Goal: Task Accomplishment & Management: Use online tool/utility

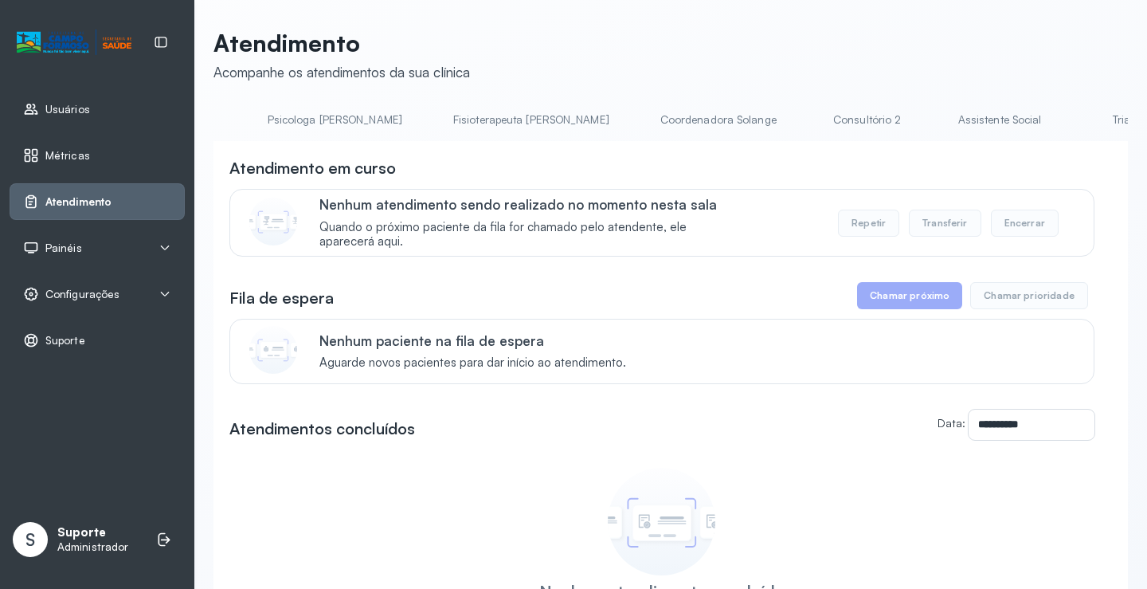
scroll to position [0, 961]
click at [871, 127] on link "Triagem" at bounding box center [927, 120] width 112 height 26
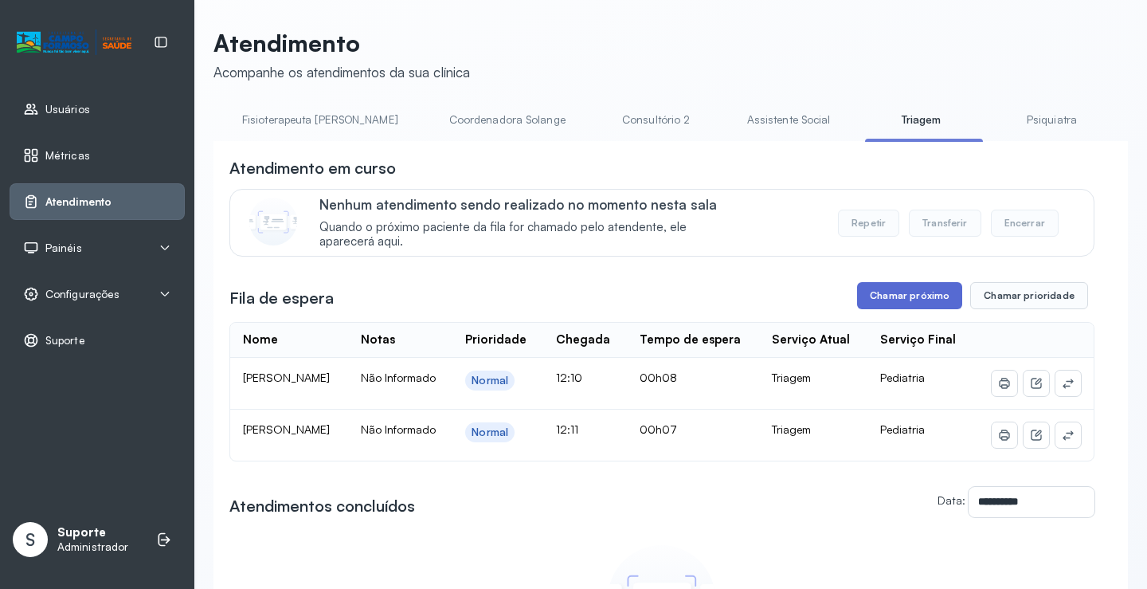
click at [934, 299] on button "Chamar próximo" at bounding box center [909, 295] width 105 height 27
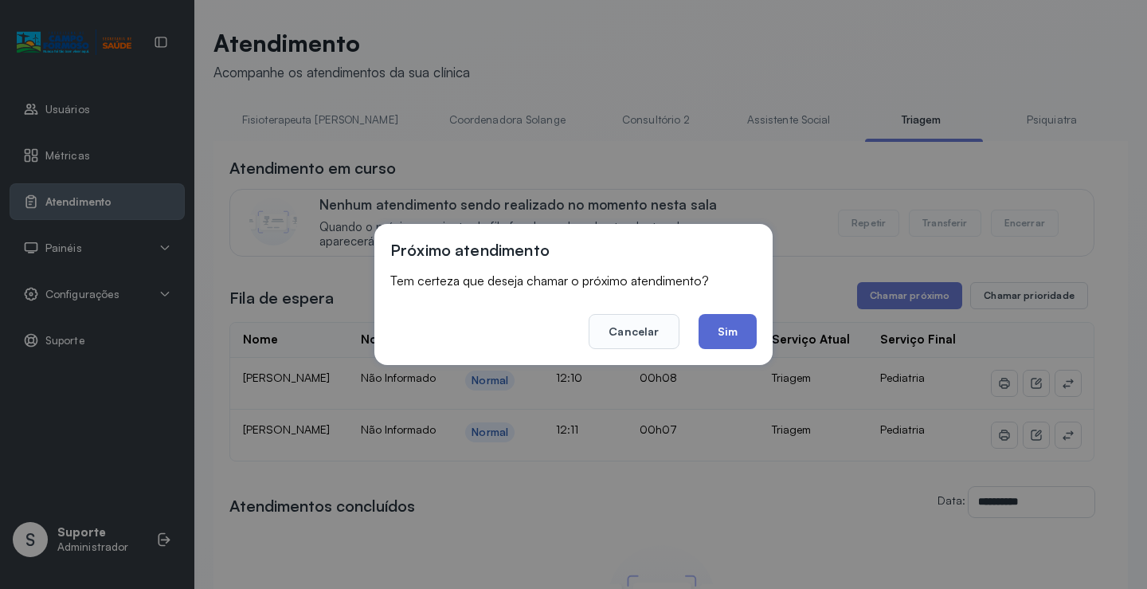
click at [737, 331] on button "Sim" at bounding box center [728, 331] width 58 height 35
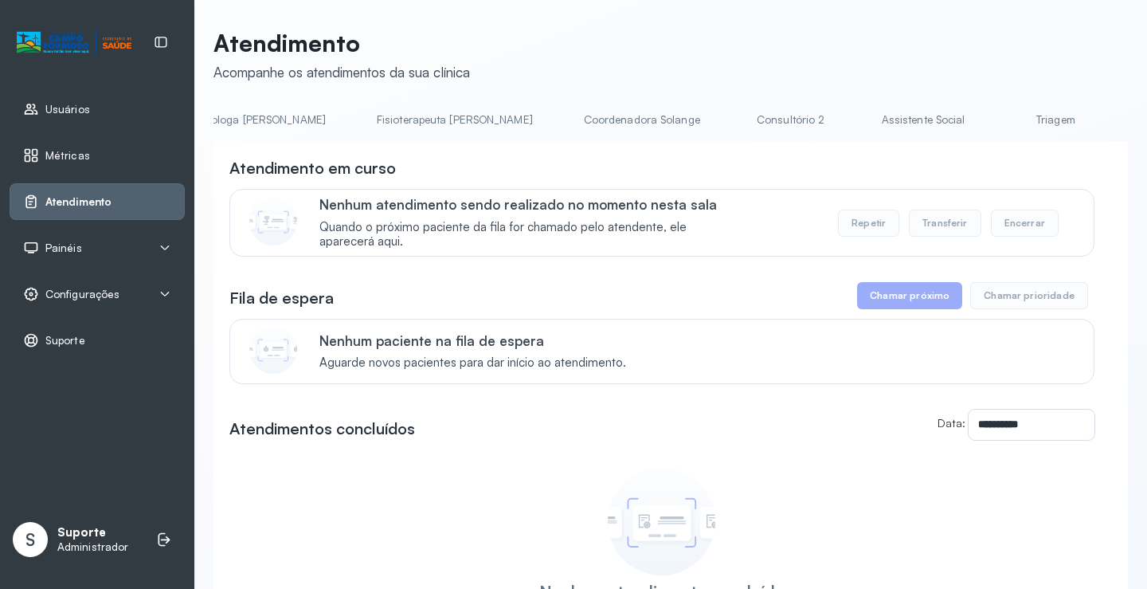
scroll to position [0, 836]
click at [996, 121] on link "Triagem" at bounding box center [1052, 120] width 112 height 26
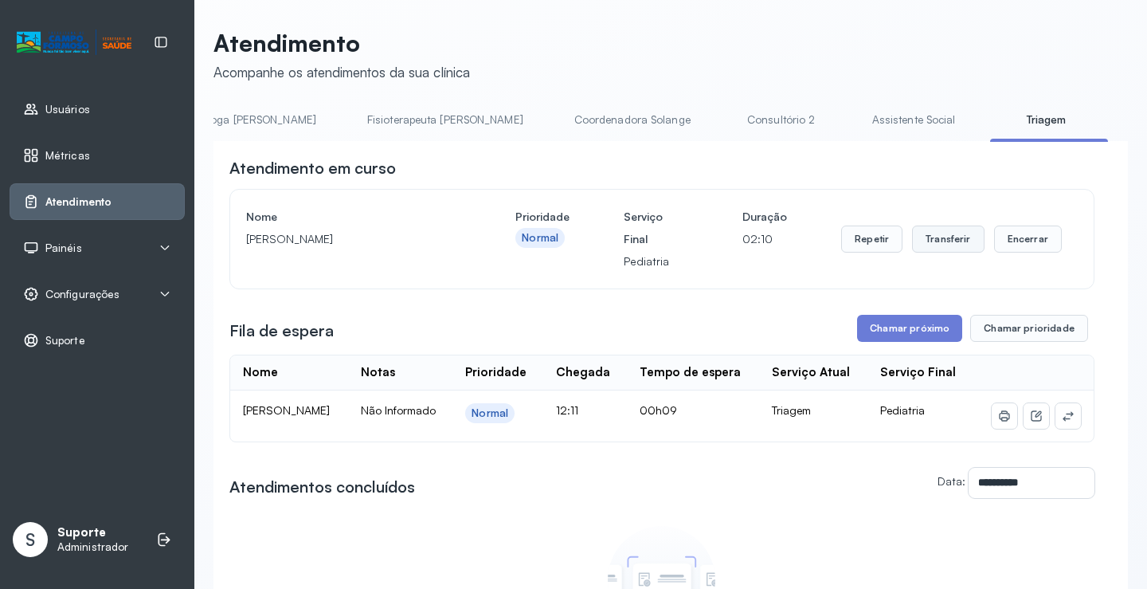
click at [949, 249] on button "Transferir" at bounding box center [948, 238] width 72 height 27
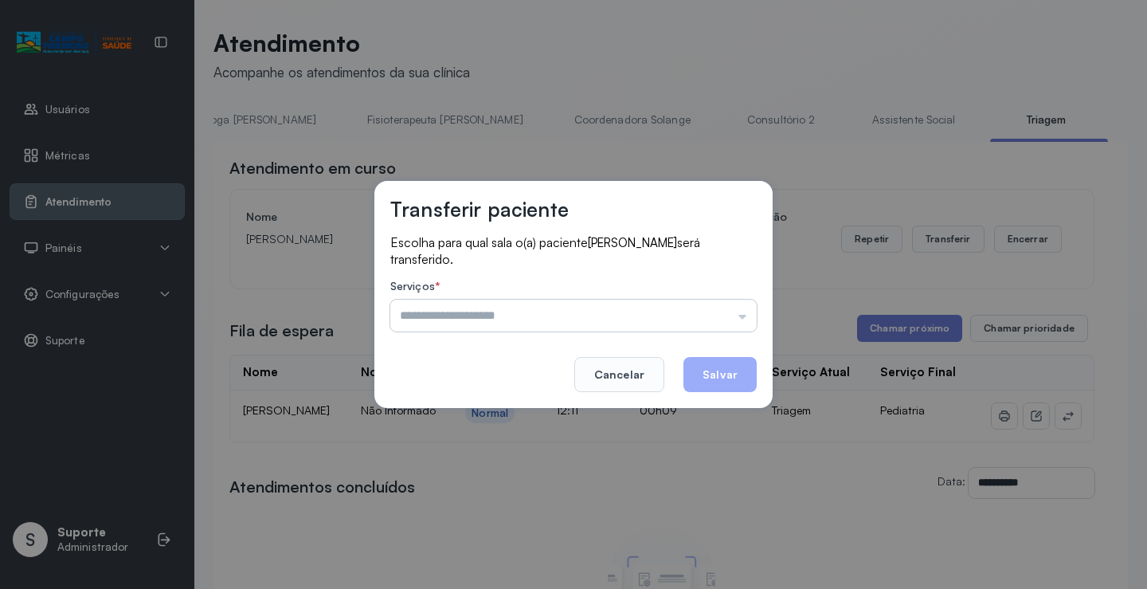
click at [742, 319] on input "text" at bounding box center [573, 315] width 366 height 32
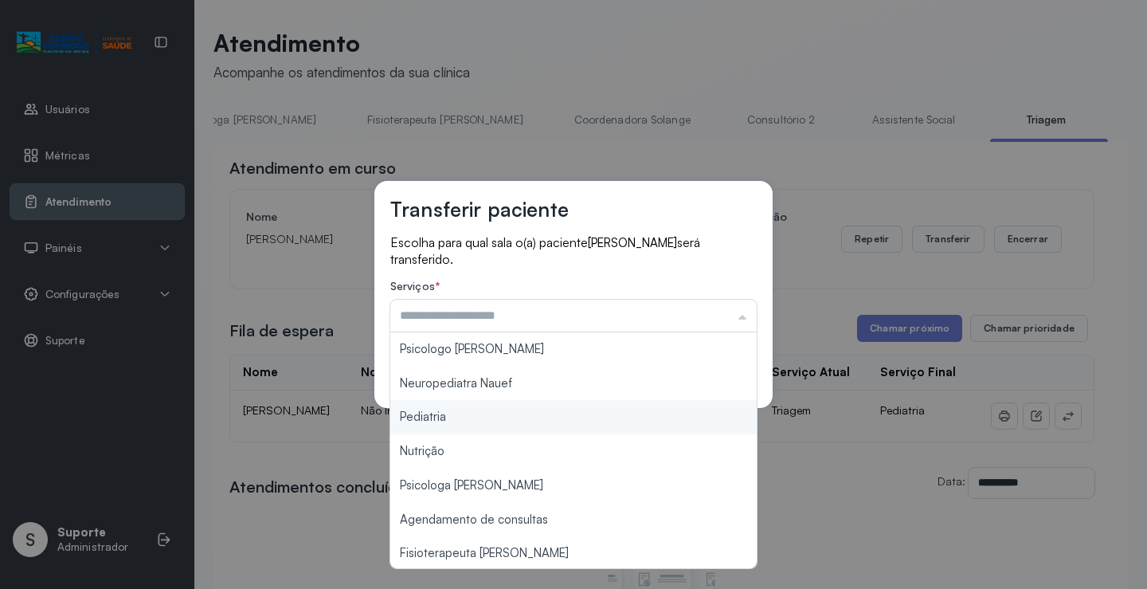
type input "*********"
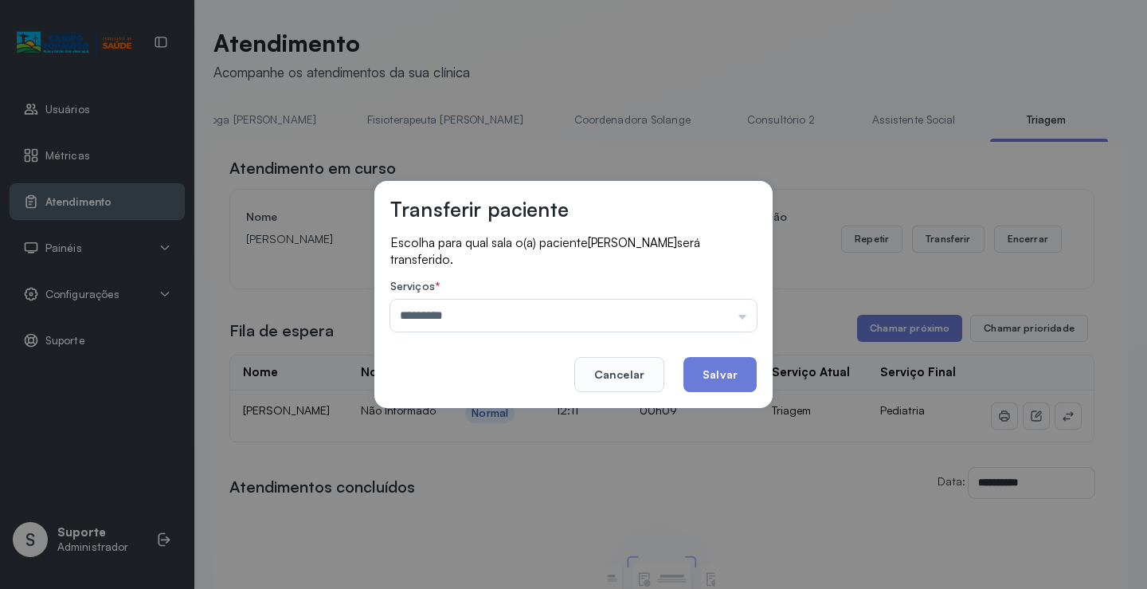
click at [464, 413] on div "Transferir paciente Escolha para qual sala o(a) paciente Lara Alves Batista da …" at bounding box center [573, 294] width 1147 height 589
click at [748, 383] on button "Salvar" at bounding box center [719, 374] width 73 height 35
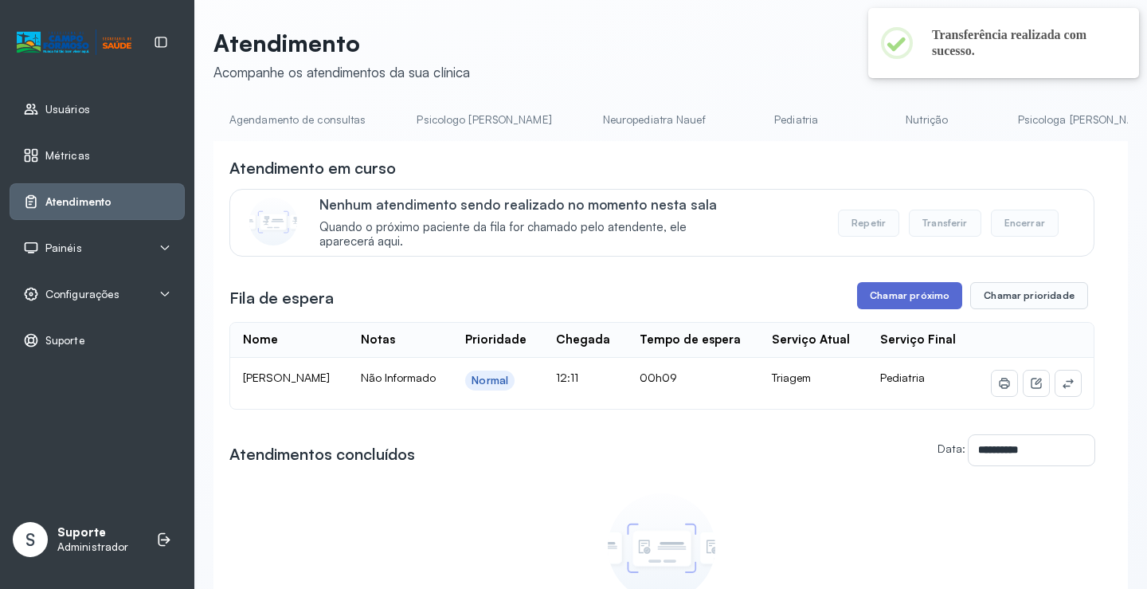
click at [918, 296] on button "Chamar próximo" at bounding box center [909, 295] width 105 height 27
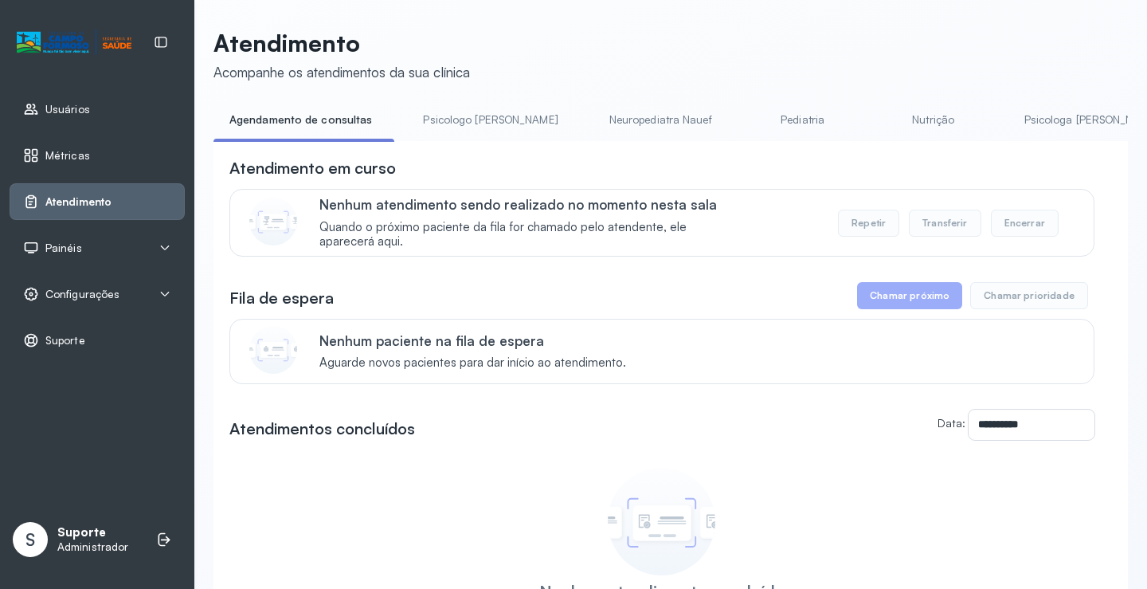
drag, startPoint x: 447, startPoint y: 146, endPoint x: 479, endPoint y: 147, distance: 31.9
click at [479, 147] on div "**********" at bounding box center [670, 435] width 914 height 589
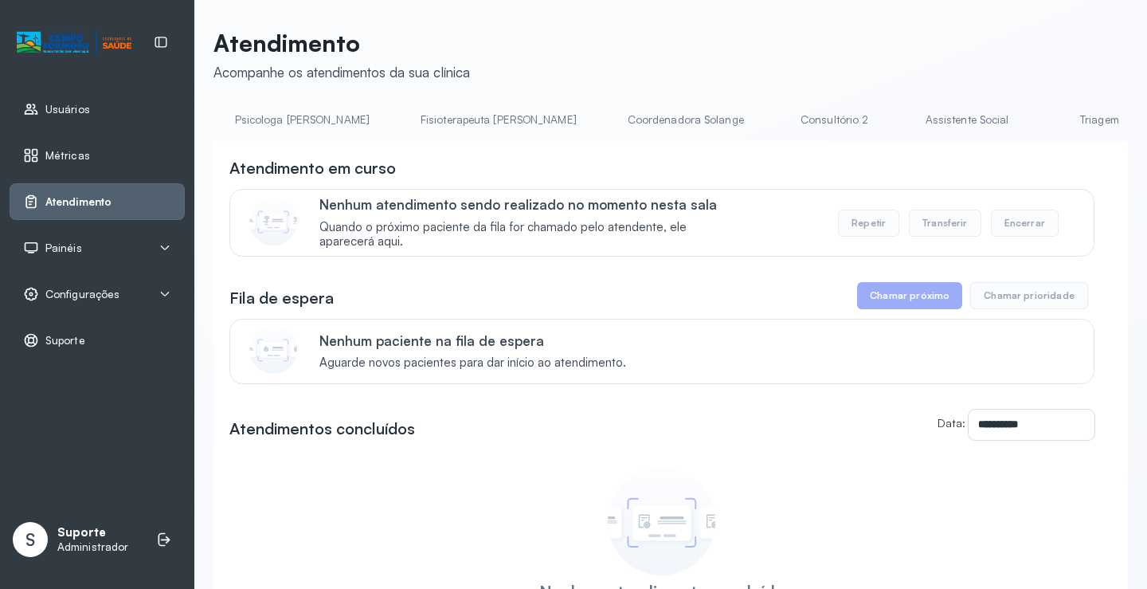
scroll to position [0, 883]
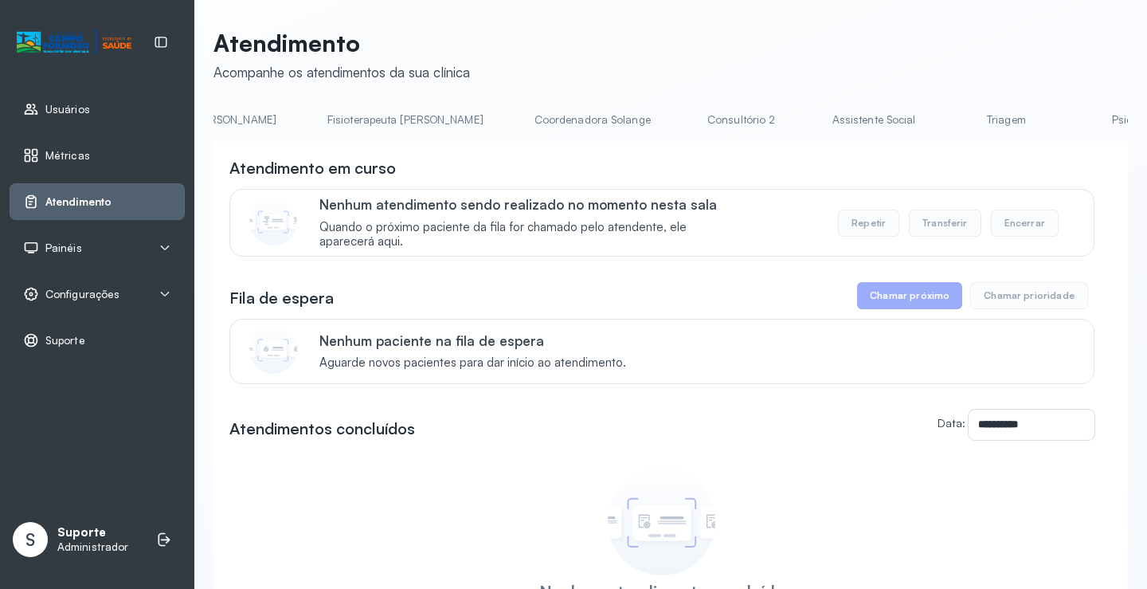
click at [950, 125] on link "Triagem" at bounding box center [1006, 120] width 112 height 26
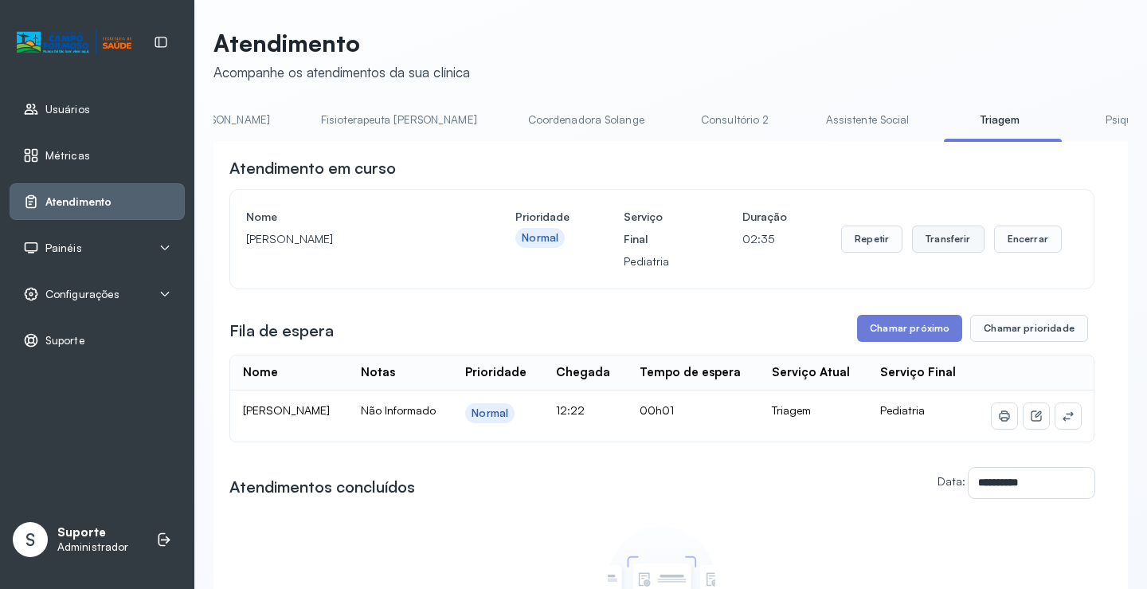
click at [961, 241] on button "Transferir" at bounding box center [948, 238] width 72 height 27
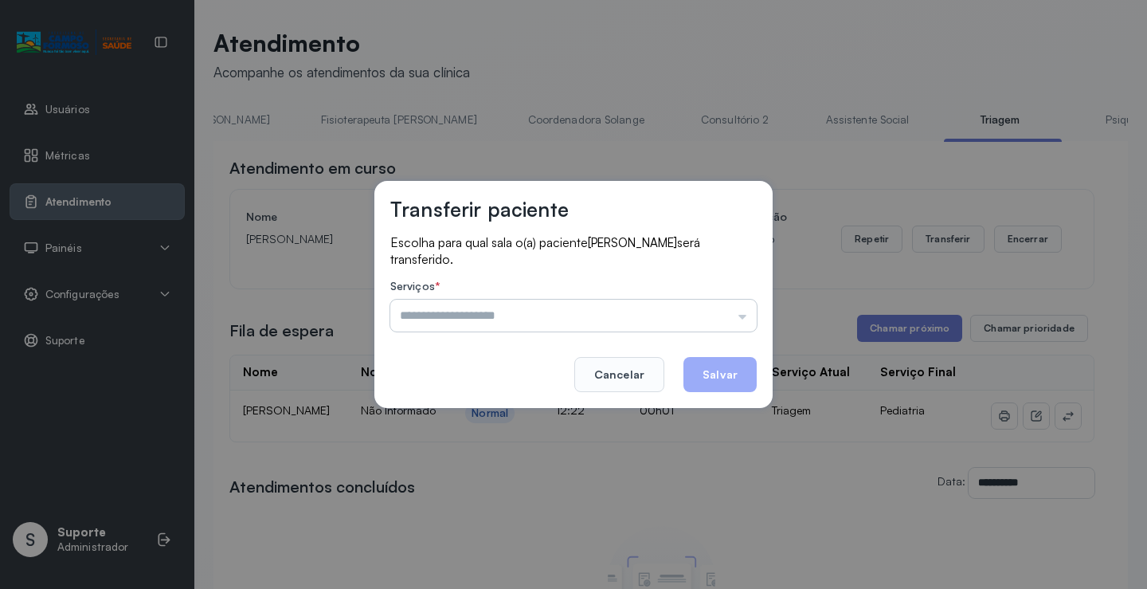
click at [744, 324] on input "text" at bounding box center [573, 315] width 366 height 32
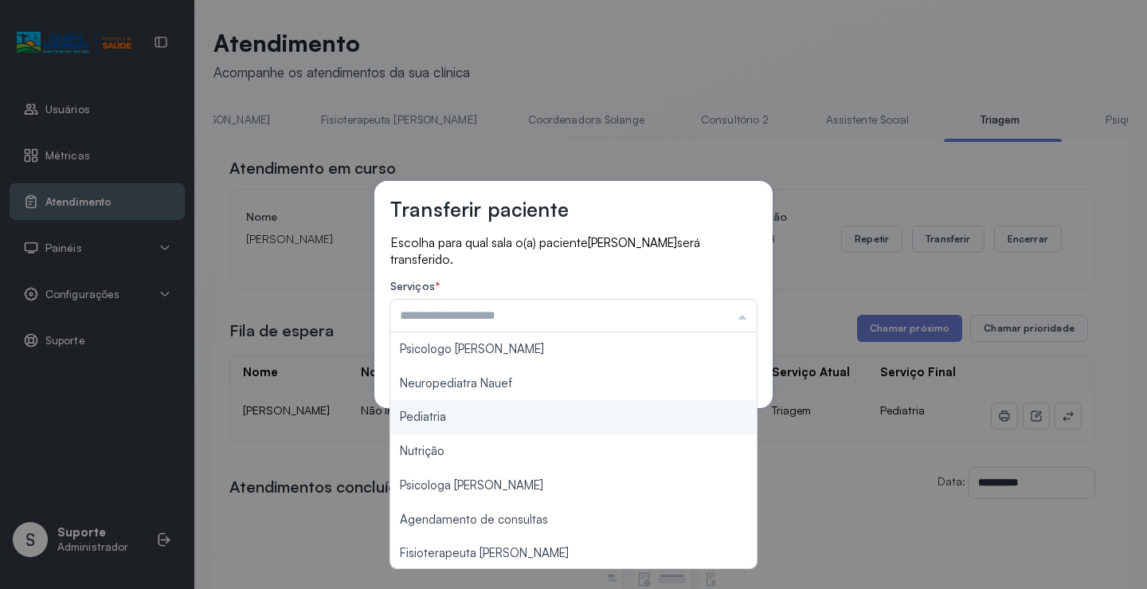
type input "*********"
click at [513, 417] on div "Transferir paciente Escolha para qual sala o(a) paciente MARIA CLARA RODRIGUES …" at bounding box center [573, 294] width 1147 height 589
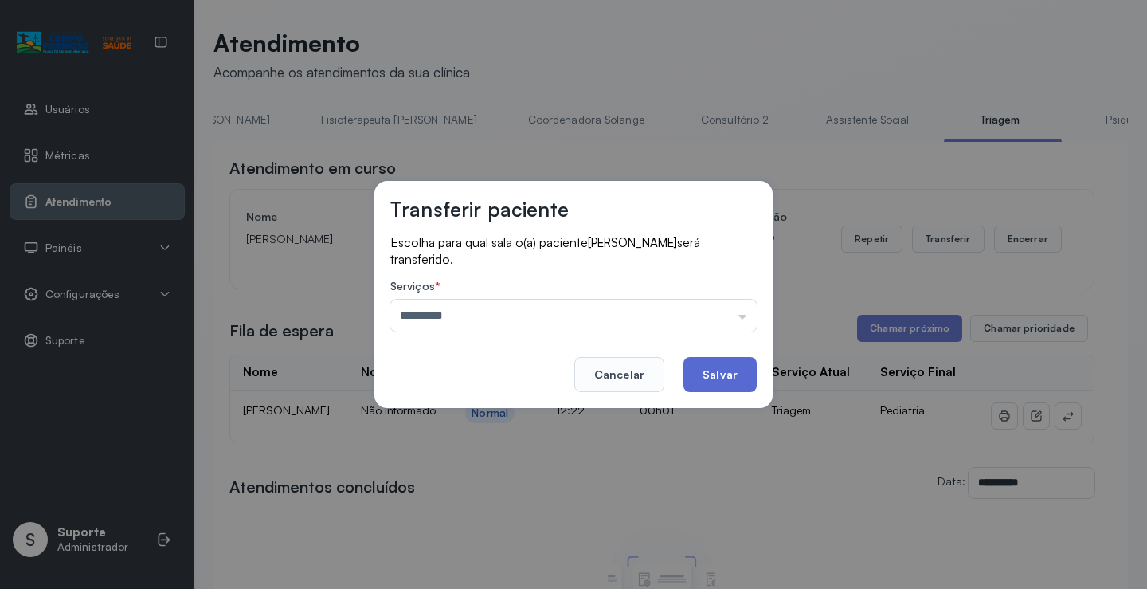
click at [730, 378] on button "Salvar" at bounding box center [719, 374] width 73 height 35
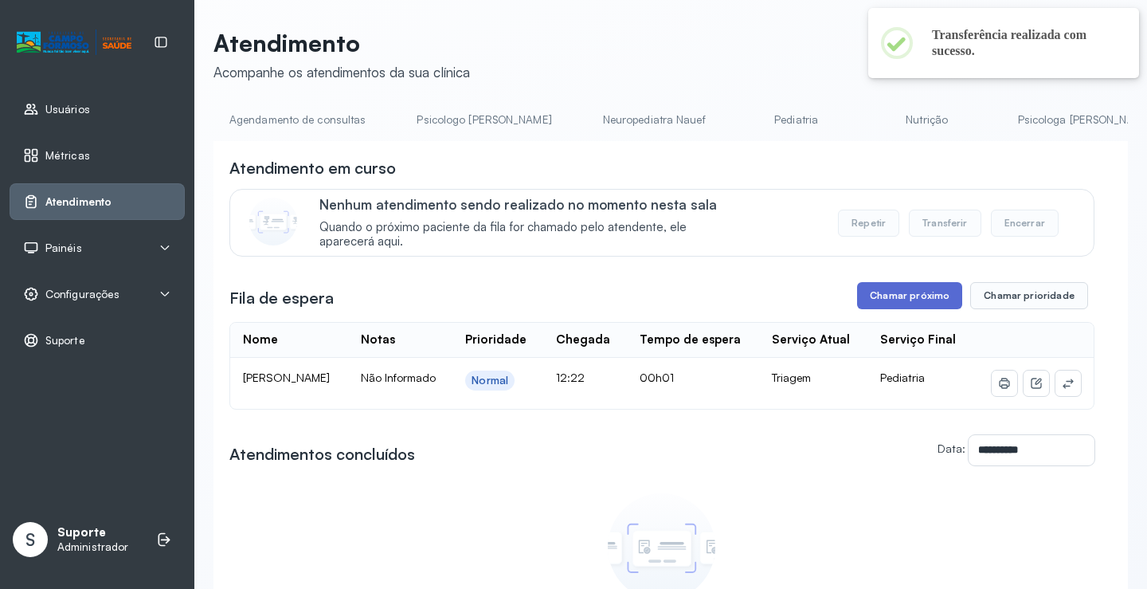
click at [915, 306] on button "Chamar próximo" at bounding box center [909, 295] width 105 height 27
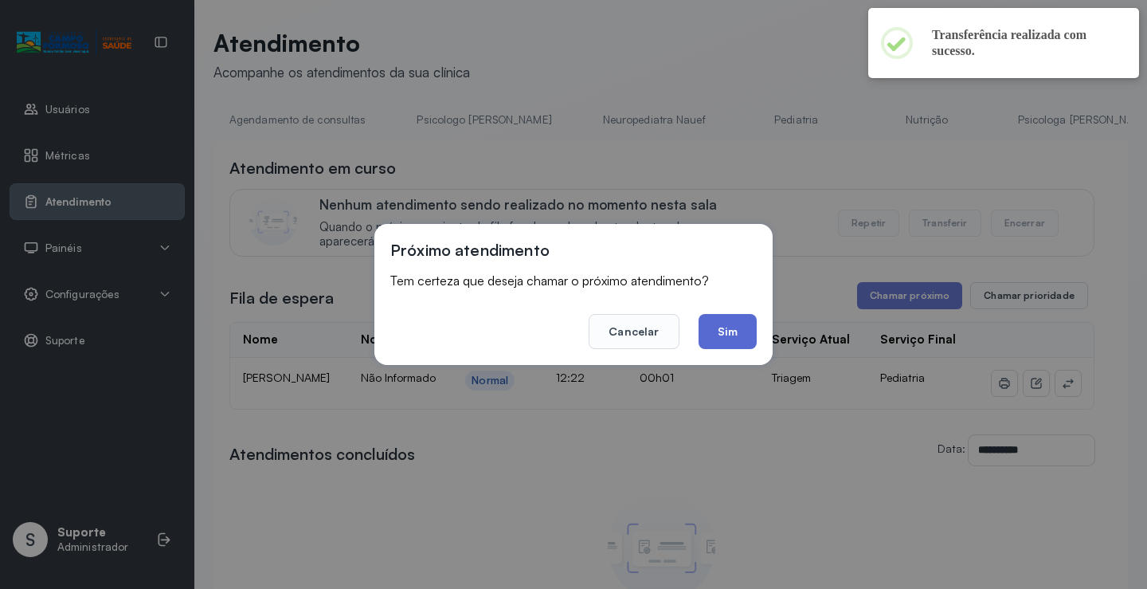
click at [734, 331] on button "Sim" at bounding box center [728, 331] width 58 height 35
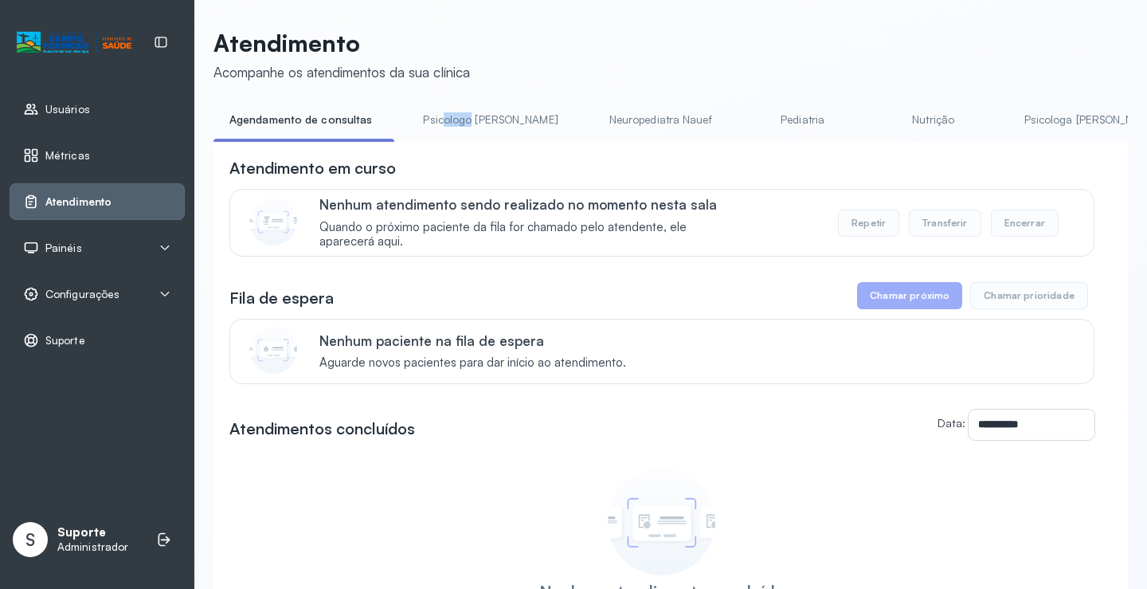
drag, startPoint x: 444, startPoint y: 139, endPoint x: 472, endPoint y: 152, distance: 30.7
click at [462, 141] on li "Psicologo [PERSON_NAME]" at bounding box center [493, 125] width 173 height 36
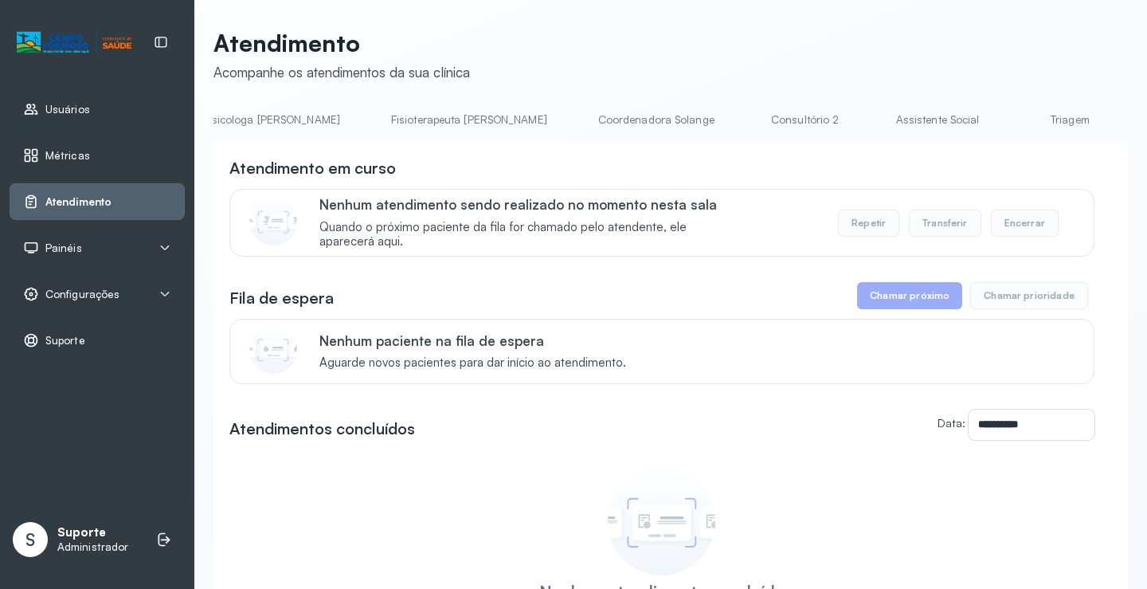
scroll to position [0, 831]
click at [1002, 123] on link "Triagem" at bounding box center [1058, 120] width 112 height 26
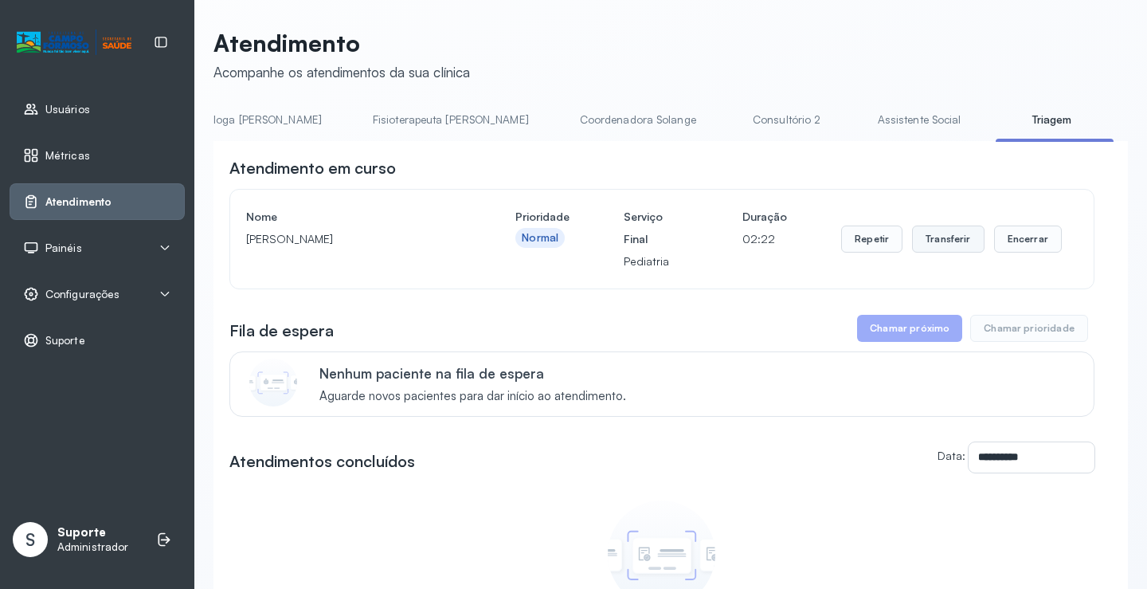
click at [937, 246] on button "Transferir" at bounding box center [948, 238] width 72 height 27
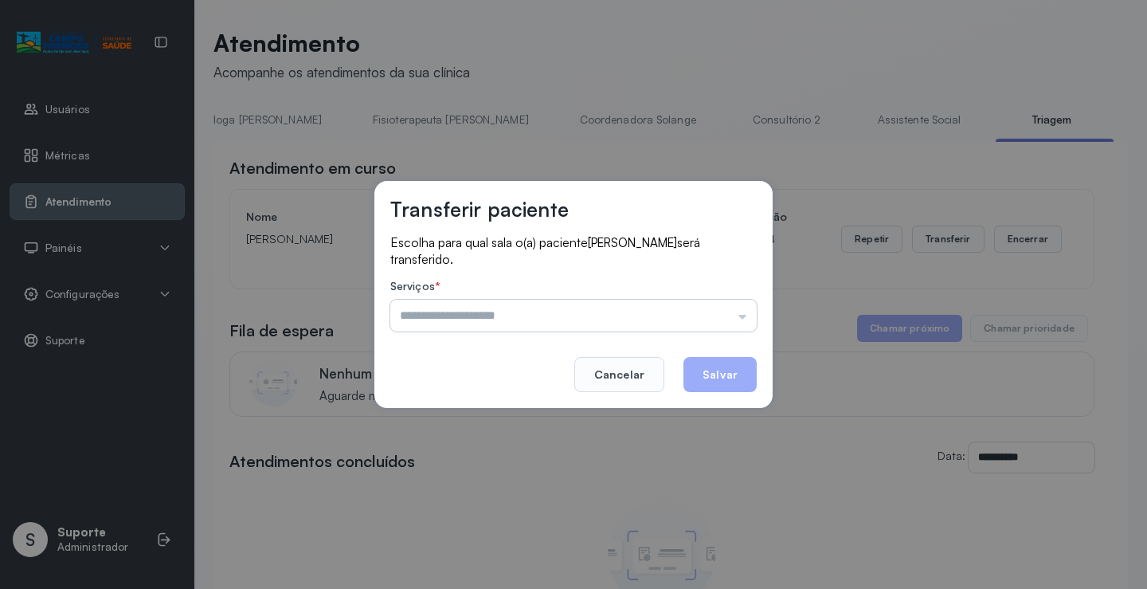
click at [739, 318] on input "text" at bounding box center [573, 315] width 366 height 32
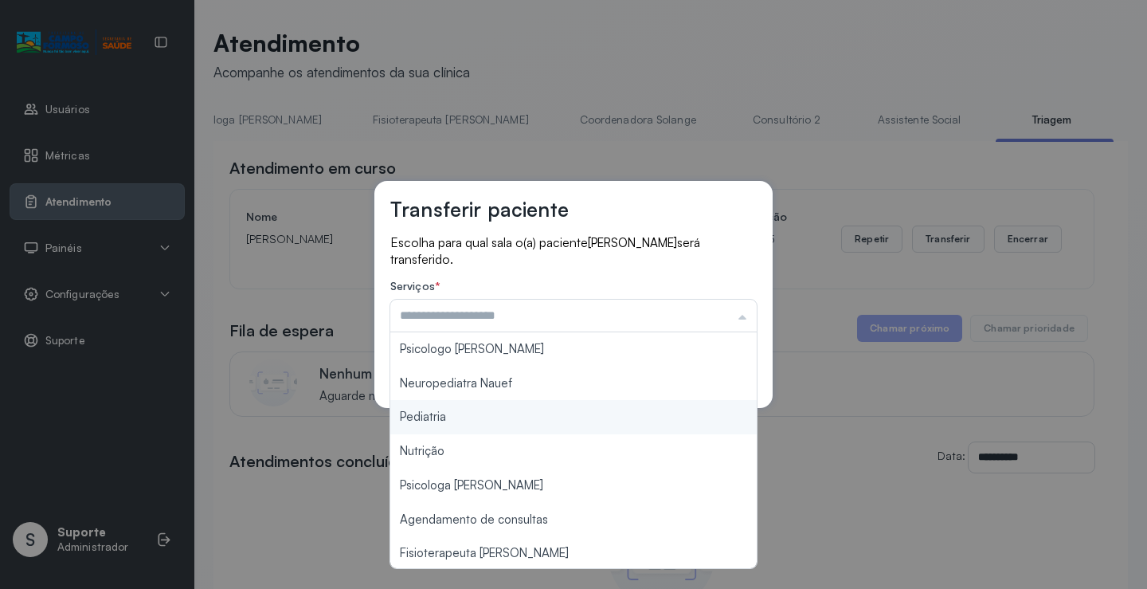
type input "*********"
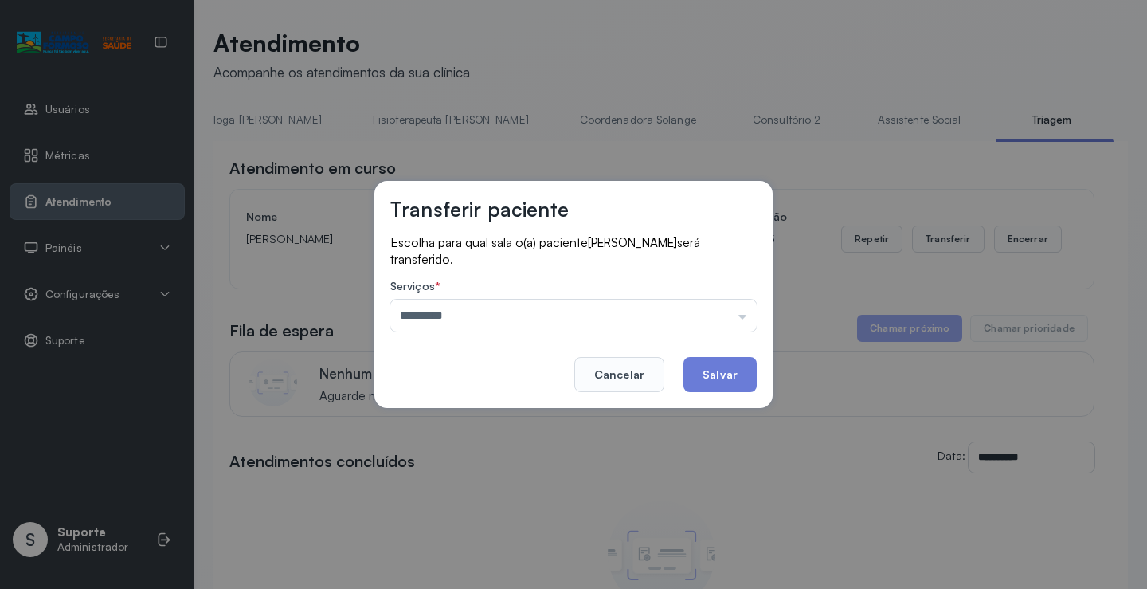
click at [446, 420] on div "Transferir paciente Escolha para qual sala o(a) paciente ISABELLA CARNEIRO DE S…" at bounding box center [573, 294] width 1147 height 589
click at [716, 383] on button "Salvar" at bounding box center [719, 374] width 73 height 35
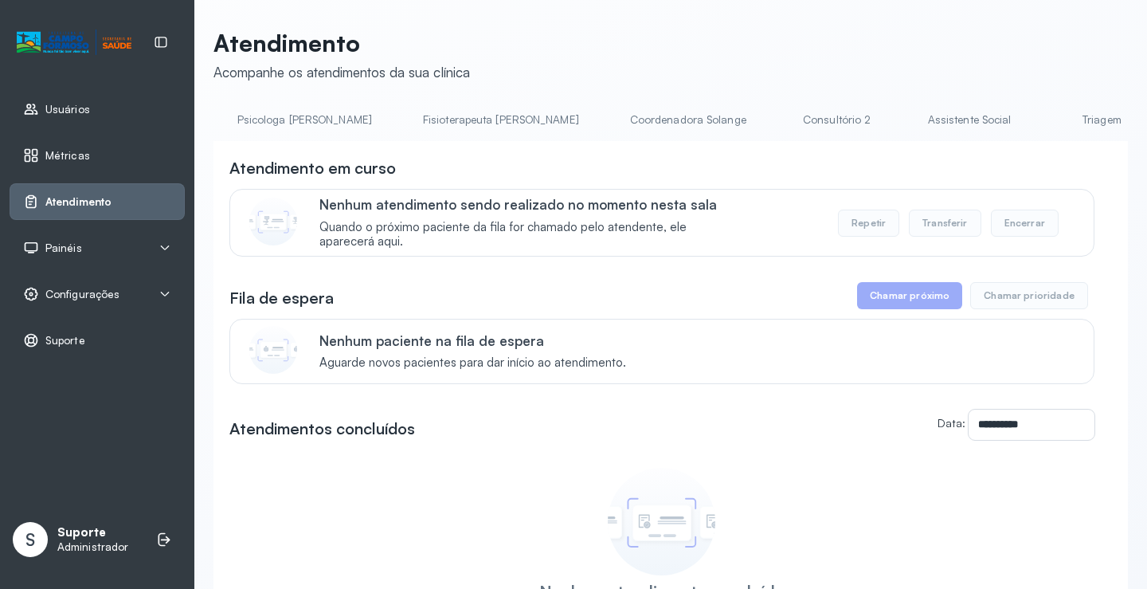
scroll to position [0, 879]
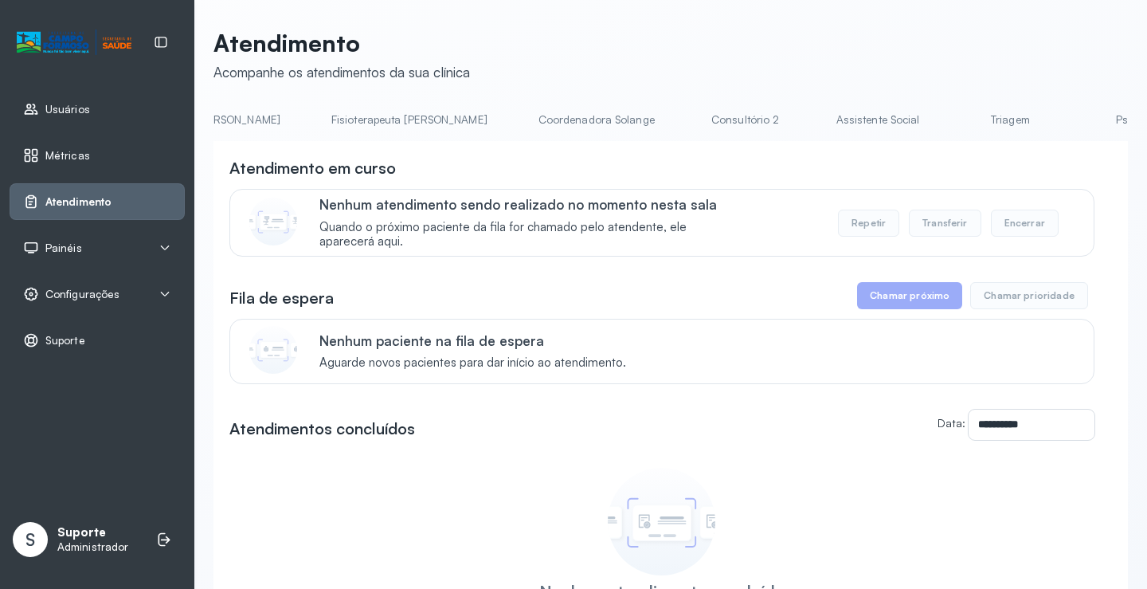
click at [954, 123] on link "Triagem" at bounding box center [1010, 120] width 112 height 26
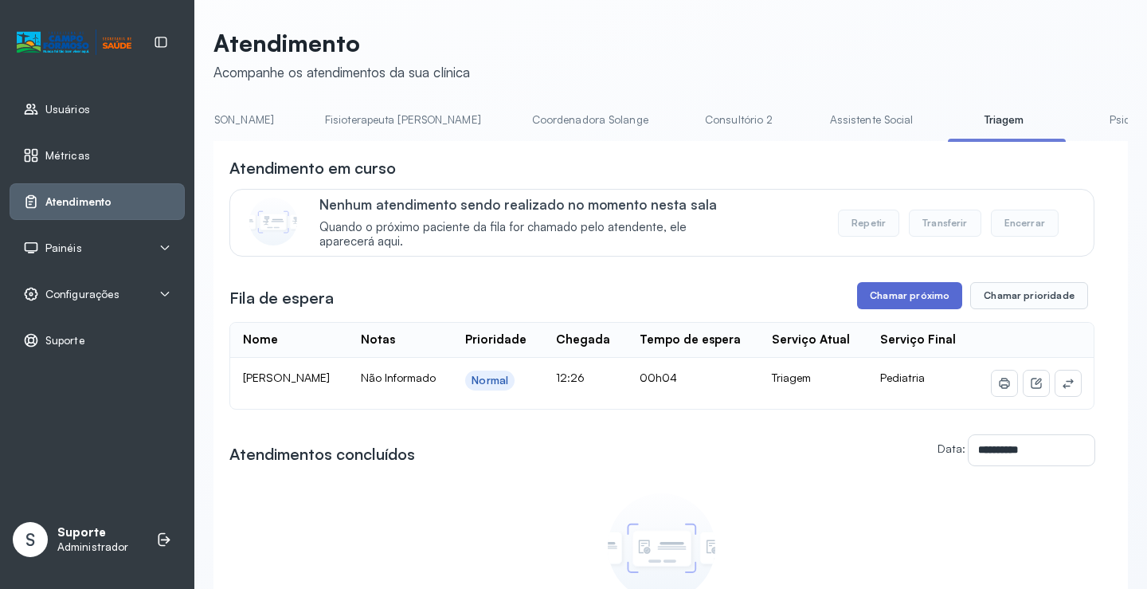
click at [922, 295] on button "Chamar próximo" at bounding box center [909, 295] width 105 height 27
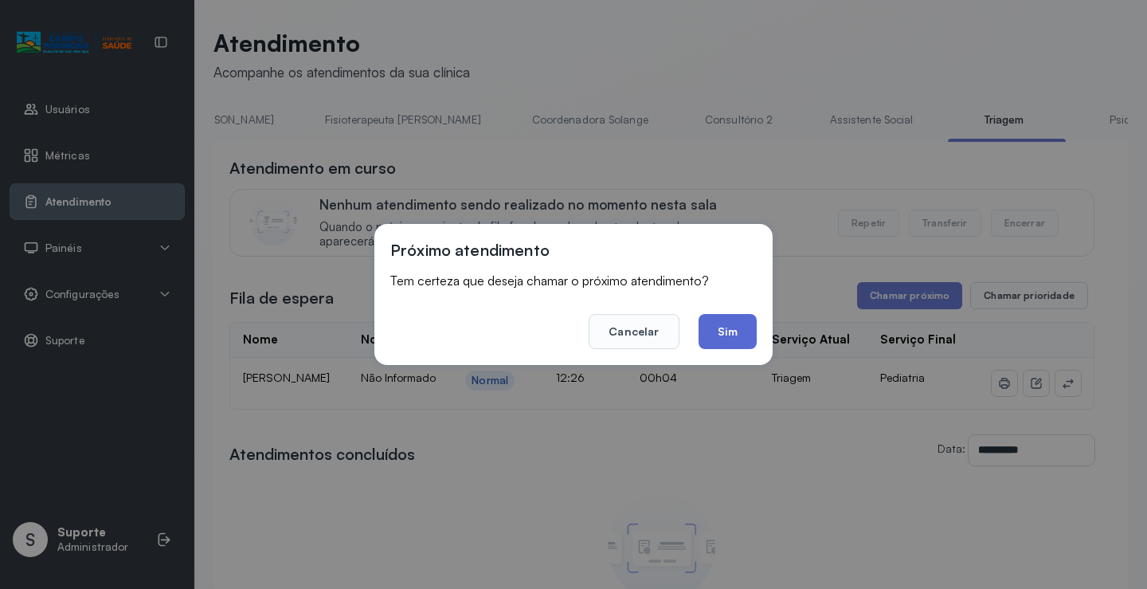
click at [728, 327] on button "Sim" at bounding box center [728, 331] width 58 height 35
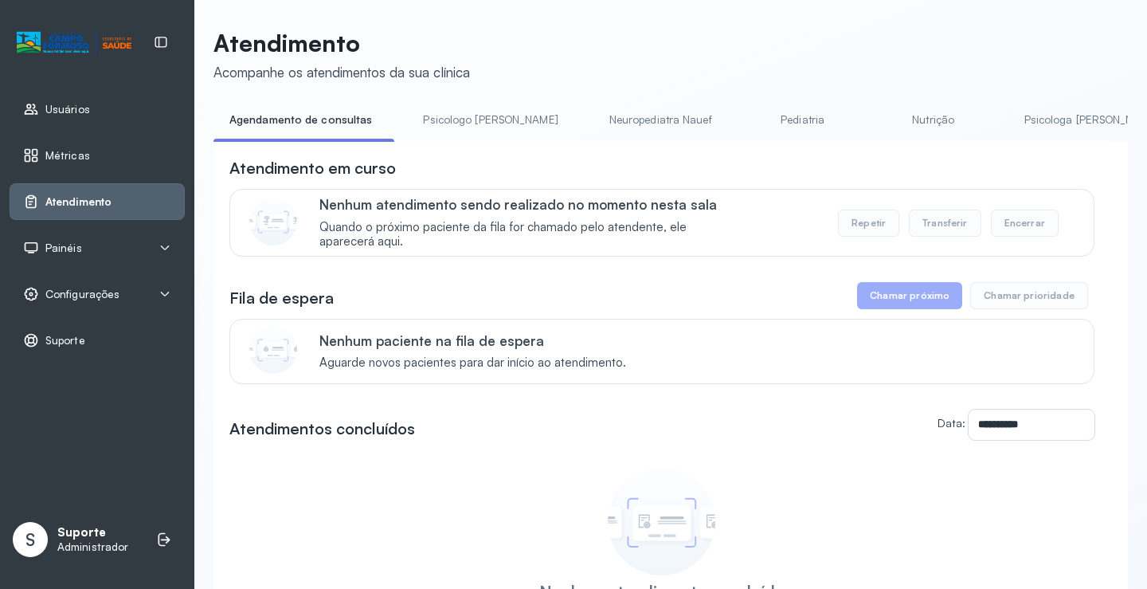
drag, startPoint x: 498, startPoint y: 147, endPoint x: 515, endPoint y: 147, distance: 16.7
click at [515, 147] on div "**********" at bounding box center [670, 435] width 914 height 589
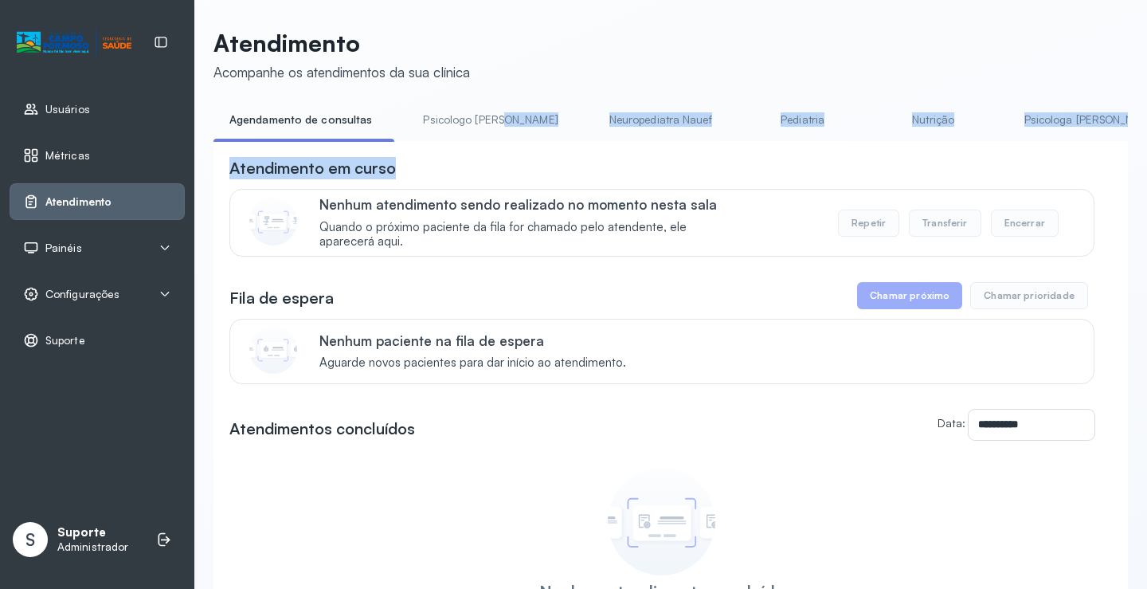
drag, startPoint x: 519, startPoint y: 139, endPoint x: 548, endPoint y: 151, distance: 31.4
click at [548, 151] on div "**********" at bounding box center [670, 419] width 914 height 624
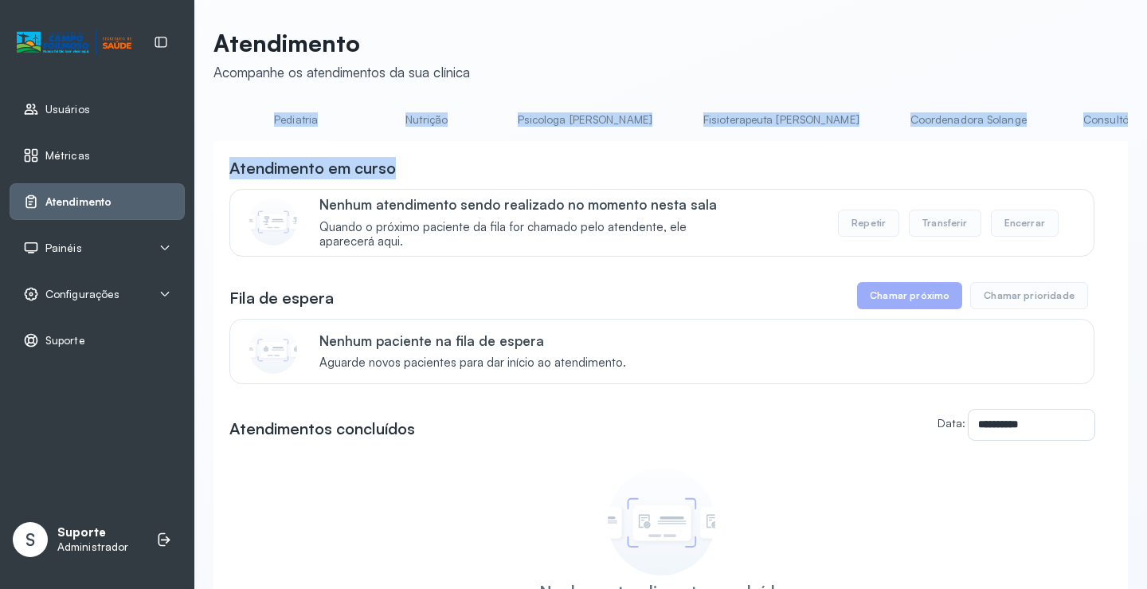
scroll to position [0, 942]
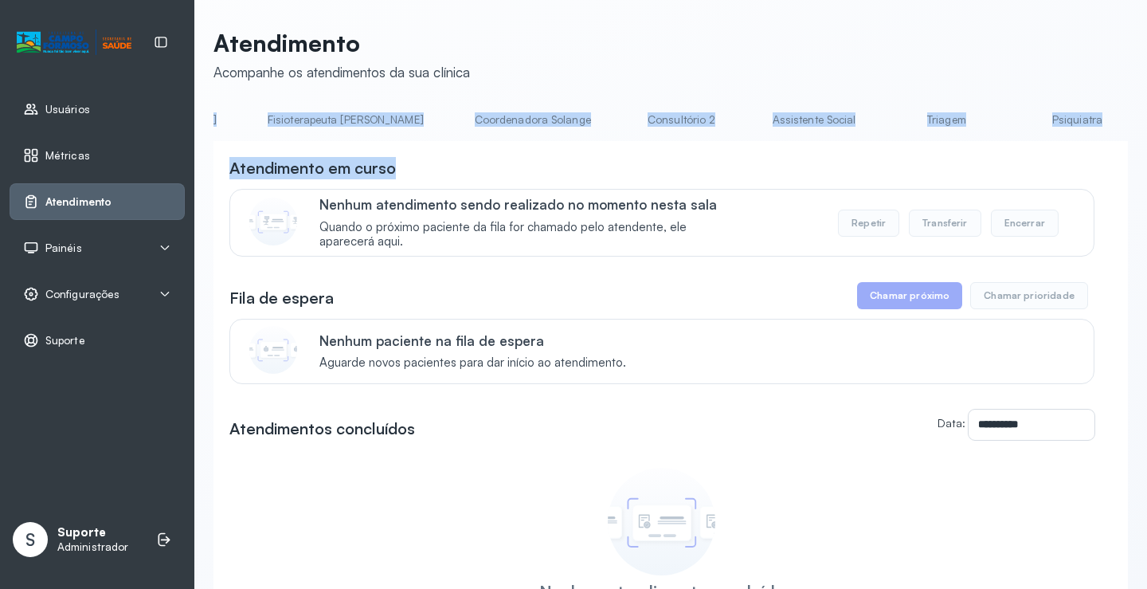
click at [891, 125] on link "Triagem" at bounding box center [947, 120] width 112 height 26
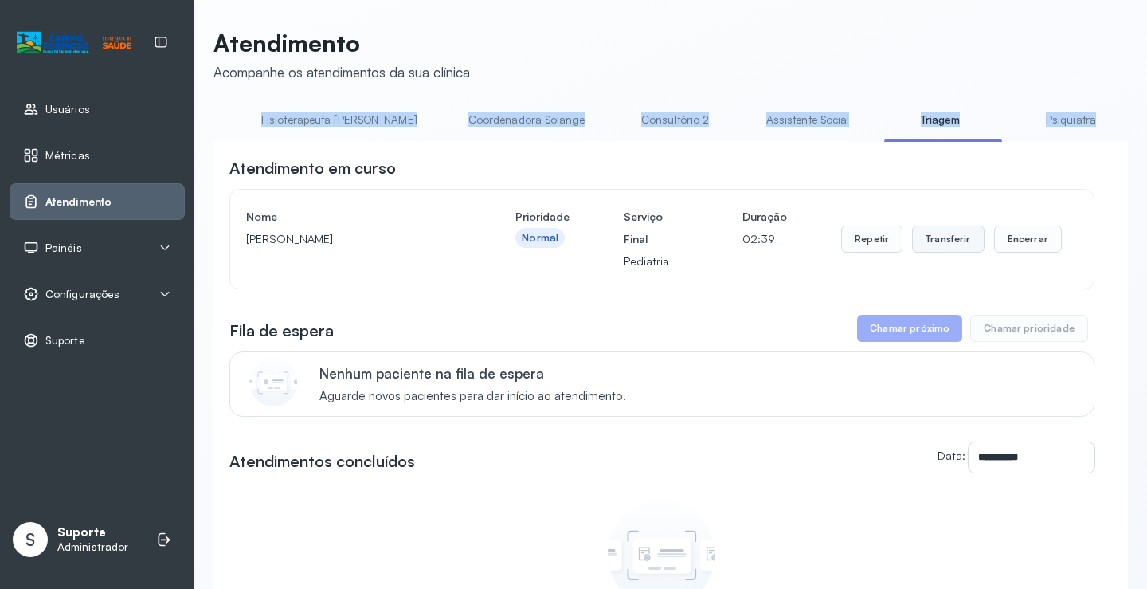
click at [952, 241] on button "Transferir" at bounding box center [948, 238] width 72 height 27
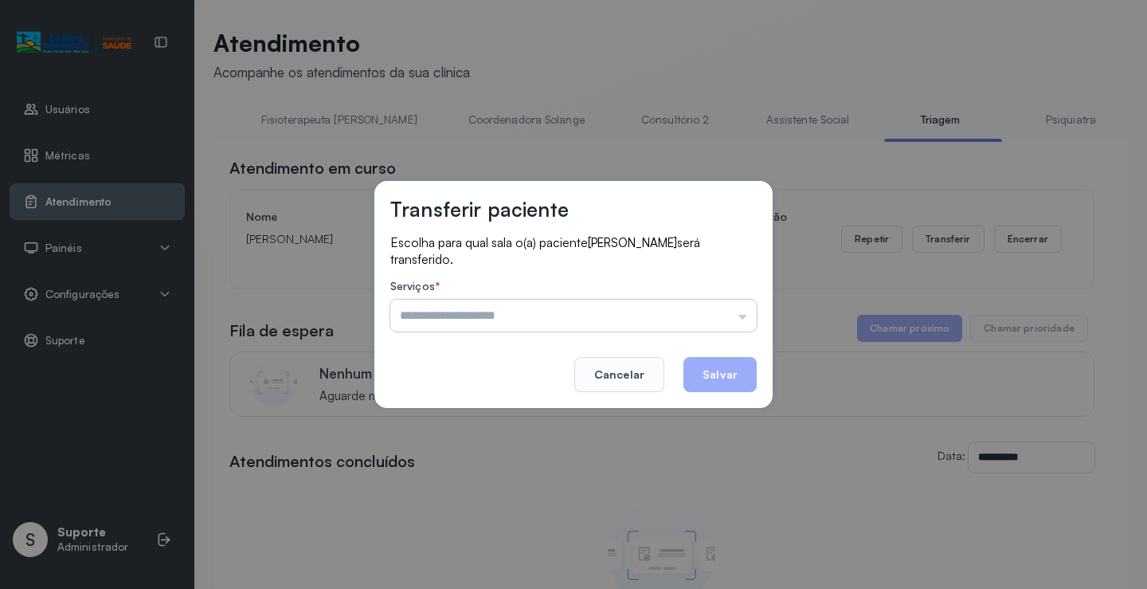
click at [749, 319] on input "text" at bounding box center [573, 315] width 366 height 32
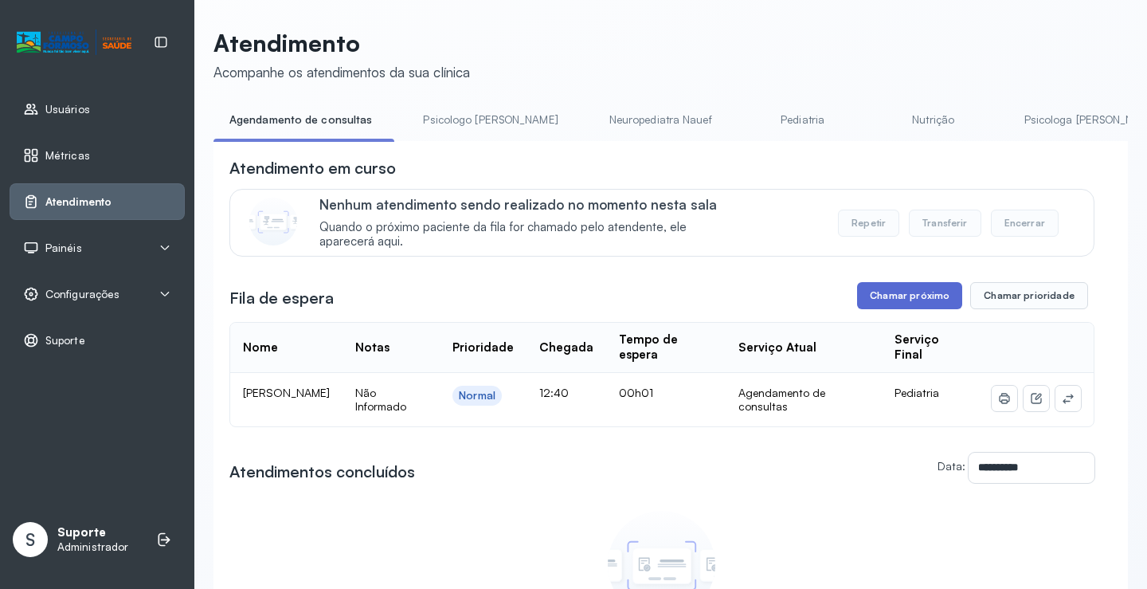
click at [918, 309] on button "Chamar próximo" at bounding box center [909, 295] width 105 height 27
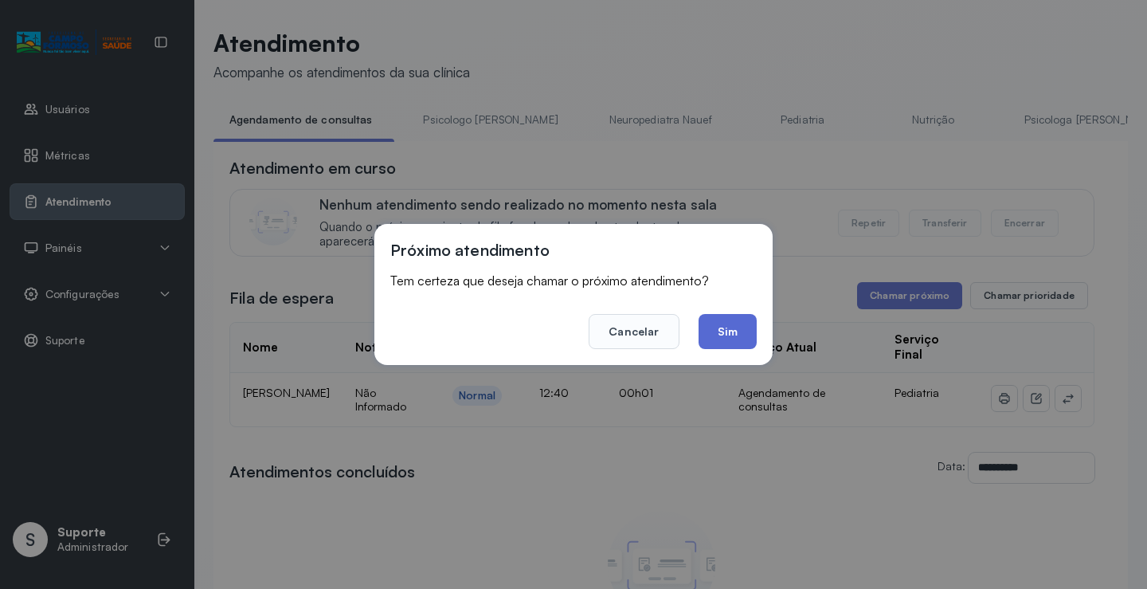
click at [735, 338] on button "Sim" at bounding box center [728, 331] width 58 height 35
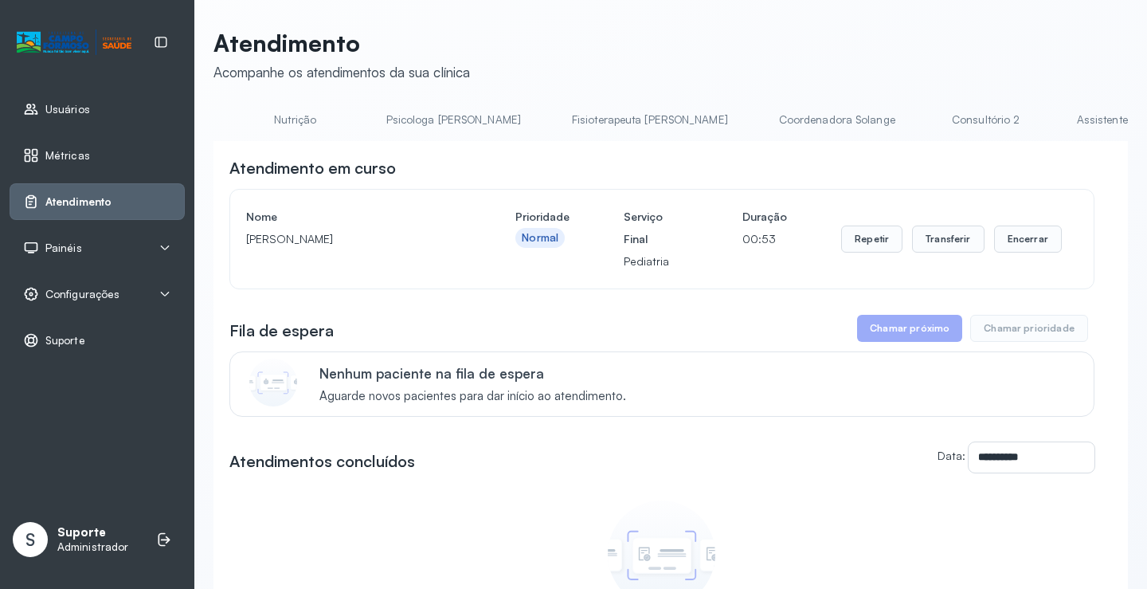
scroll to position [0, 812]
click at [1021, 119] on link "Triagem" at bounding box center [1077, 120] width 112 height 26
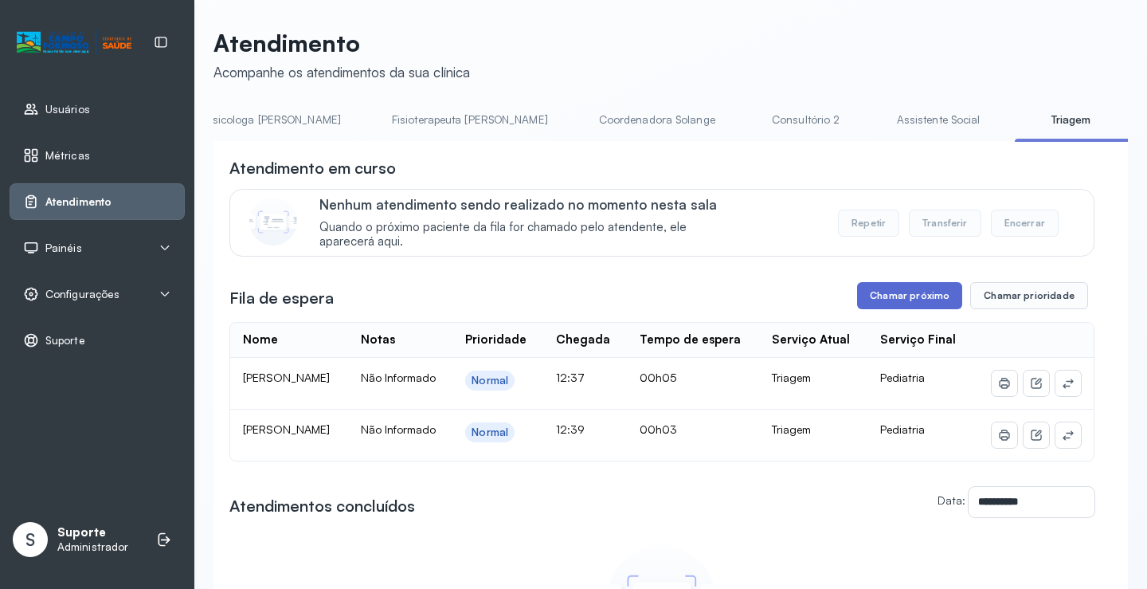
click at [910, 299] on button "Chamar próximo" at bounding box center [909, 295] width 105 height 27
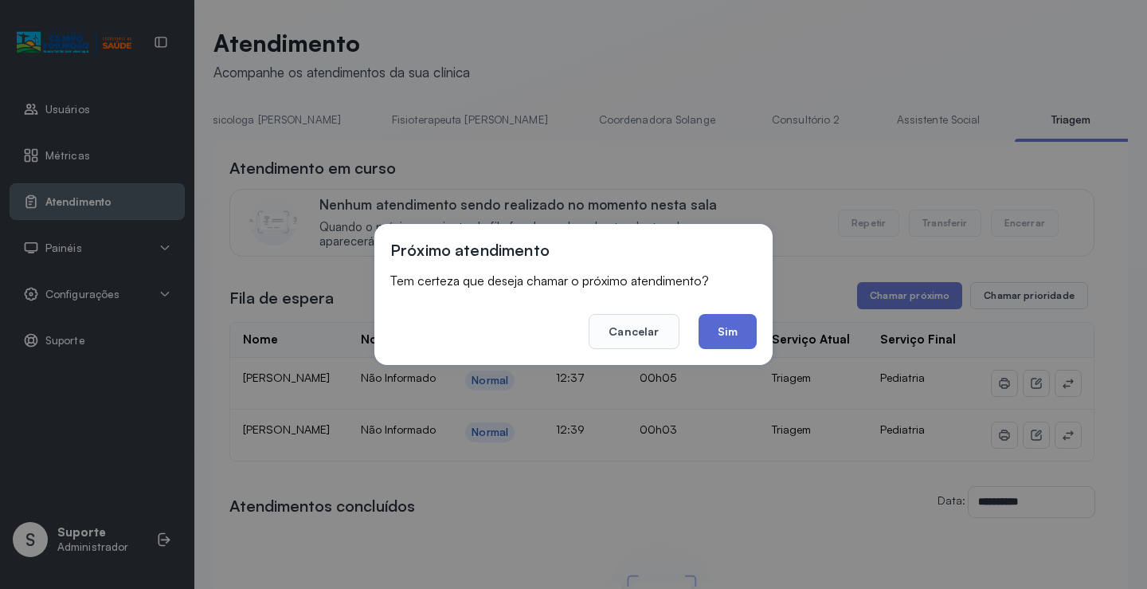
click at [719, 333] on button "Sim" at bounding box center [728, 331] width 58 height 35
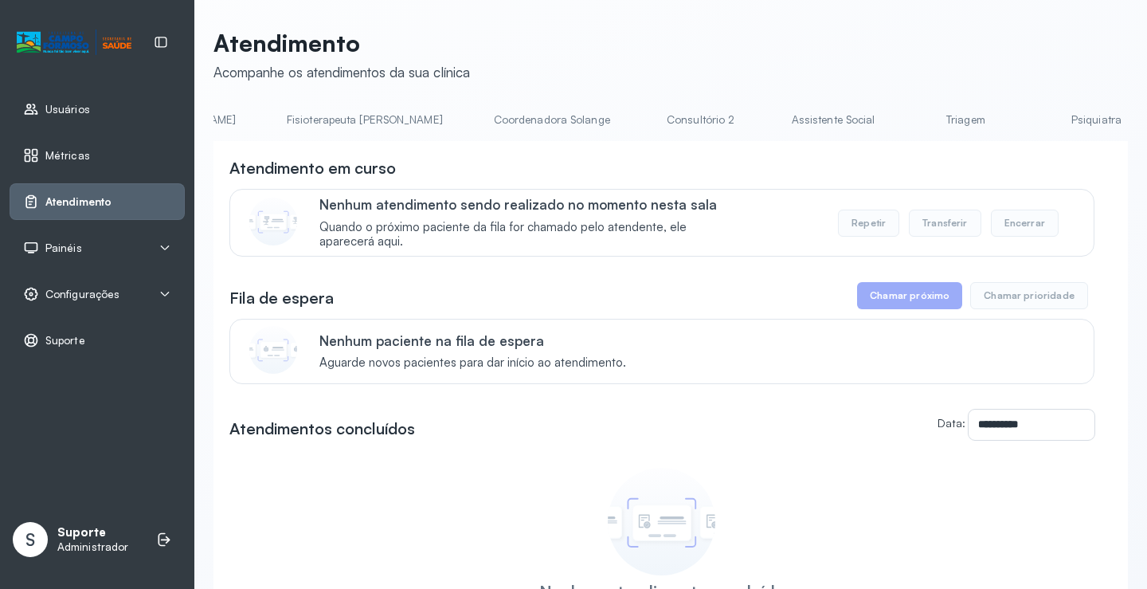
scroll to position [0, 928]
click at [905, 119] on link "Triagem" at bounding box center [961, 120] width 112 height 26
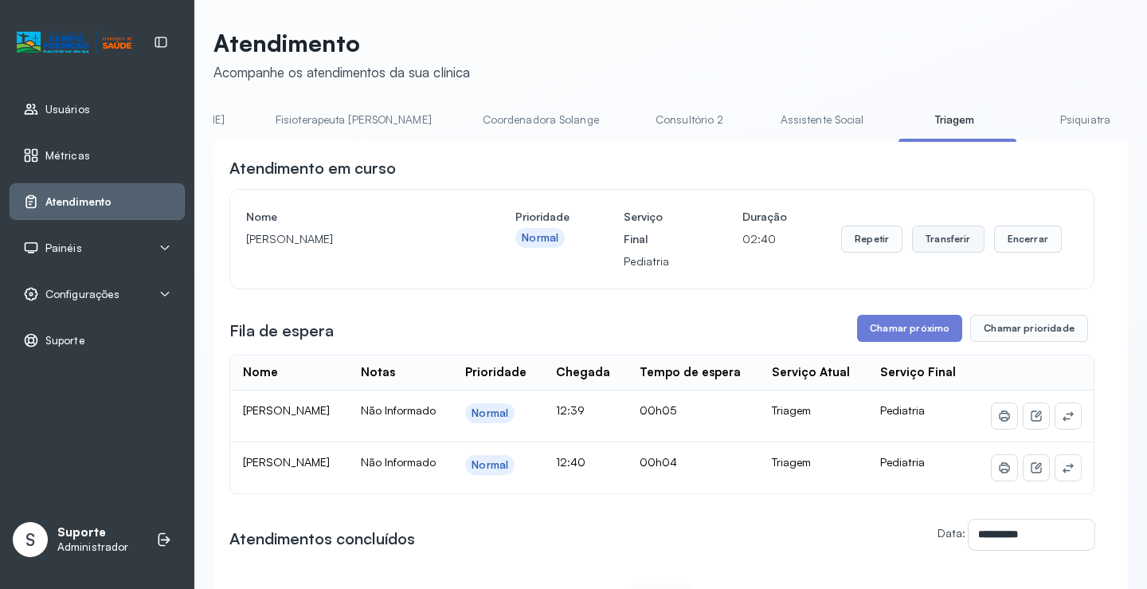
click at [949, 251] on button "Transferir" at bounding box center [948, 238] width 72 height 27
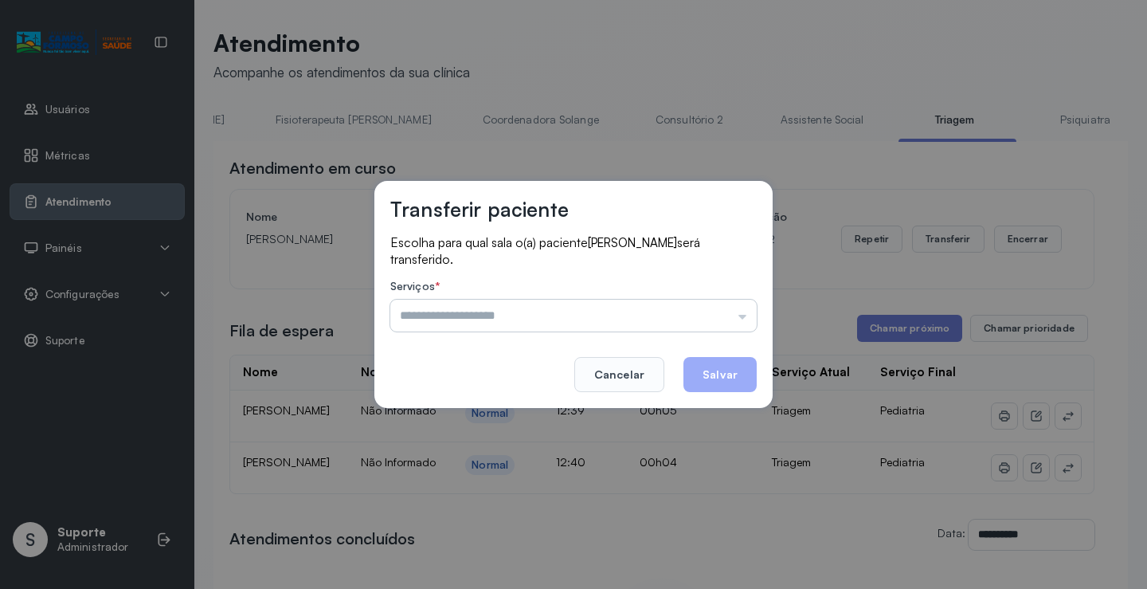
click at [746, 319] on input "text" at bounding box center [573, 315] width 366 height 32
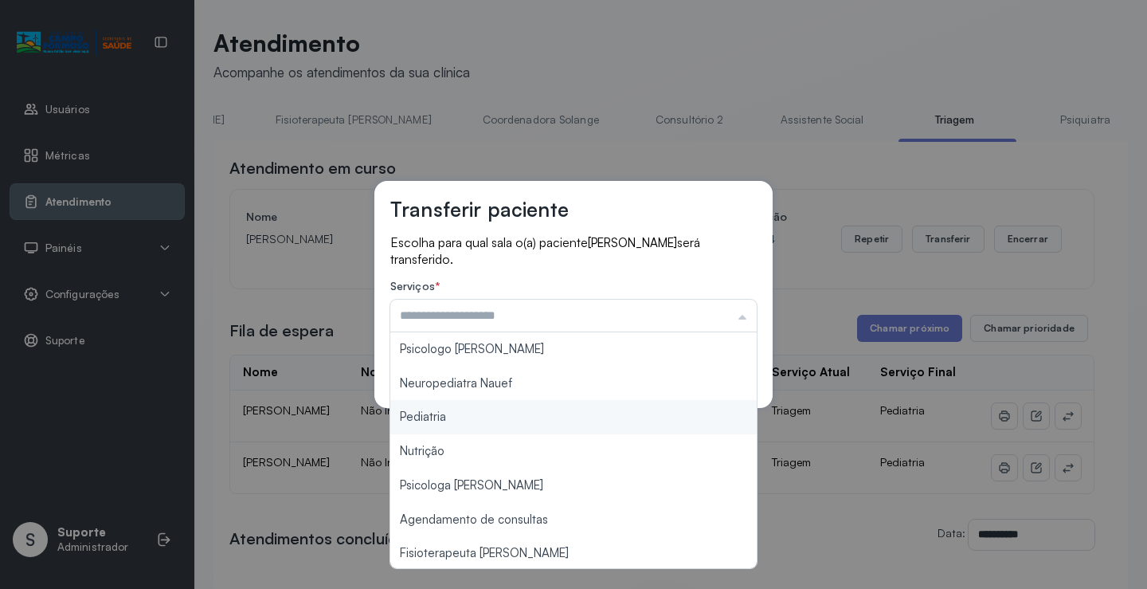
type input "*********"
click at [498, 426] on div "Transferir paciente Escolha para qual sala o(a) paciente Guilherme Batista dos …" at bounding box center [573, 294] width 1147 height 589
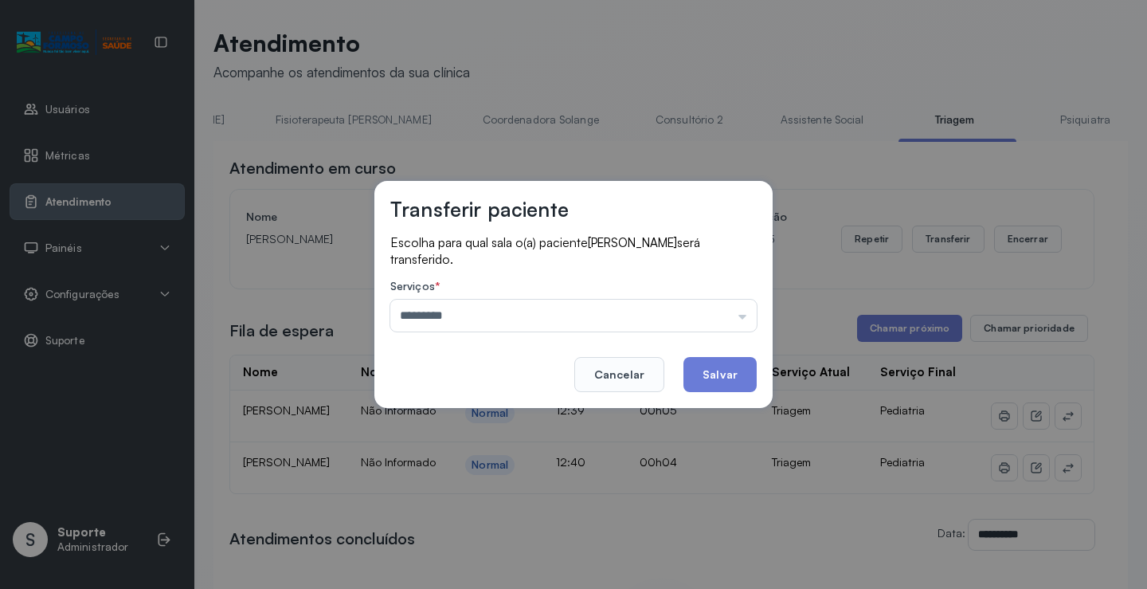
click at [738, 381] on button "Salvar" at bounding box center [719, 374] width 73 height 35
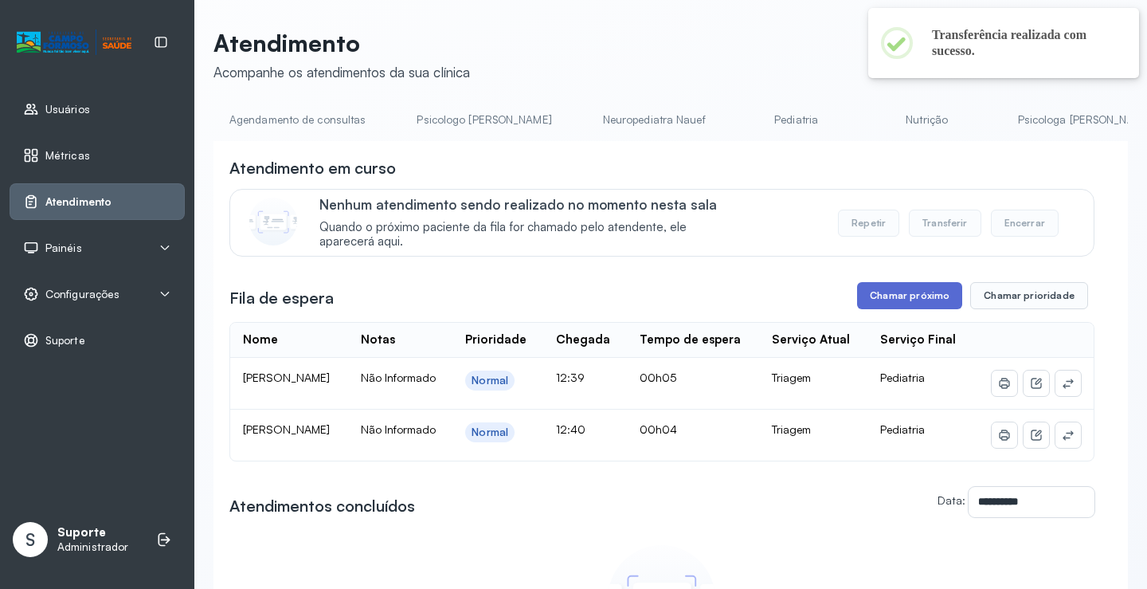
click at [928, 297] on button "Chamar próximo" at bounding box center [909, 295] width 105 height 27
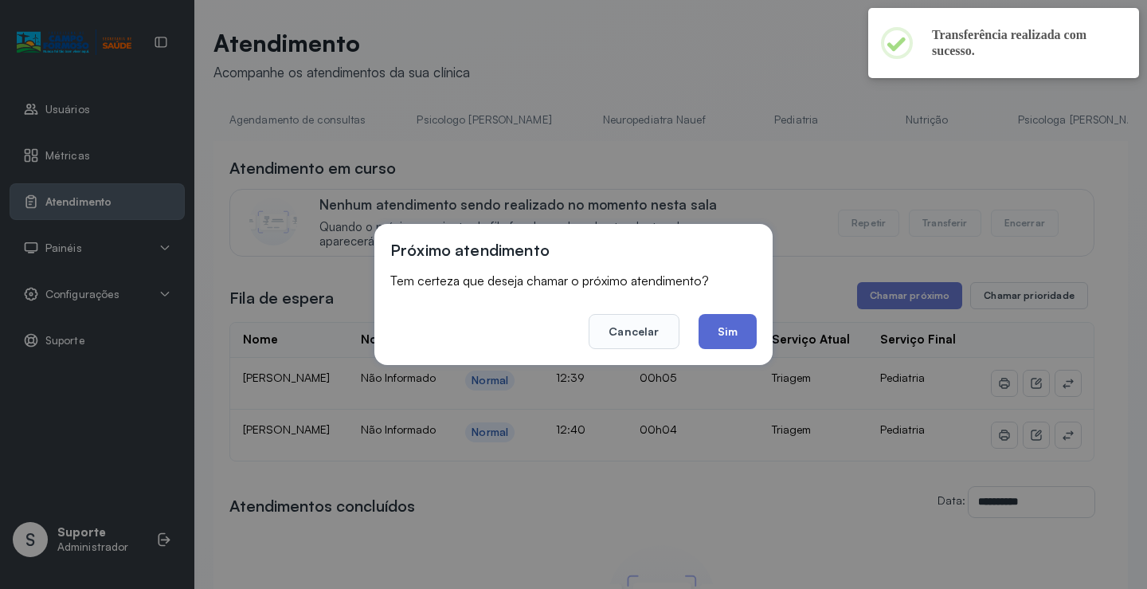
drag, startPoint x: 737, startPoint y: 331, endPoint x: 742, endPoint y: 318, distance: 14.4
click at [738, 331] on button "Sim" at bounding box center [728, 331] width 58 height 35
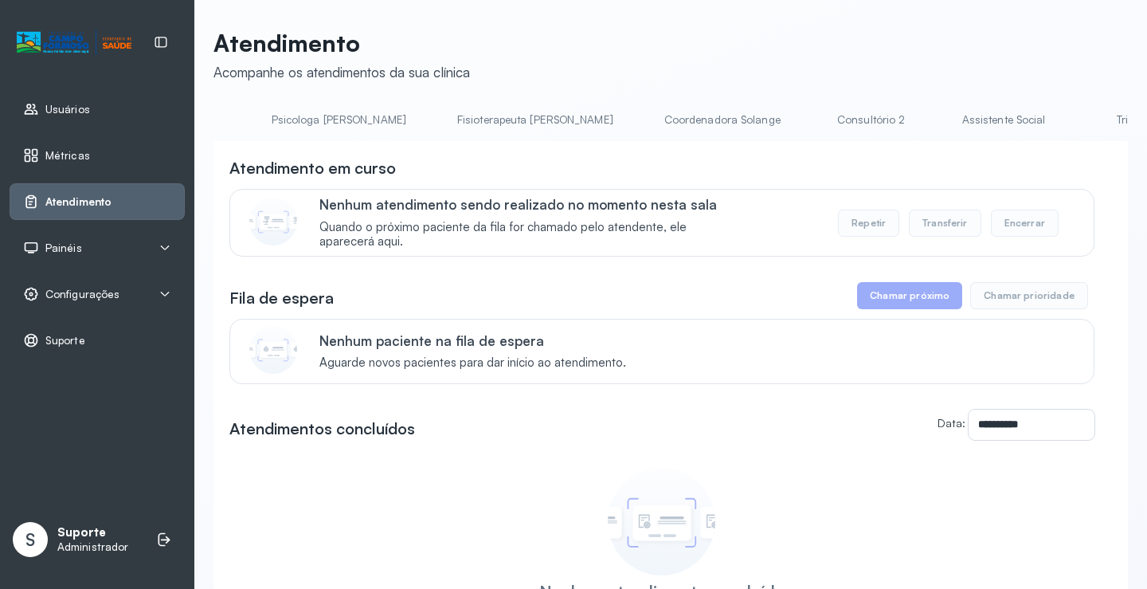
scroll to position [0, 769]
click at [1063, 119] on link "Triagem" at bounding box center [1119, 120] width 112 height 26
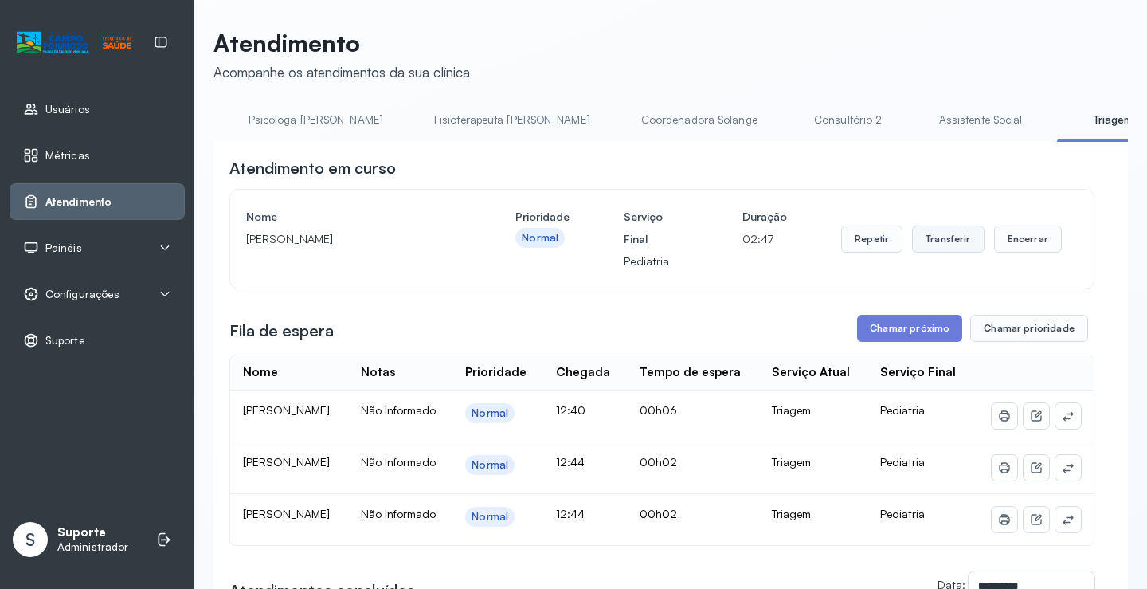
click at [944, 244] on button "Transferir" at bounding box center [948, 238] width 72 height 27
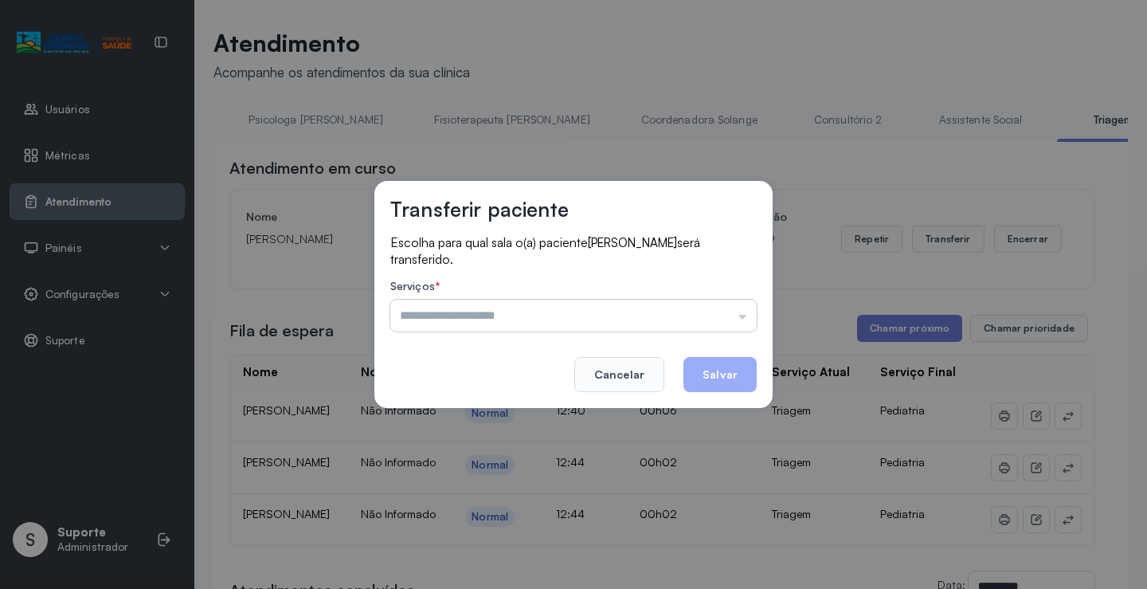
click at [746, 317] on input "text" at bounding box center [573, 315] width 366 height 32
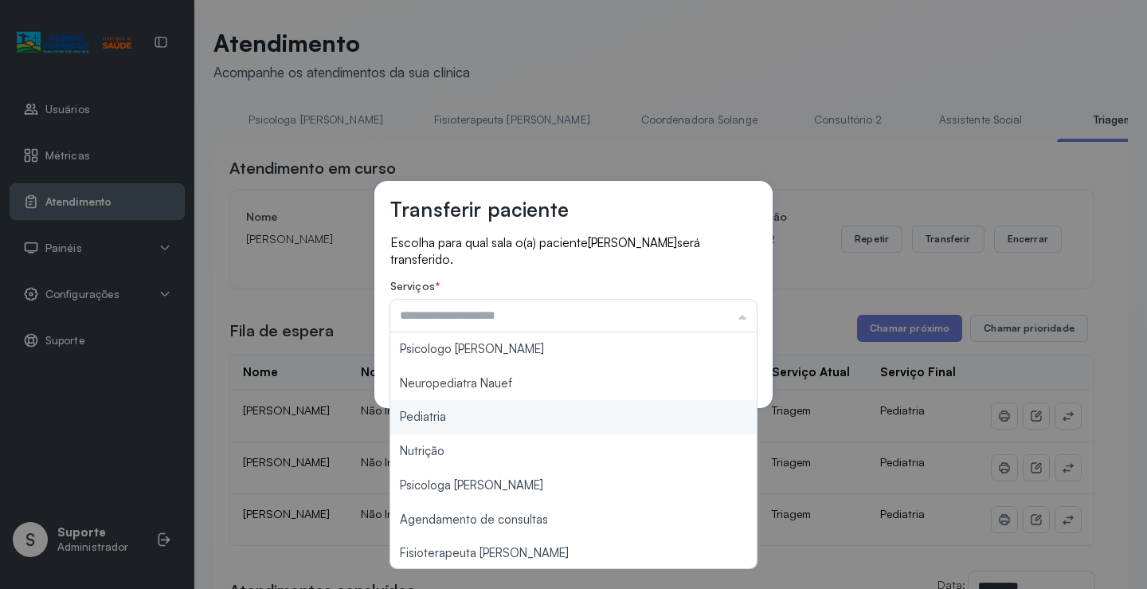
type input "*********"
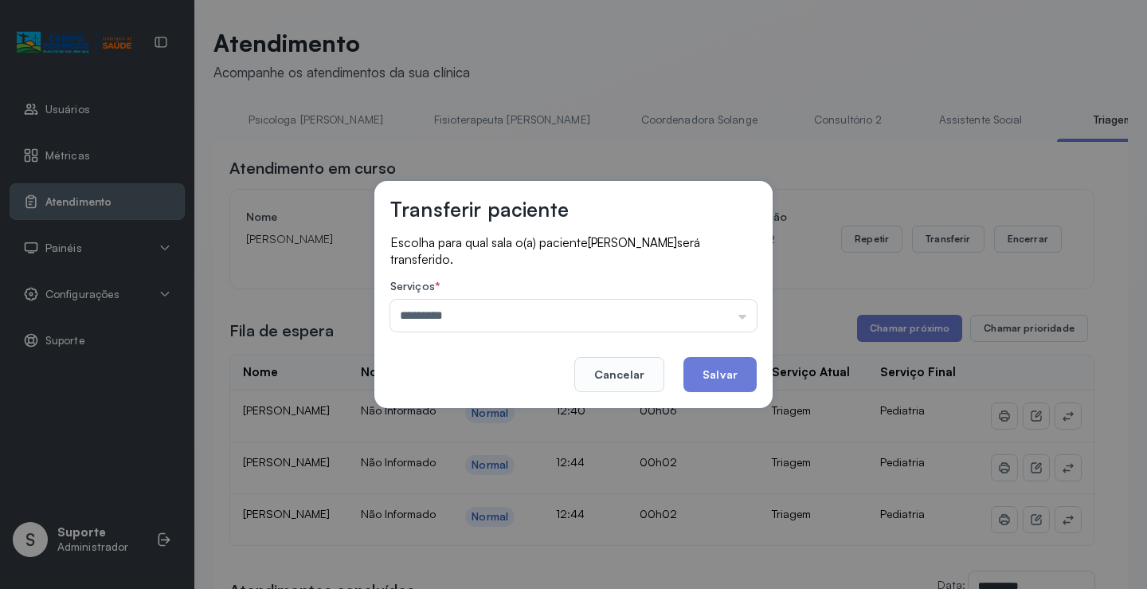
click at [452, 421] on div "Transferir paciente Escolha para qual sala o(a) paciente PIETRO BATISTA será tr…" at bounding box center [573, 294] width 1147 height 589
click at [708, 368] on button "Salvar" at bounding box center [719, 374] width 73 height 35
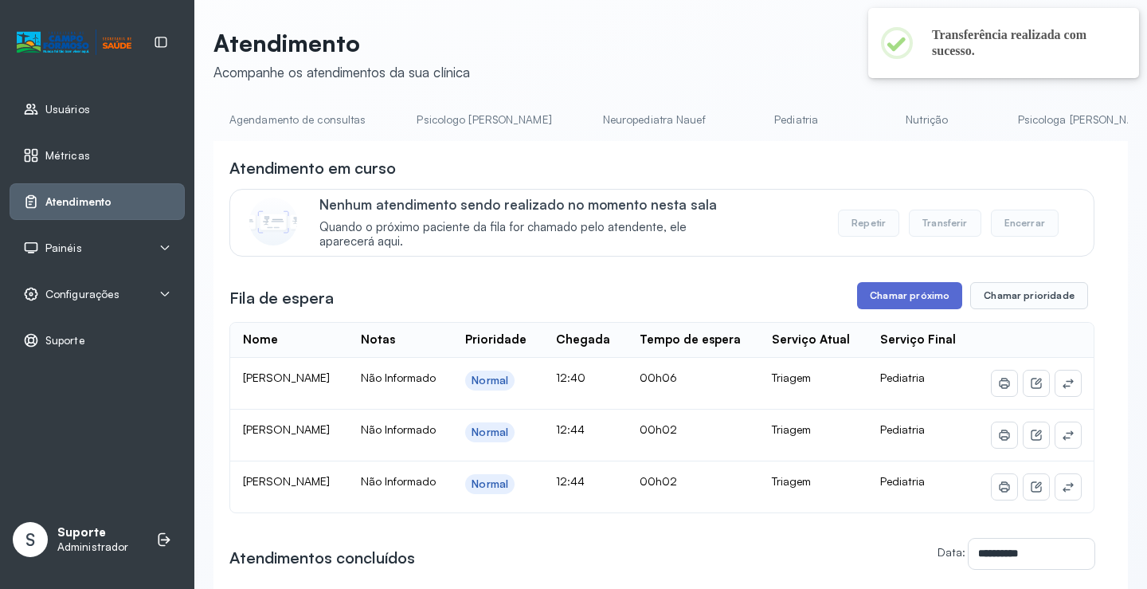
click at [903, 303] on button "Chamar próximo" at bounding box center [909, 295] width 105 height 27
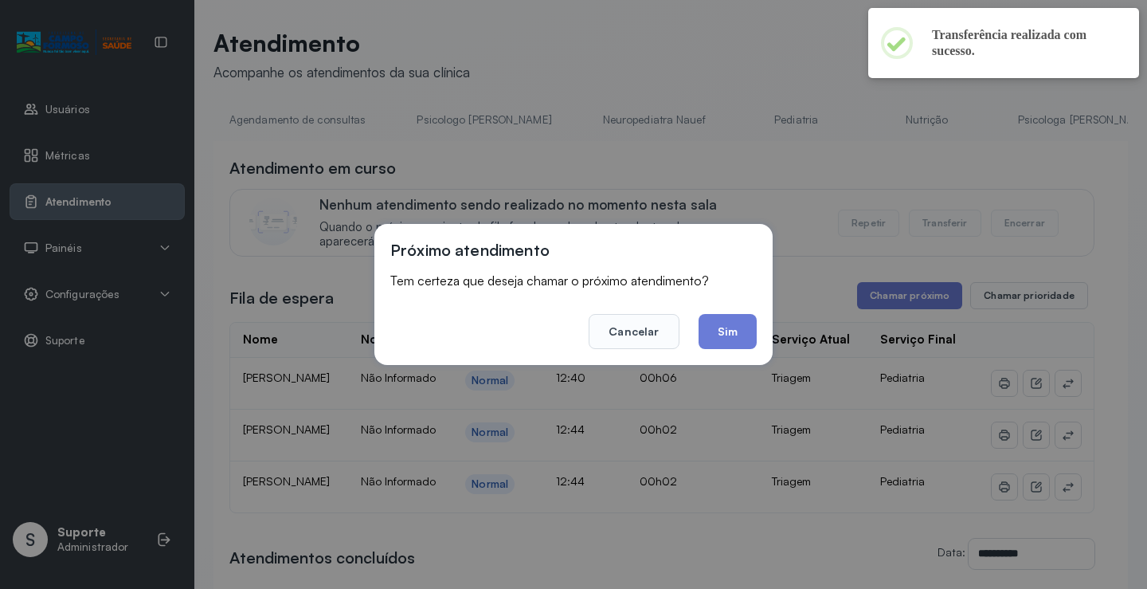
drag, startPoint x: 720, startPoint y: 335, endPoint x: 703, endPoint y: 325, distance: 19.3
click at [721, 334] on button "Sim" at bounding box center [728, 331] width 58 height 35
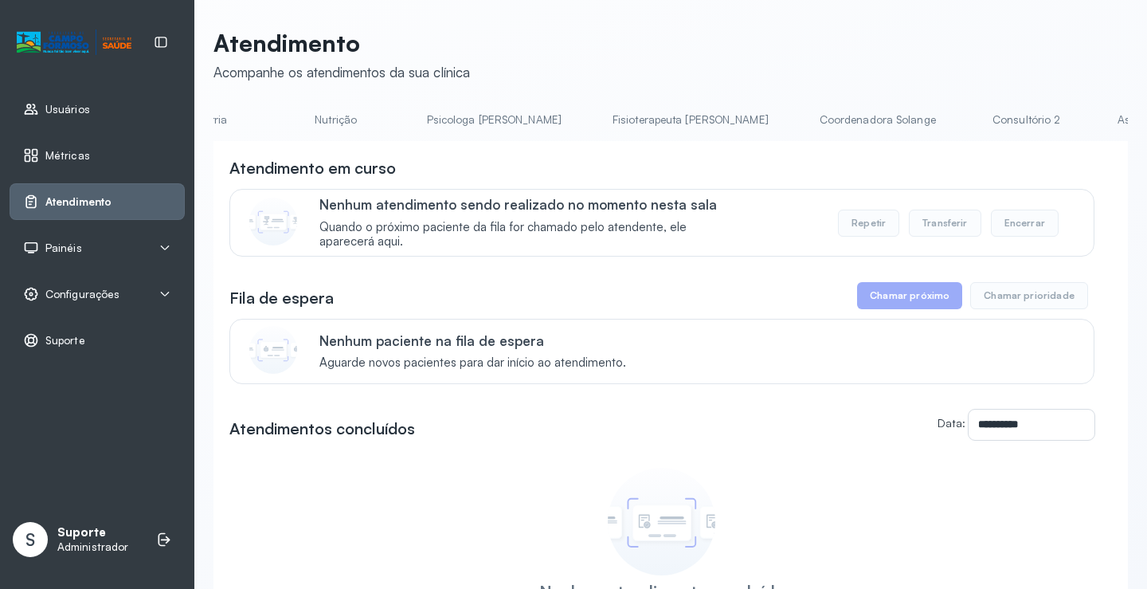
scroll to position [0, 870]
click at [963, 120] on link "Triagem" at bounding box center [1019, 120] width 112 height 26
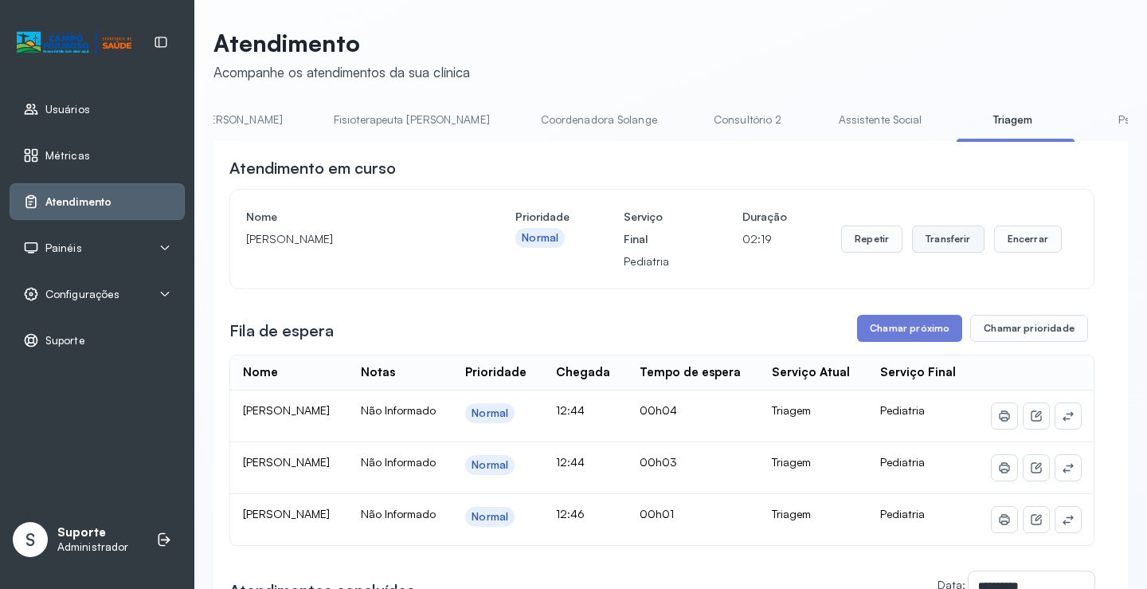
click at [943, 252] on button "Transferir" at bounding box center [948, 238] width 72 height 27
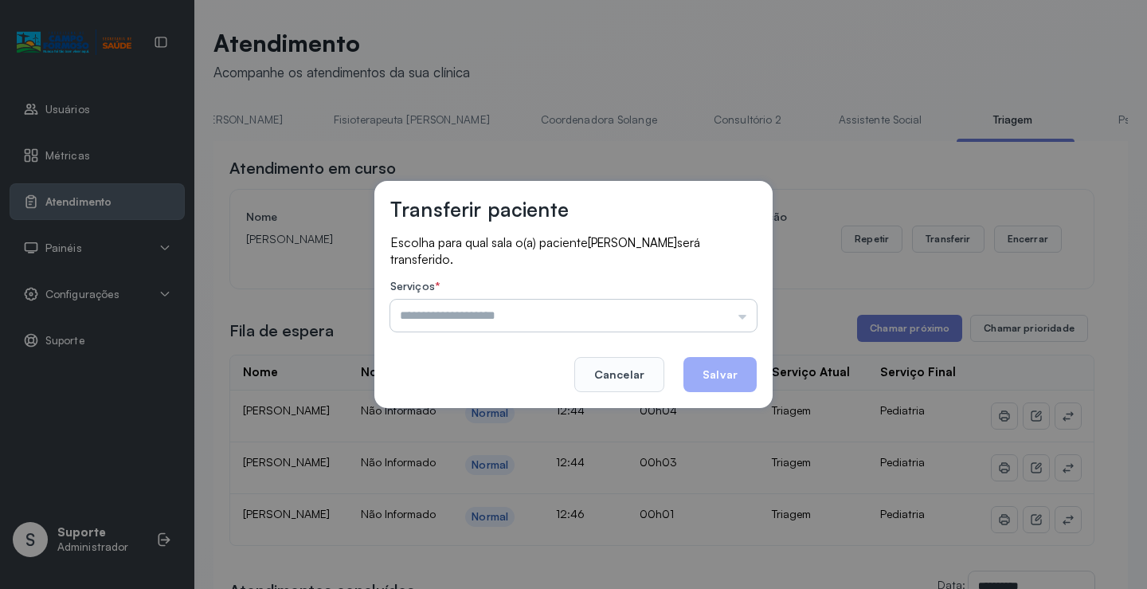
drag, startPoint x: 746, startPoint y: 309, endPoint x: 746, endPoint y: 320, distance: 11.2
click at [746, 317] on input "text" at bounding box center [573, 315] width 366 height 32
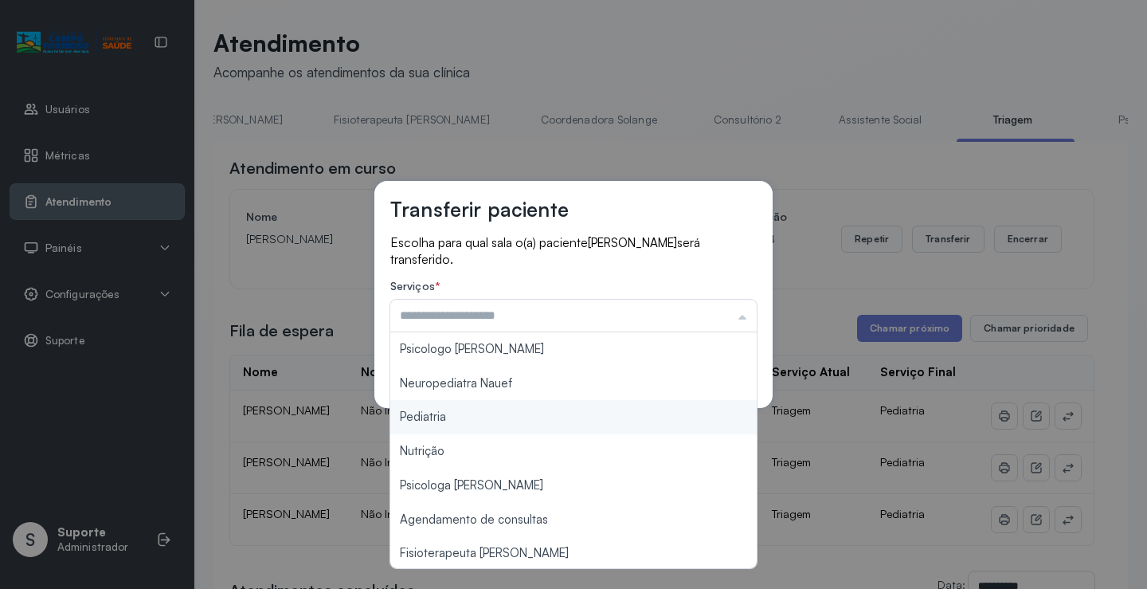
type input "*********"
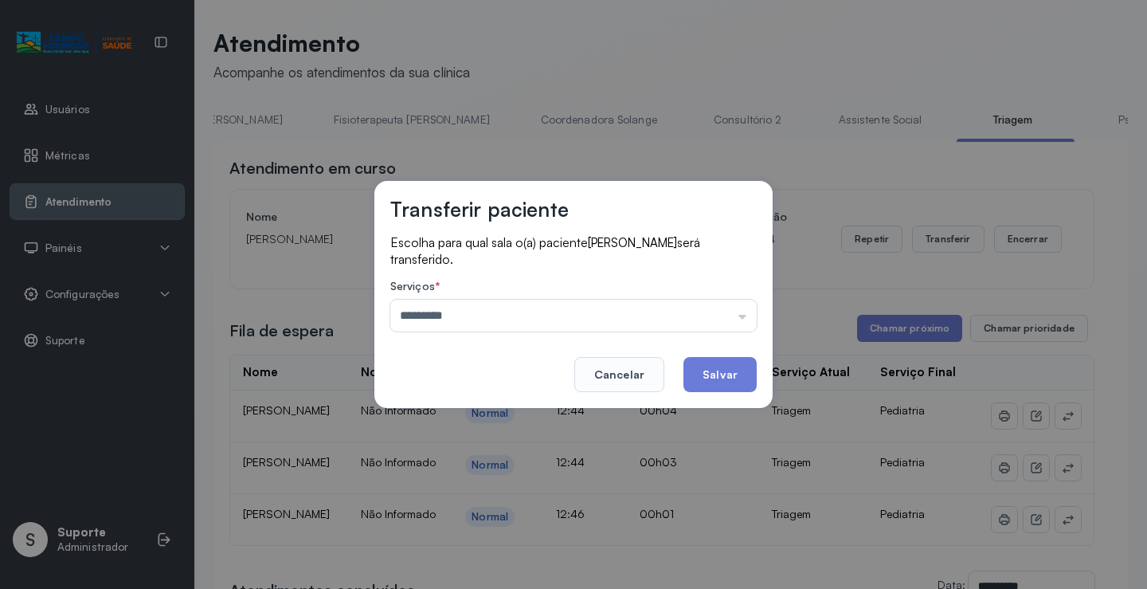
click at [494, 417] on div "Transferir paciente Escolha para qual sala o(a) paciente JOÃO BERNARDO ALVES ME…" at bounding box center [573, 294] width 1147 height 589
drag, startPoint x: 710, startPoint y: 372, endPoint x: 757, endPoint y: 384, distance: 49.3
click at [718, 378] on button "Salvar" at bounding box center [719, 374] width 73 height 35
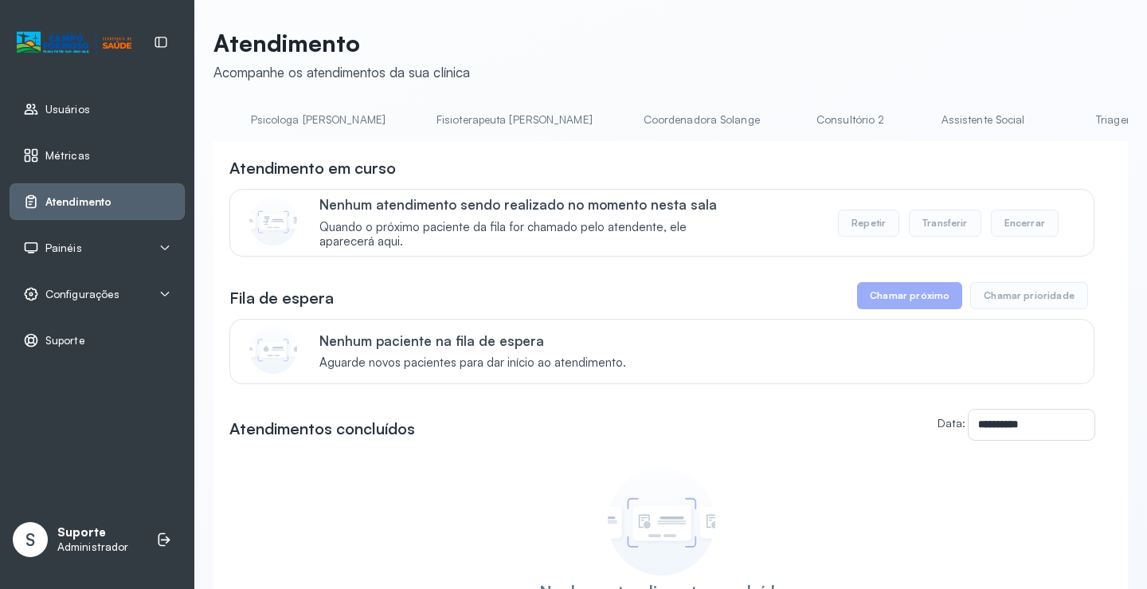
scroll to position [0, 843]
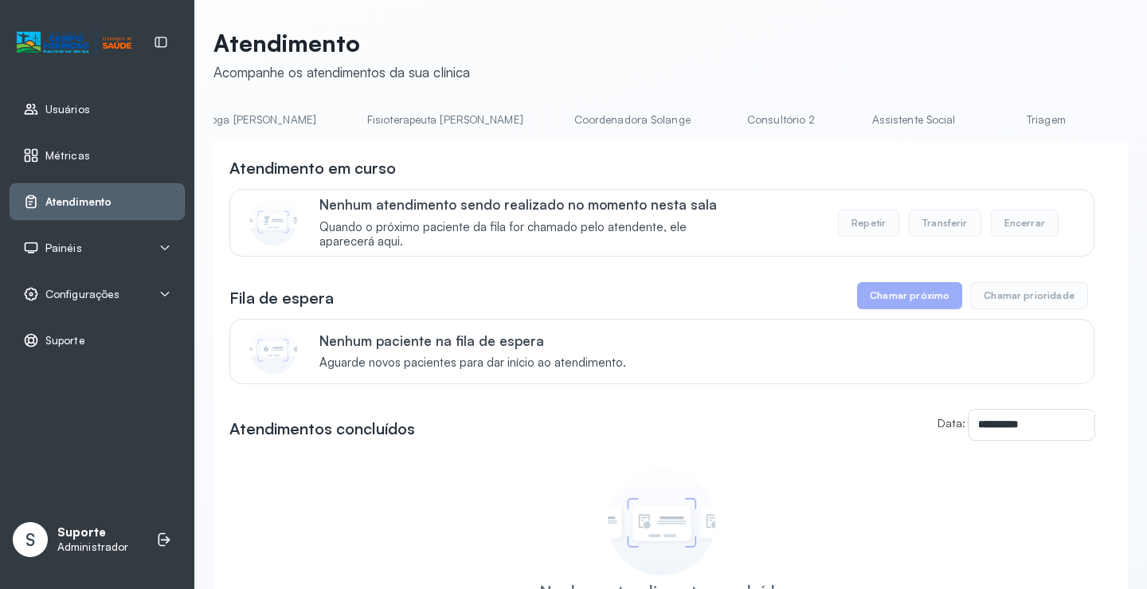
click at [990, 128] on link "Triagem" at bounding box center [1046, 120] width 112 height 26
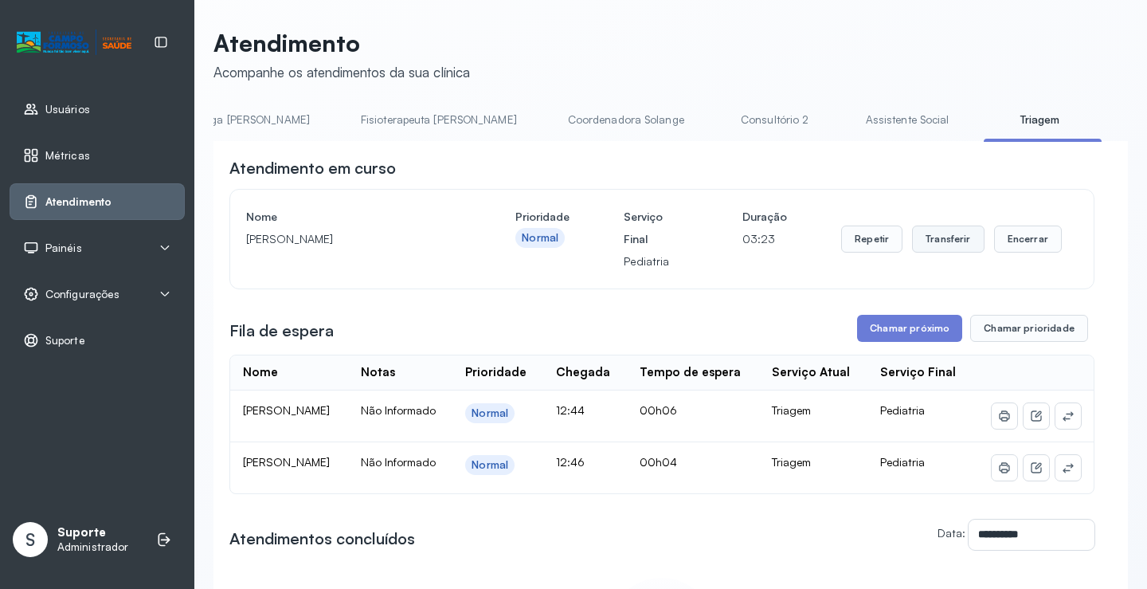
click at [942, 244] on button "Transferir" at bounding box center [948, 238] width 72 height 27
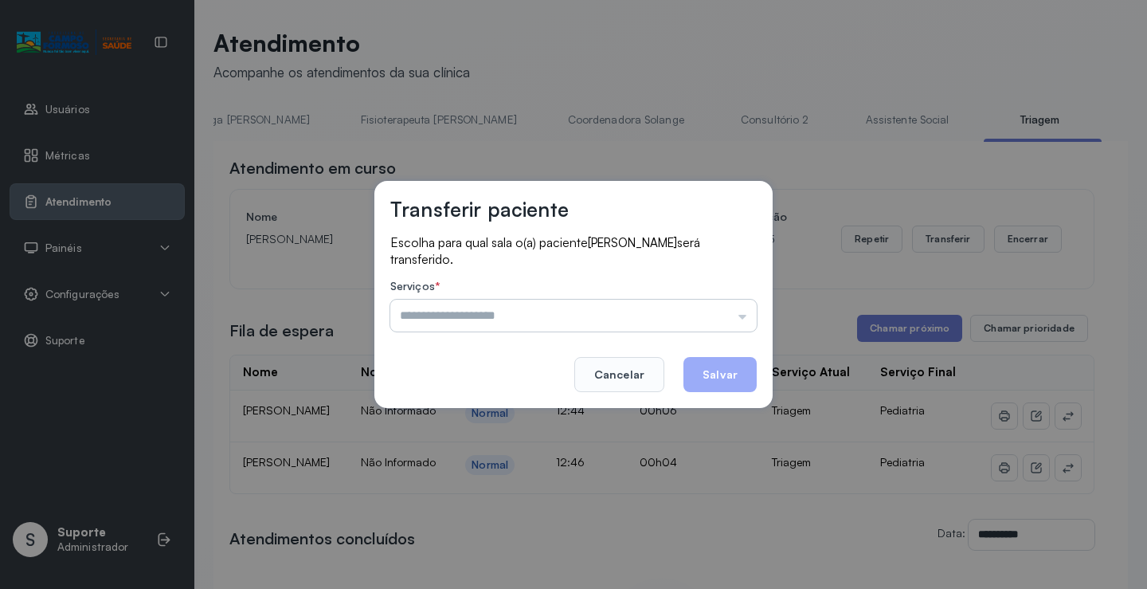
click at [747, 323] on input "text" at bounding box center [573, 315] width 366 height 32
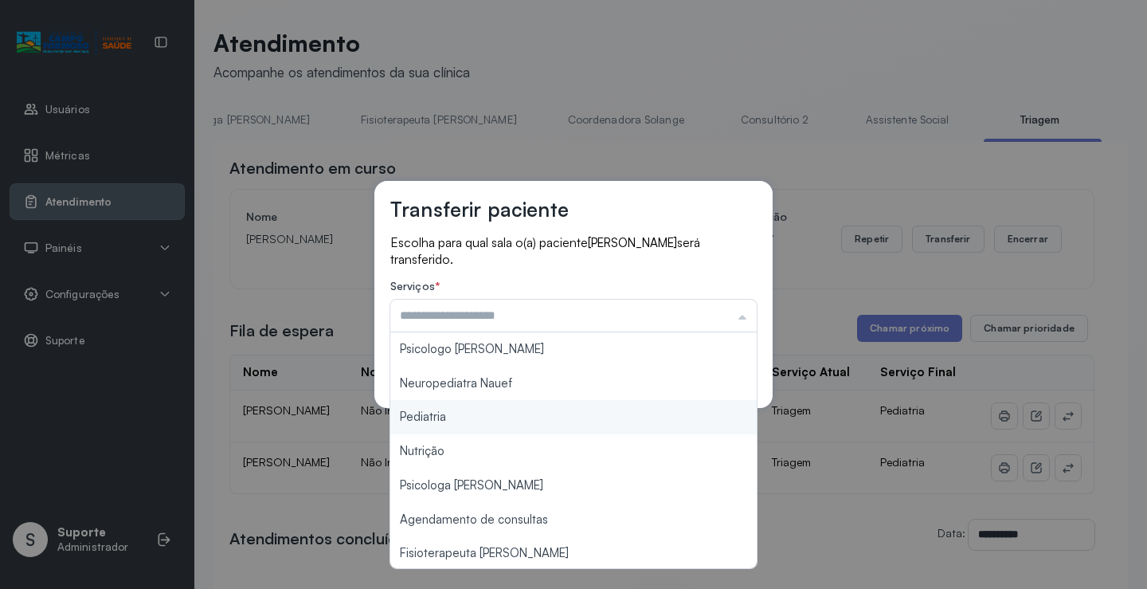
type input "*********"
drag, startPoint x: 474, startPoint y: 421, endPoint x: 502, endPoint y: 432, distance: 29.7
click at [484, 425] on div "Transferir paciente Escolha para qual sala o(a) paciente Felipe Silva Pinto ser…" at bounding box center [573, 294] width 1147 height 589
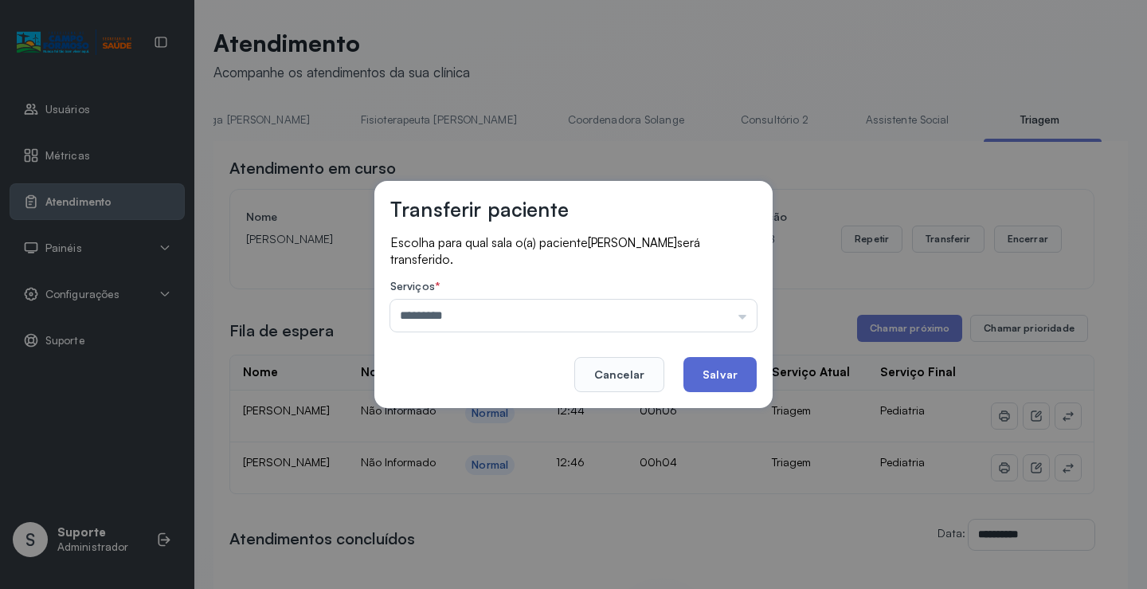
click at [712, 366] on button "Salvar" at bounding box center [719, 374] width 73 height 35
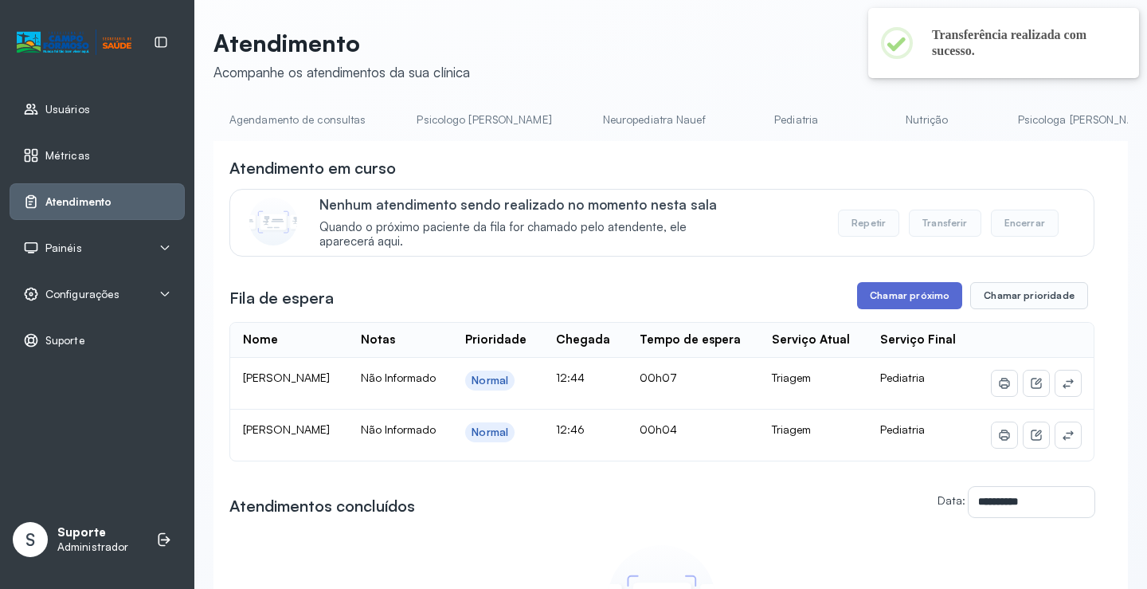
click at [910, 303] on button "Chamar próximo" at bounding box center [909, 295] width 105 height 27
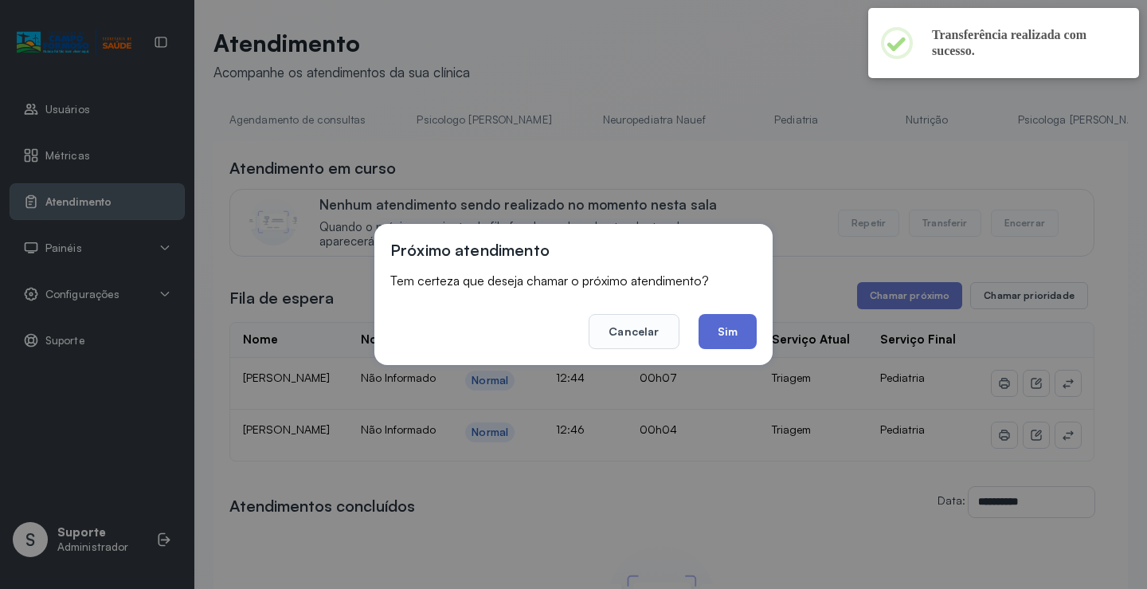
click at [745, 341] on button "Sim" at bounding box center [728, 331] width 58 height 35
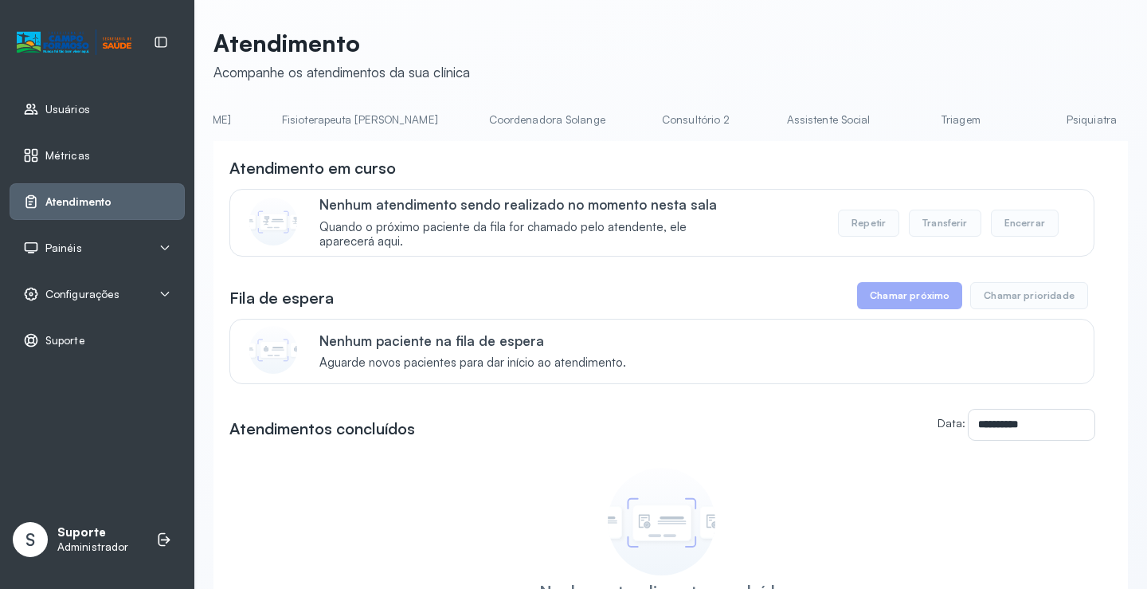
scroll to position [0, 967]
click at [866, 131] on link "Triagem" at bounding box center [922, 120] width 112 height 26
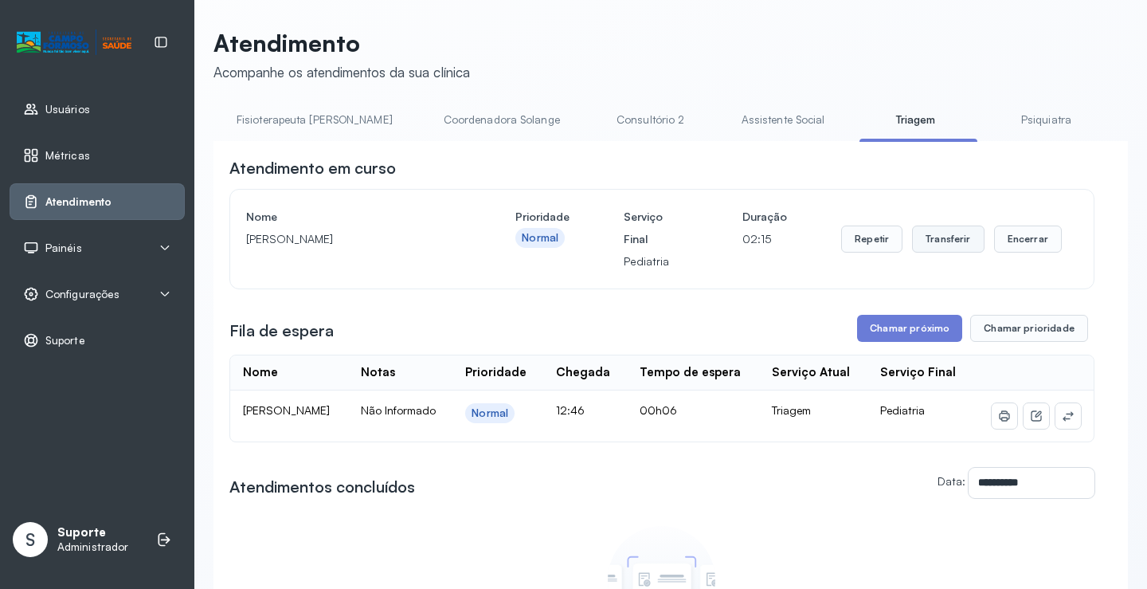
click at [950, 241] on button "Transferir" at bounding box center [948, 238] width 72 height 27
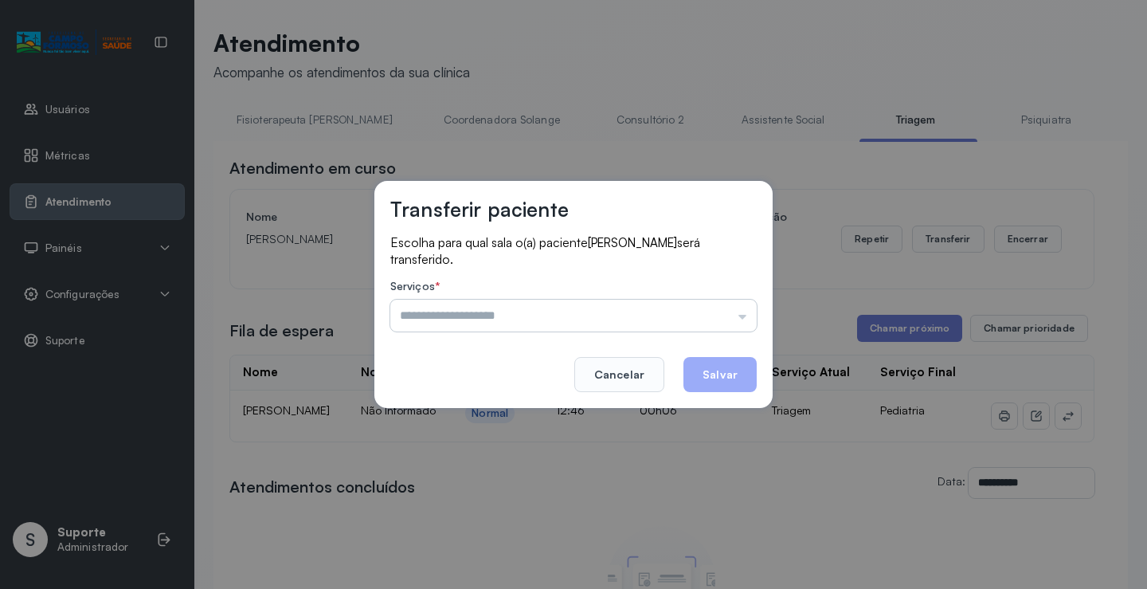
click at [745, 317] on input "text" at bounding box center [573, 315] width 366 height 32
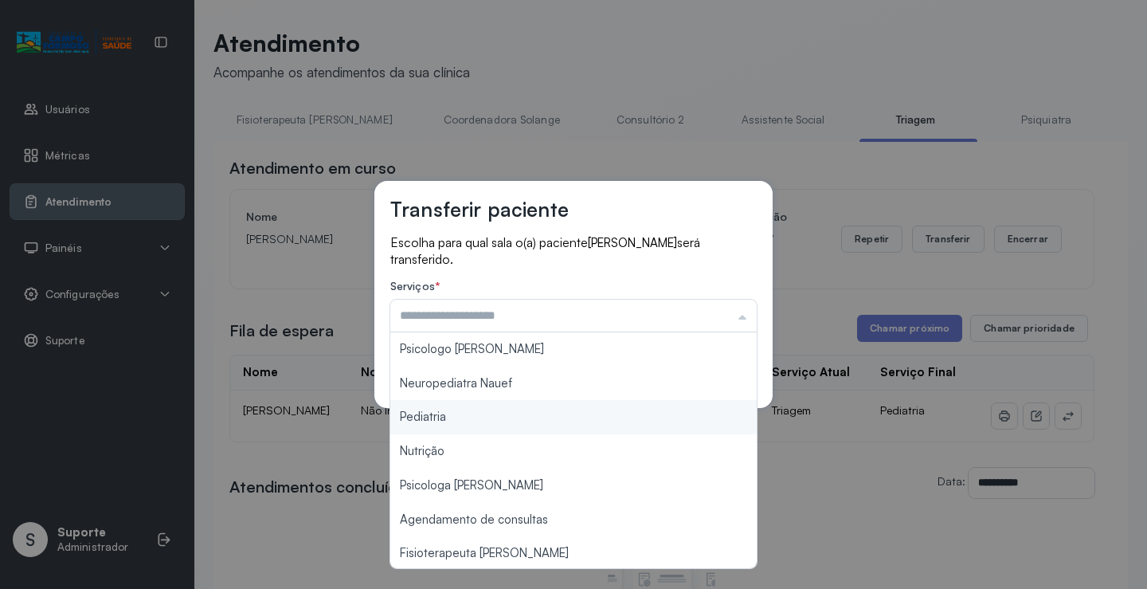
type input "*********"
click at [516, 417] on div "Transferir paciente Escolha para qual sala o(a) paciente CAROLINA SILVA PINTO s…" at bounding box center [573, 294] width 1147 height 589
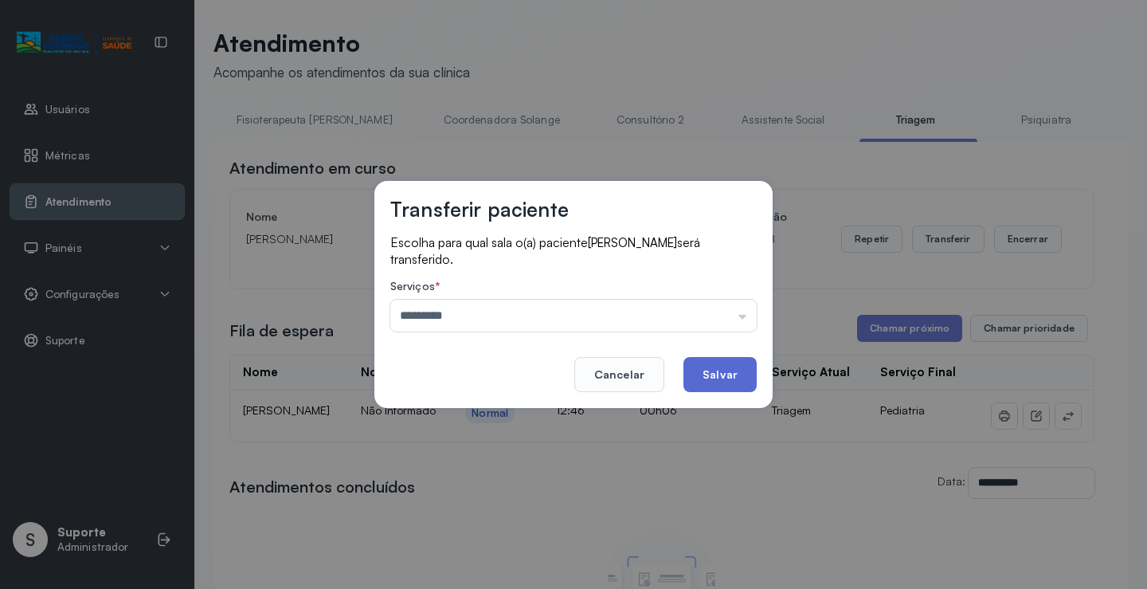
click at [732, 376] on button "Salvar" at bounding box center [719, 374] width 73 height 35
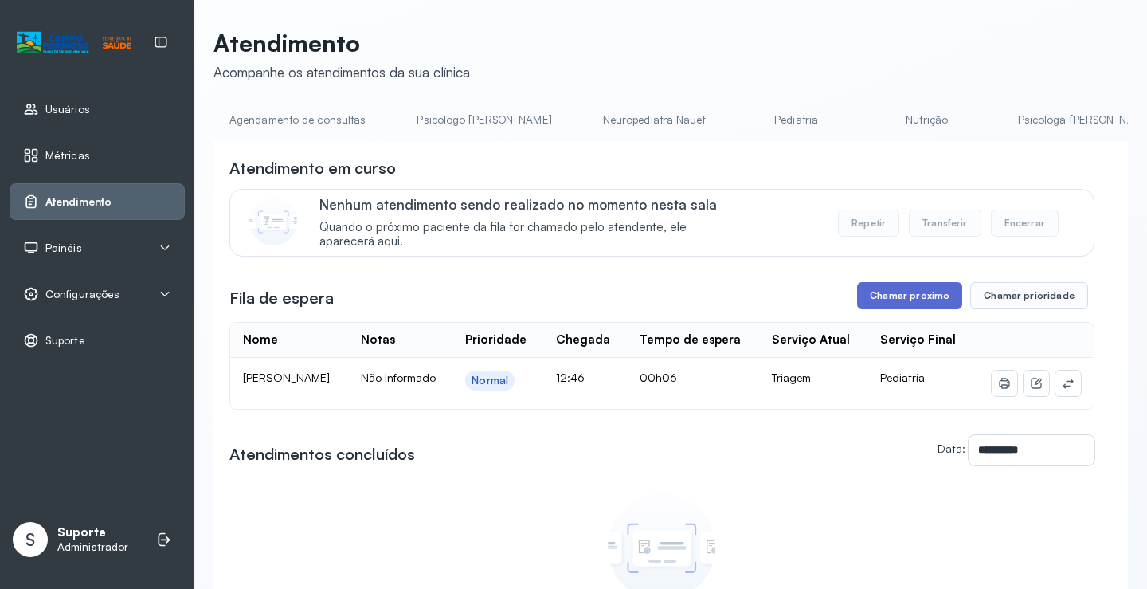
click at [892, 300] on button "Chamar próximo" at bounding box center [909, 295] width 105 height 27
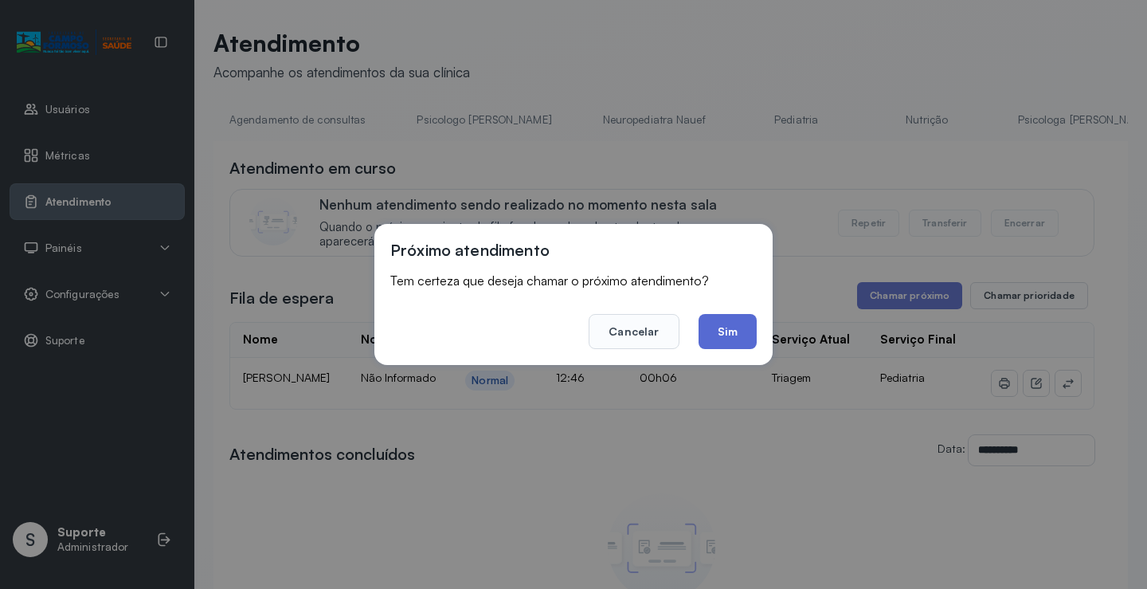
click at [737, 327] on button "Sim" at bounding box center [728, 331] width 58 height 35
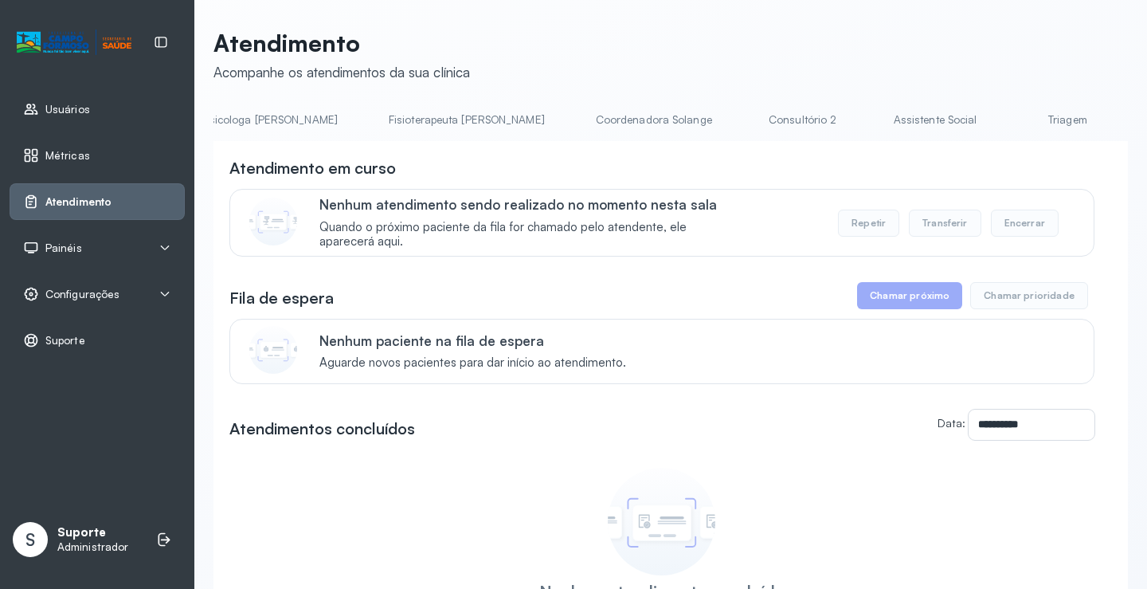
scroll to position [0, 827]
click at [1006, 126] on link "Triagem" at bounding box center [1062, 120] width 112 height 26
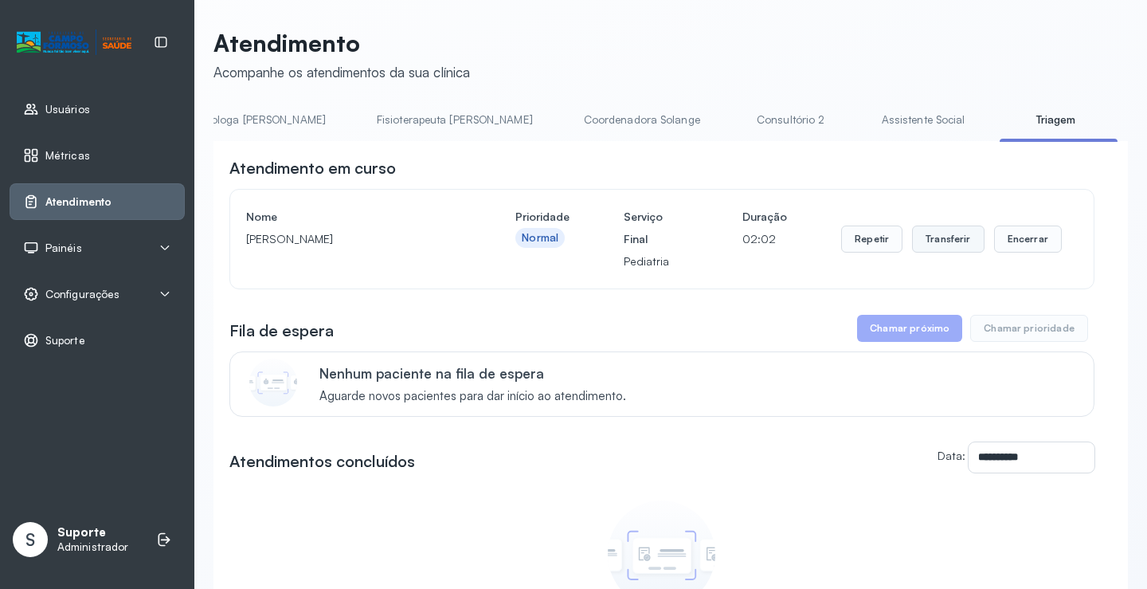
click at [957, 241] on button "Transferir" at bounding box center [948, 238] width 72 height 27
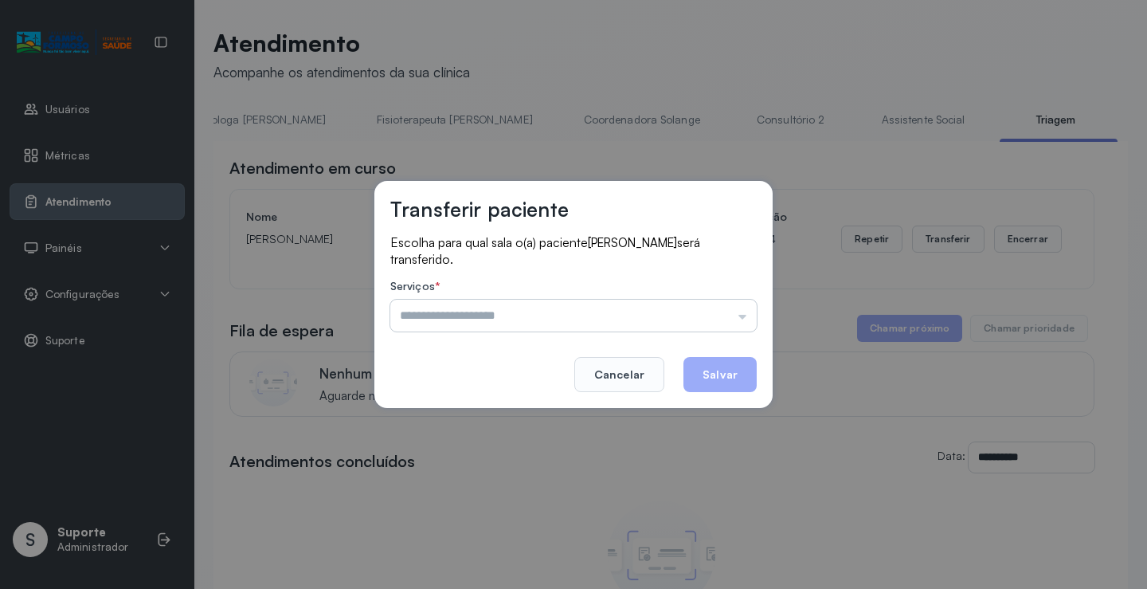
click at [744, 316] on input "text" at bounding box center [573, 315] width 366 height 32
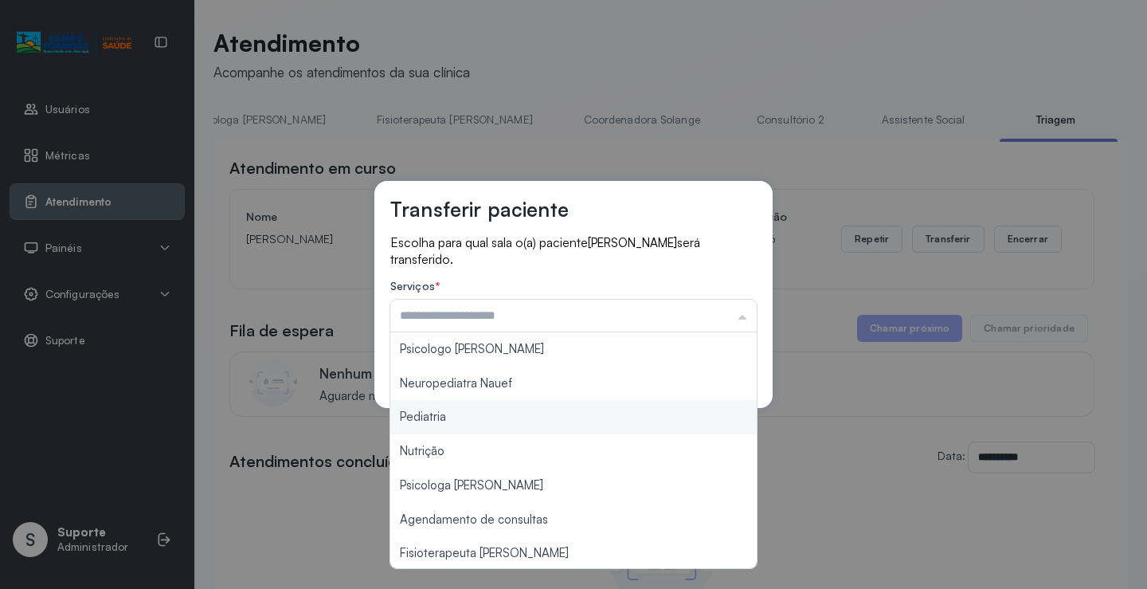
type input "*********"
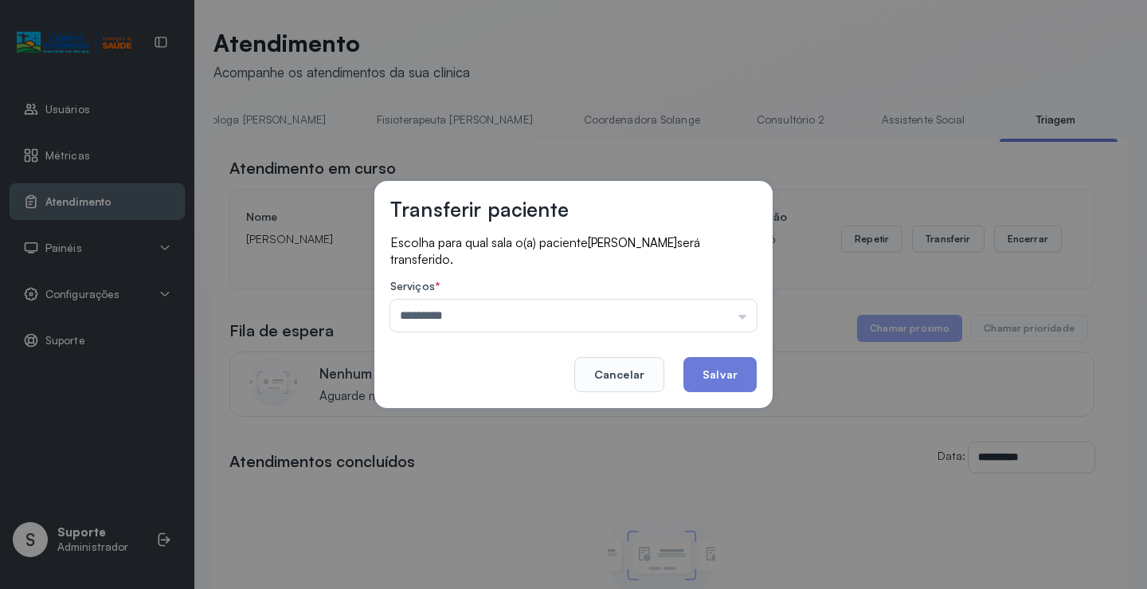
click at [468, 413] on div "Transferir paciente Escolha para qual sala o(a) paciente [PERSON_NAME] será tra…" at bounding box center [573, 294] width 1147 height 589
click at [746, 382] on button "Salvar" at bounding box center [719, 374] width 73 height 35
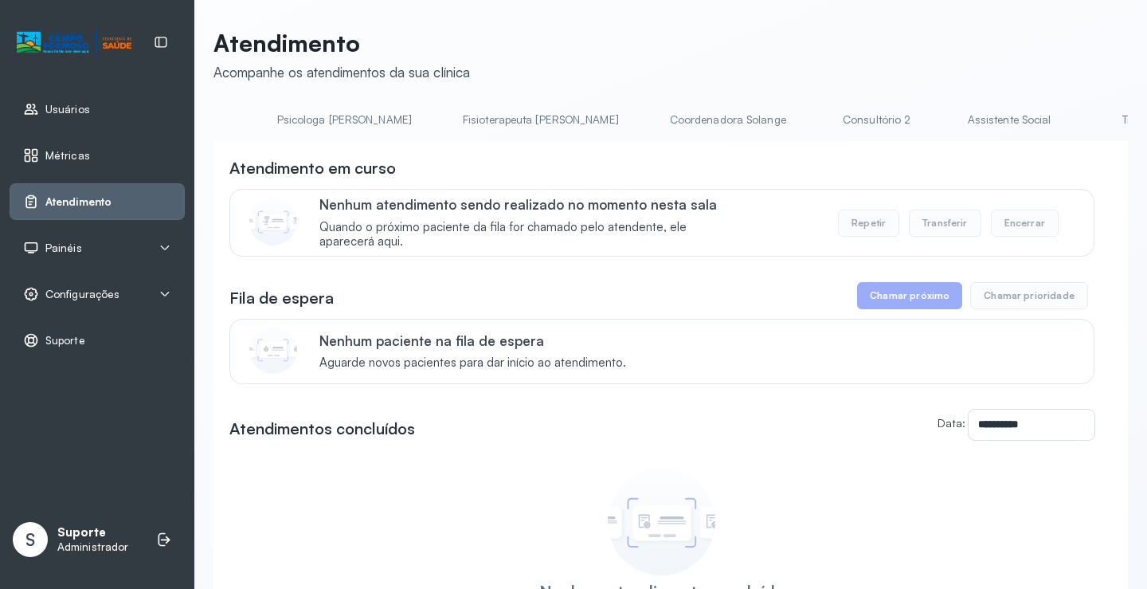
scroll to position [0, 816]
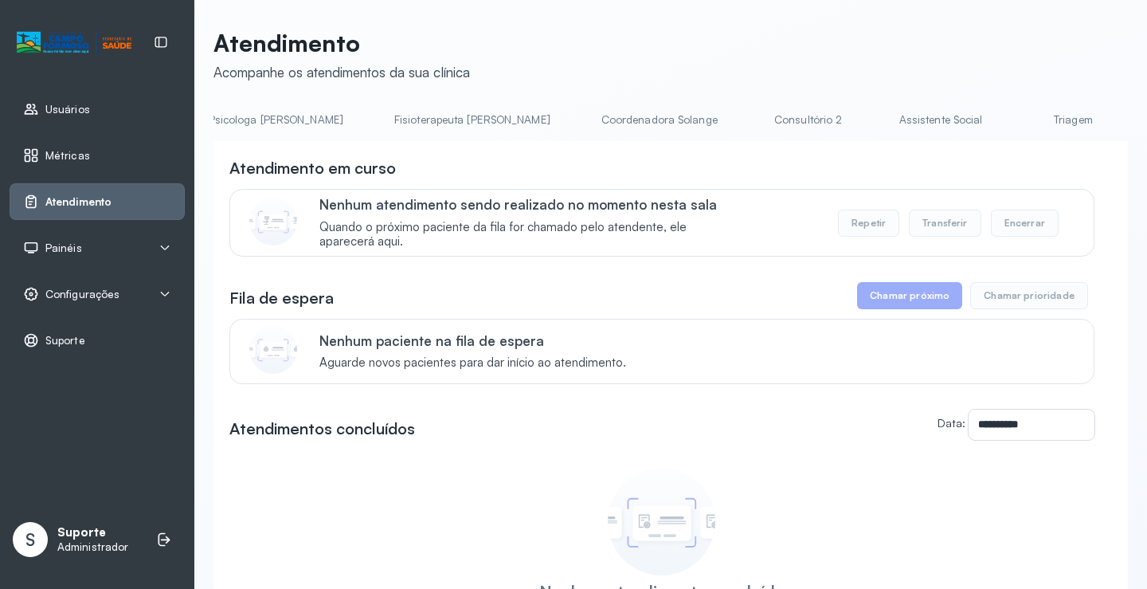
click at [1017, 115] on link "Triagem" at bounding box center [1073, 120] width 112 height 26
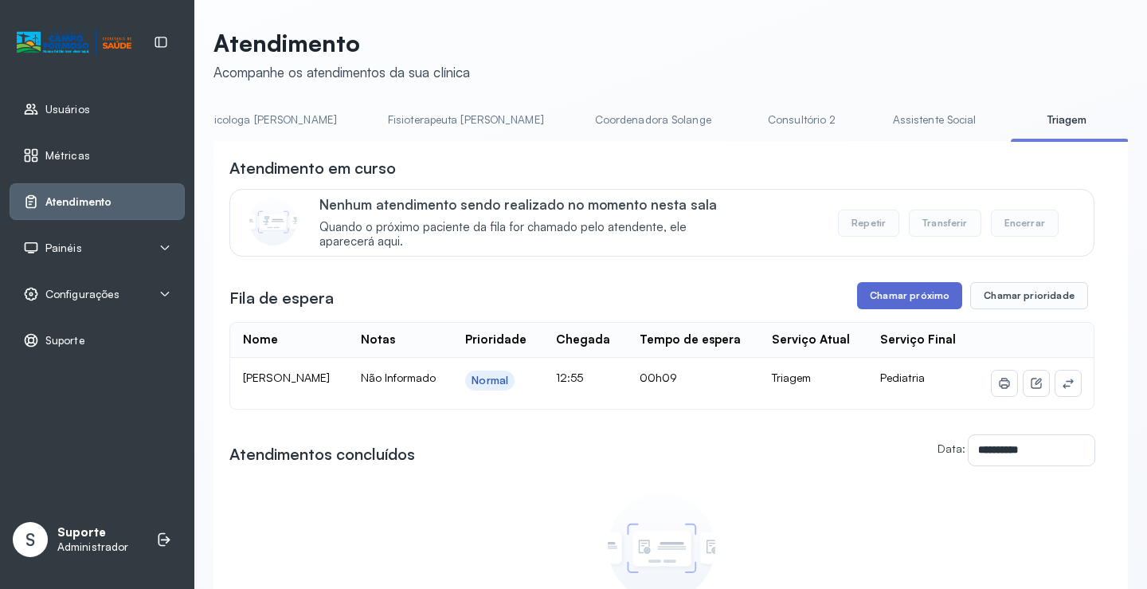
click at [927, 299] on button "Chamar próximo" at bounding box center [909, 295] width 105 height 27
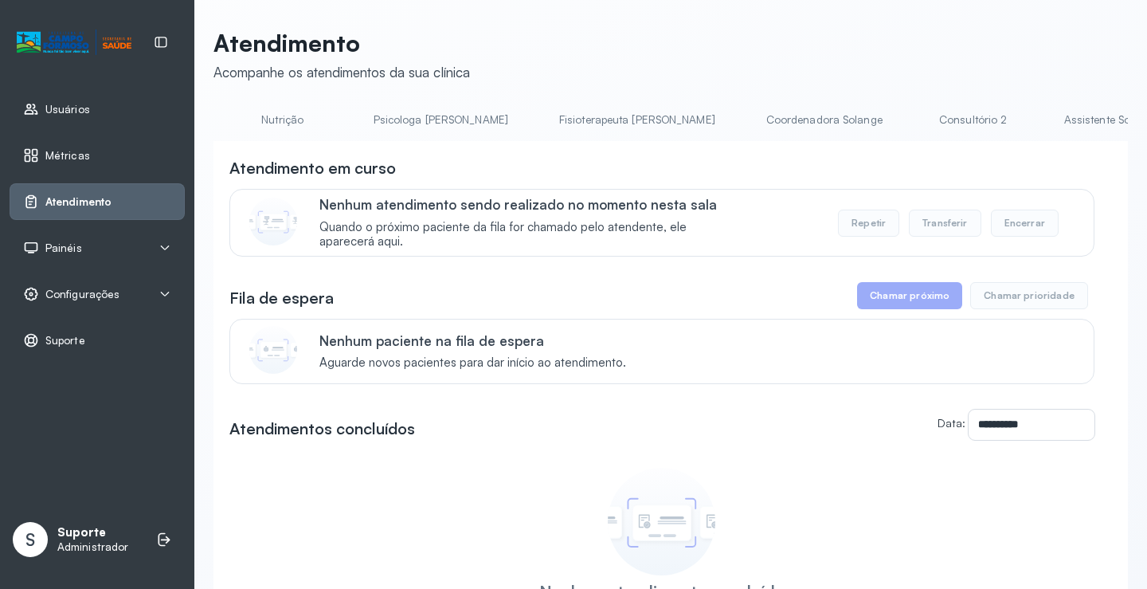
scroll to position [0, 851]
click at [981, 126] on link "Triagem" at bounding box center [1037, 120] width 112 height 26
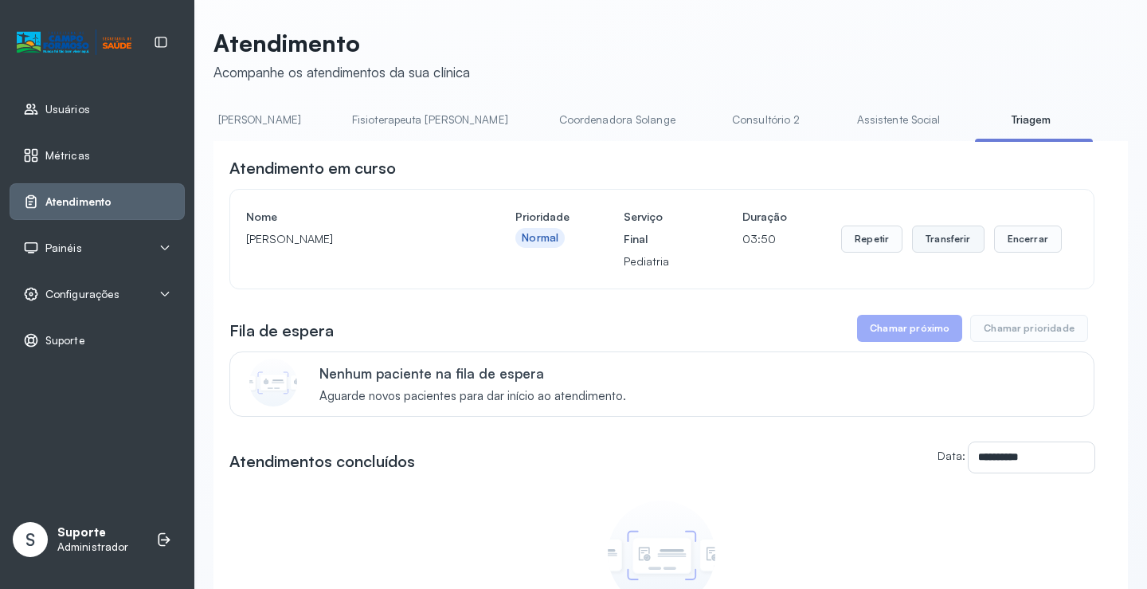
click at [957, 237] on button "Transferir" at bounding box center [948, 238] width 72 height 27
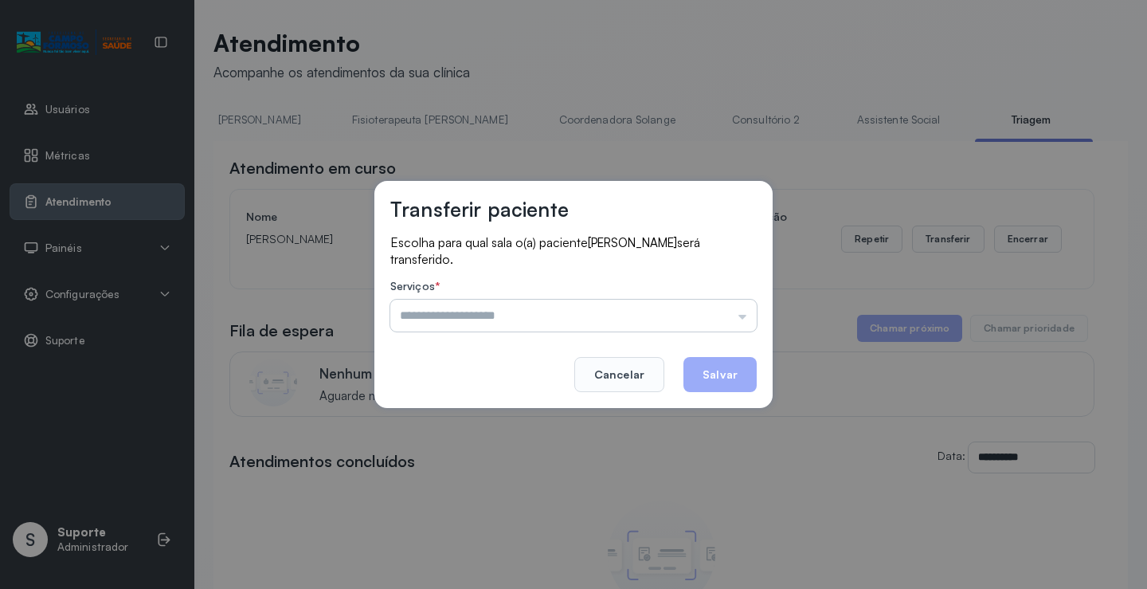
click at [742, 323] on input "text" at bounding box center [573, 315] width 366 height 32
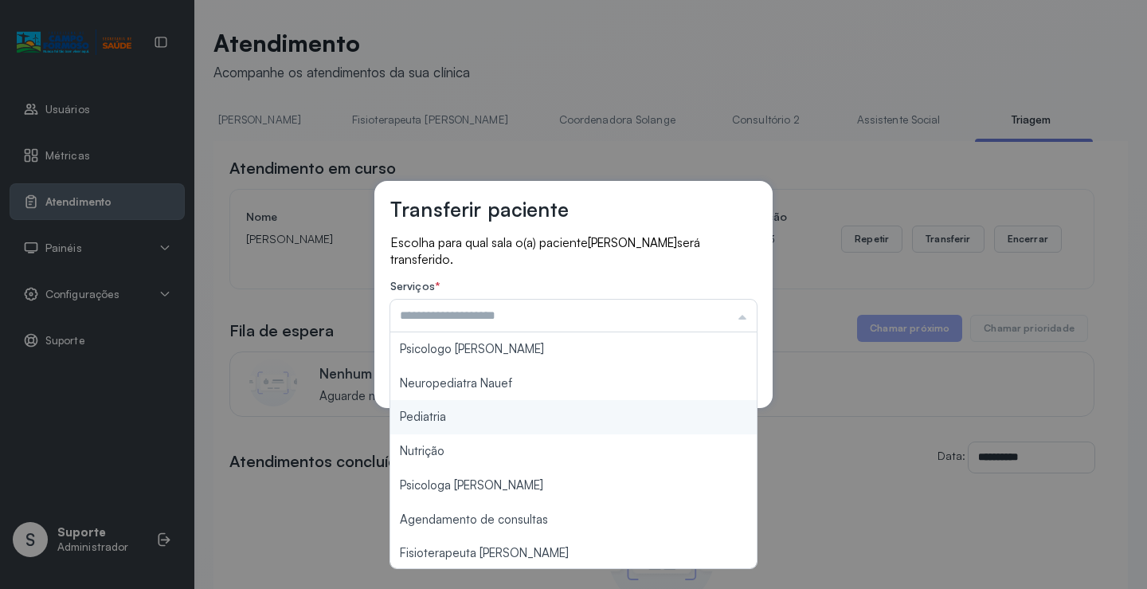
type input "*********"
drag, startPoint x: 488, startPoint y: 421, endPoint x: 566, endPoint y: 440, distance: 80.4
click at [523, 435] on div "Transferir paciente Escolha para qual sala o(a) paciente ISABELLA RODRIGUES DA …" at bounding box center [573, 294] width 1147 height 589
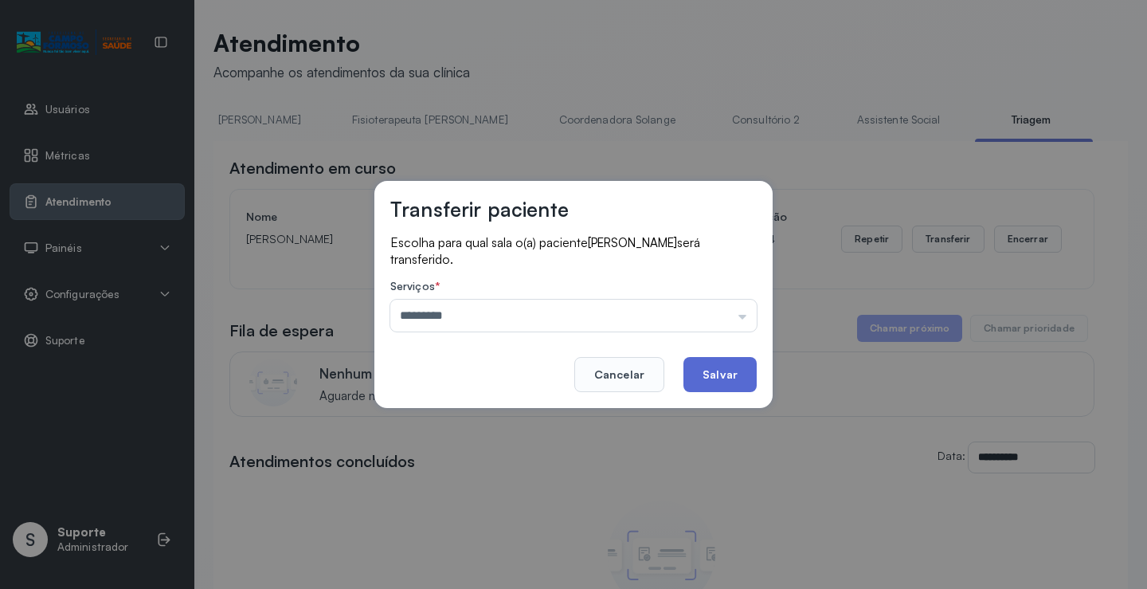
click at [734, 387] on button "Salvar" at bounding box center [719, 374] width 73 height 35
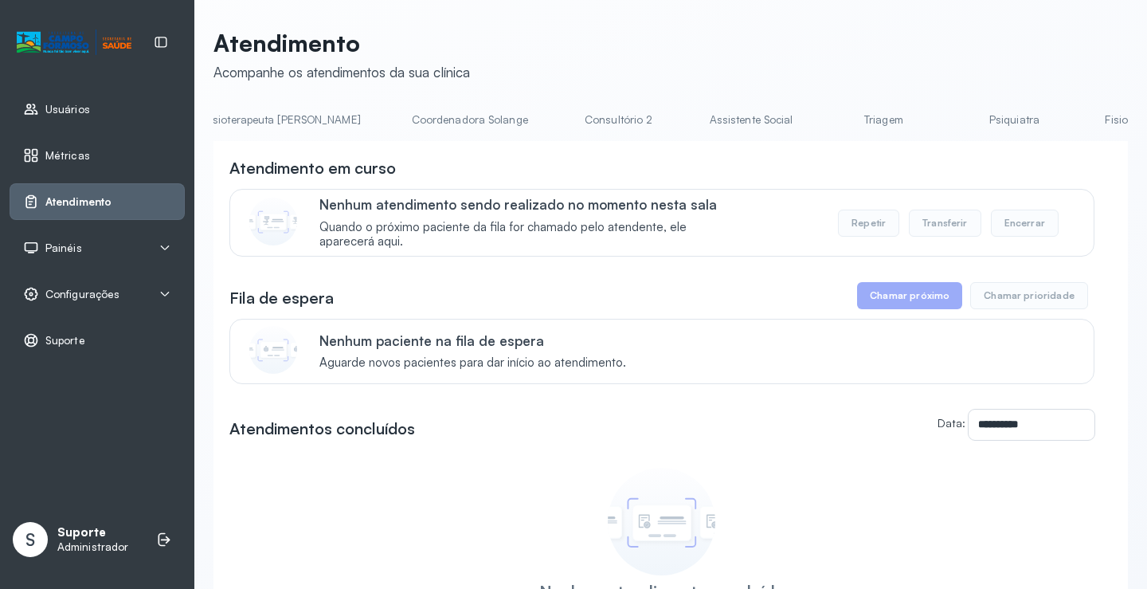
scroll to position [0, 1007]
click at [826, 123] on link "Triagem" at bounding box center [882, 120] width 112 height 26
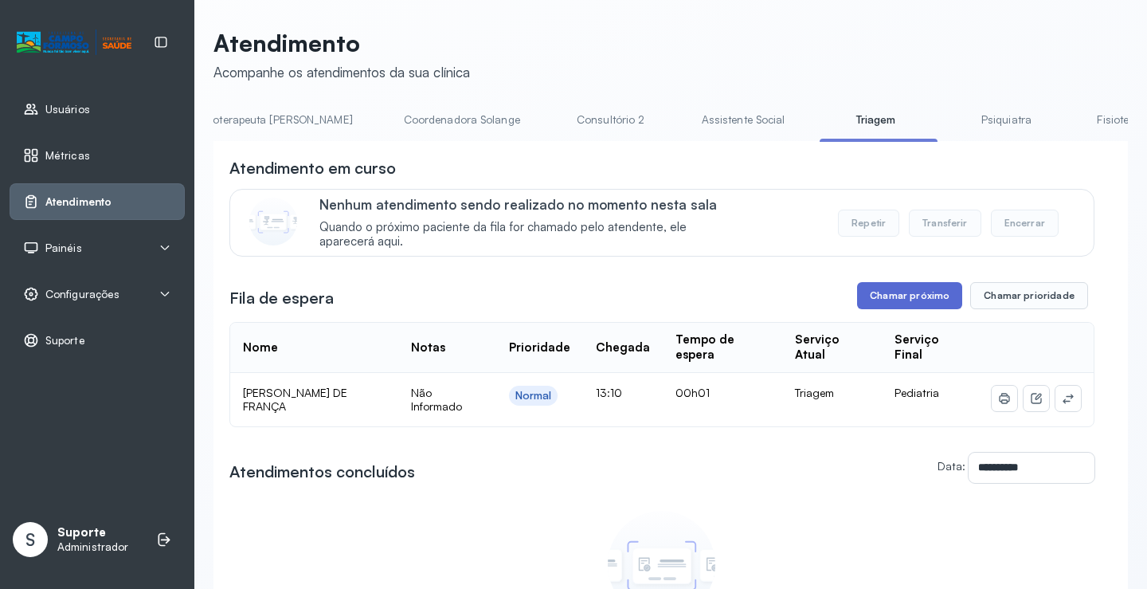
click at [918, 300] on button "Chamar próximo" at bounding box center [909, 295] width 105 height 27
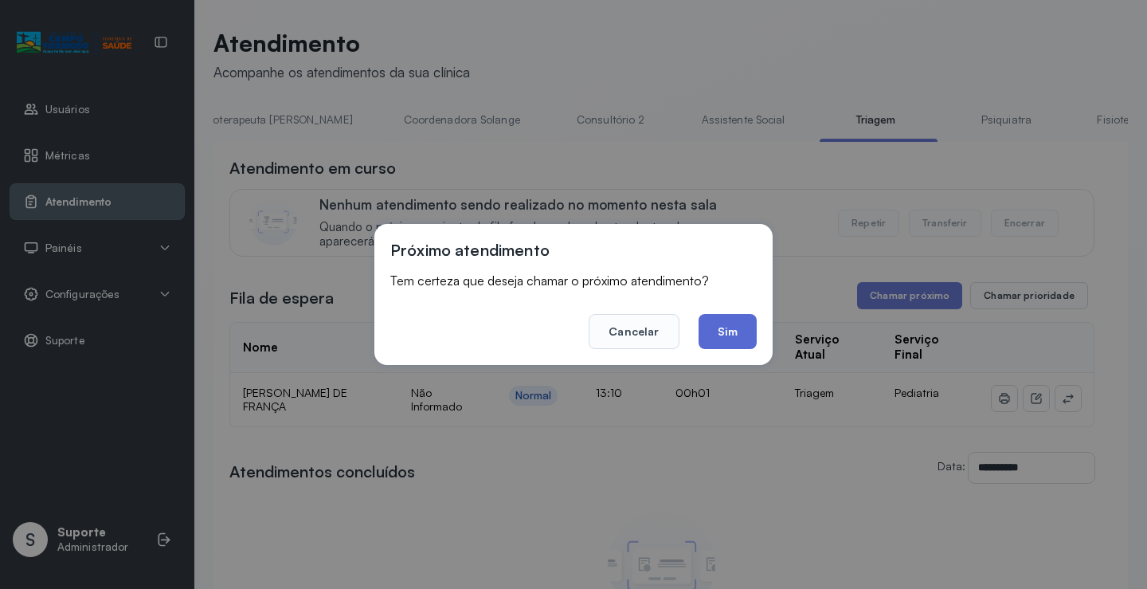
click at [745, 335] on button "Sim" at bounding box center [728, 331] width 58 height 35
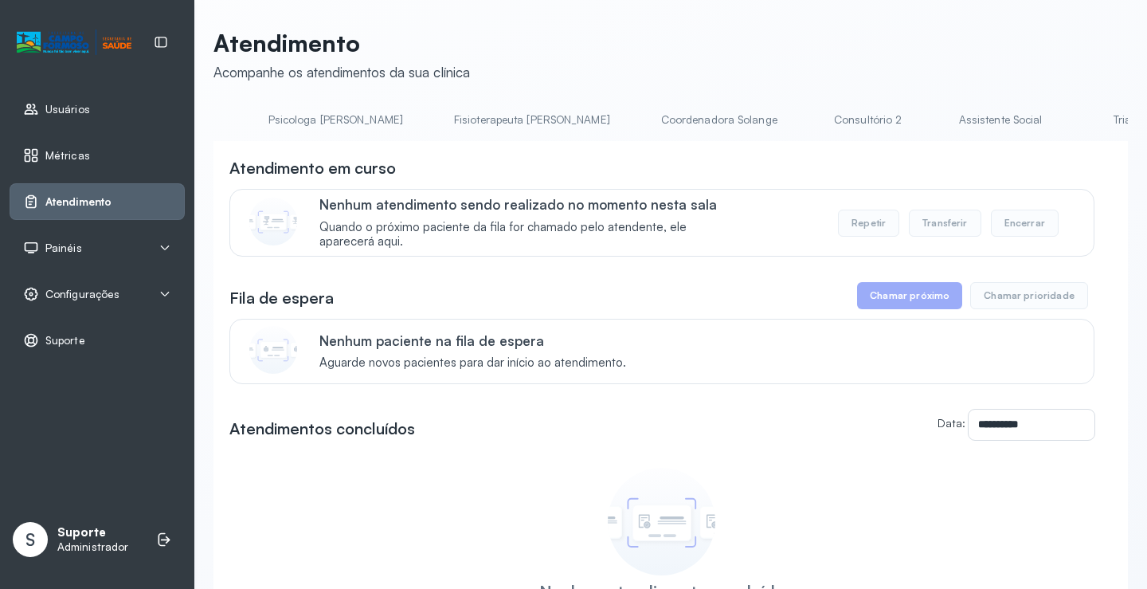
scroll to position [0, 965]
click at [868, 126] on link "Triagem" at bounding box center [924, 120] width 112 height 26
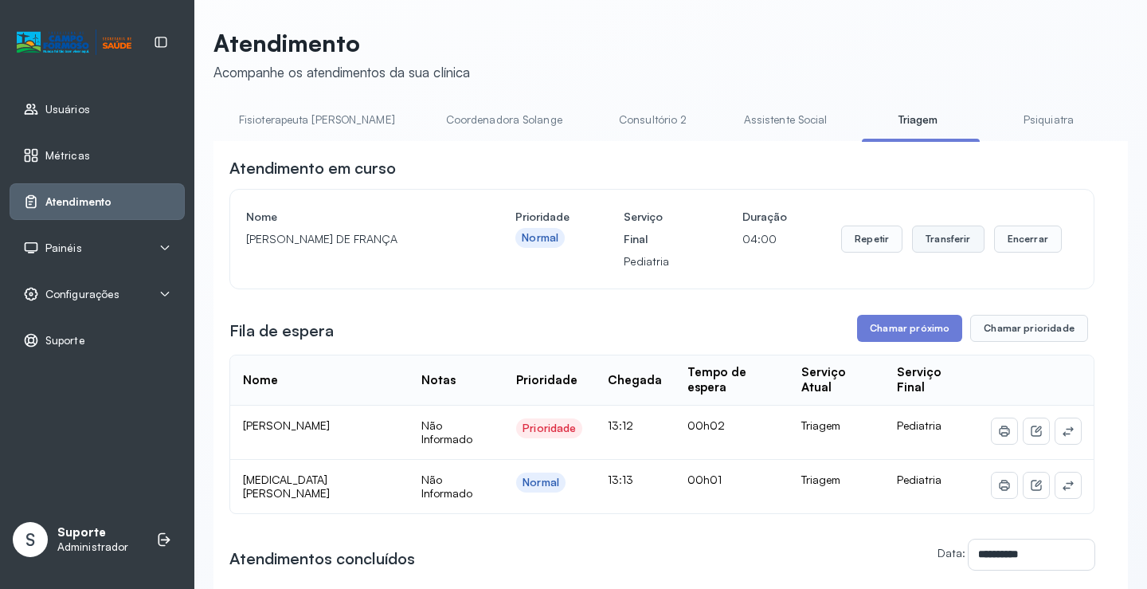
click at [950, 245] on button "Transferir" at bounding box center [948, 238] width 72 height 27
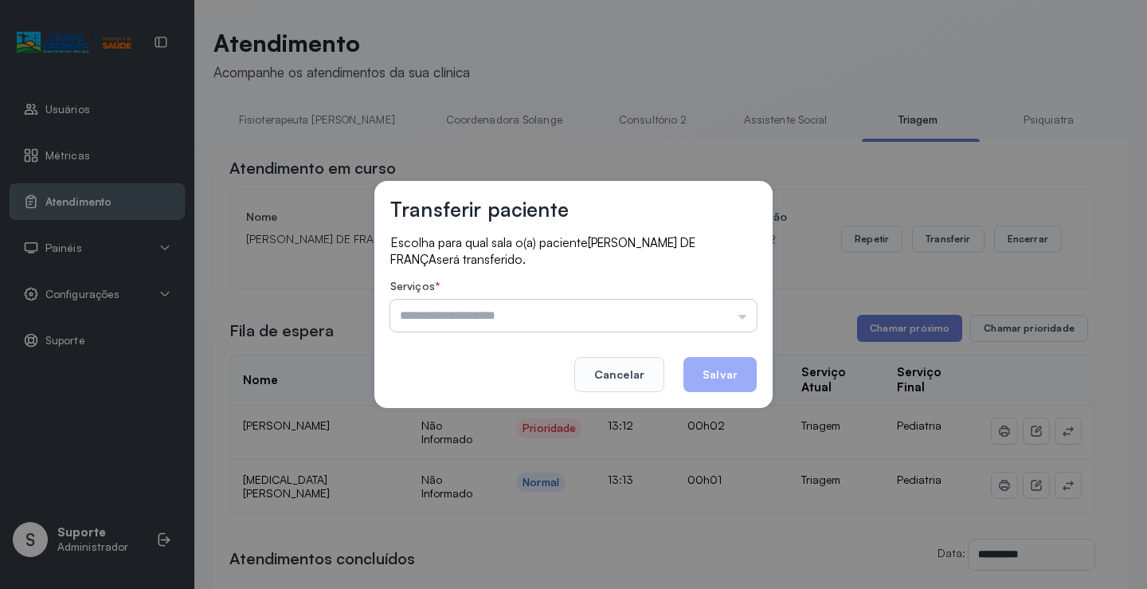
click at [742, 317] on input "text" at bounding box center [573, 315] width 366 height 32
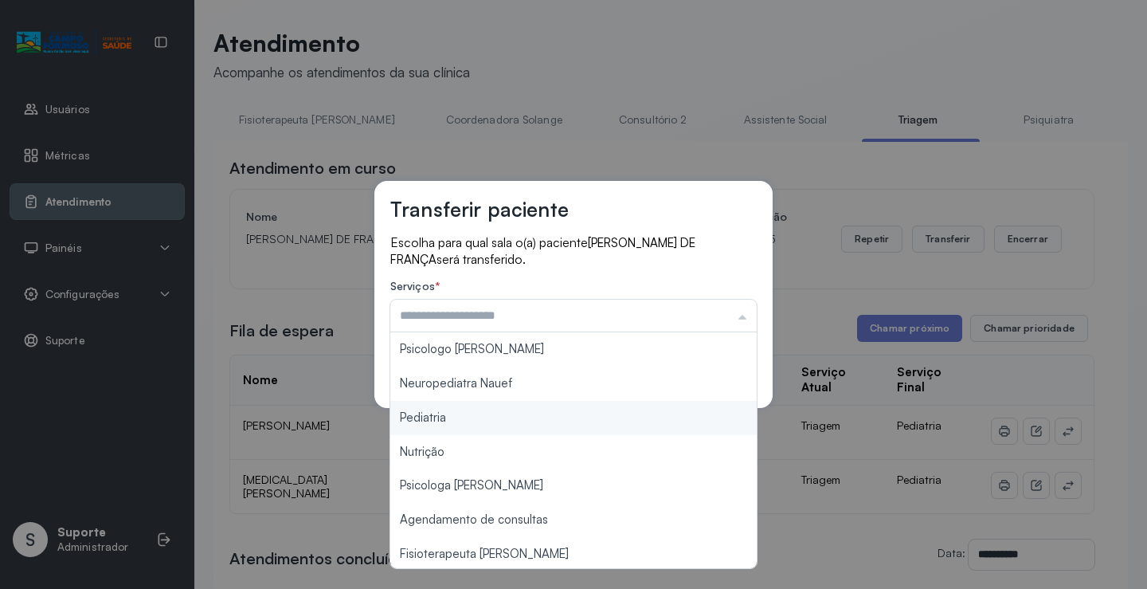
type input "*********"
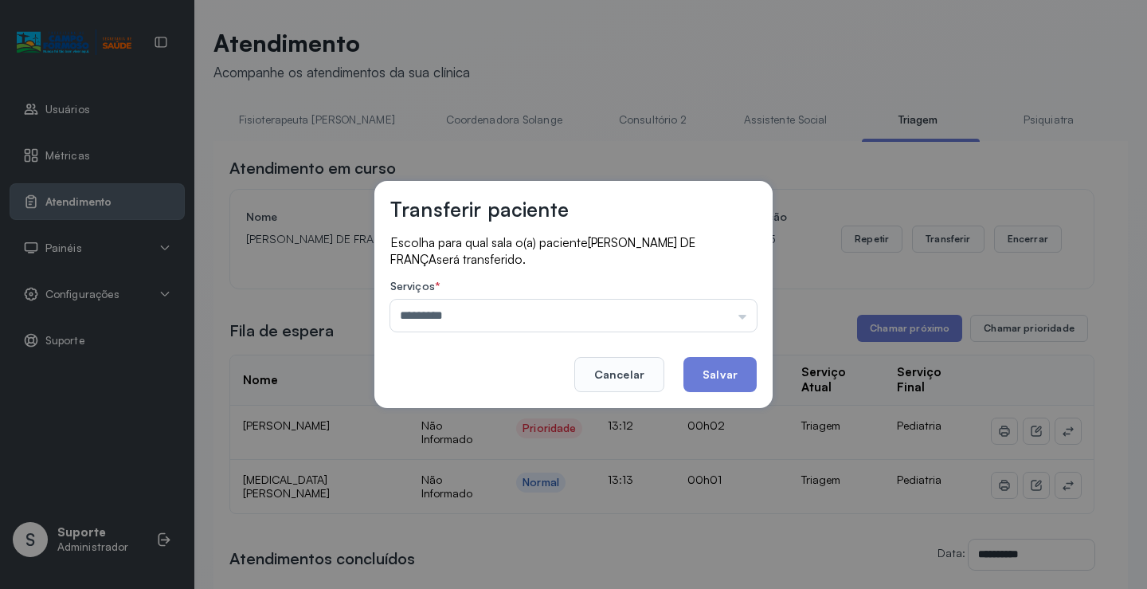
click at [445, 415] on div "Transferir paciente Escolha para qual sala o(a) paciente ANTHONY RAVI PEREIRA D…" at bounding box center [573, 294] width 1147 height 589
click at [715, 379] on button "Salvar" at bounding box center [719, 374] width 73 height 35
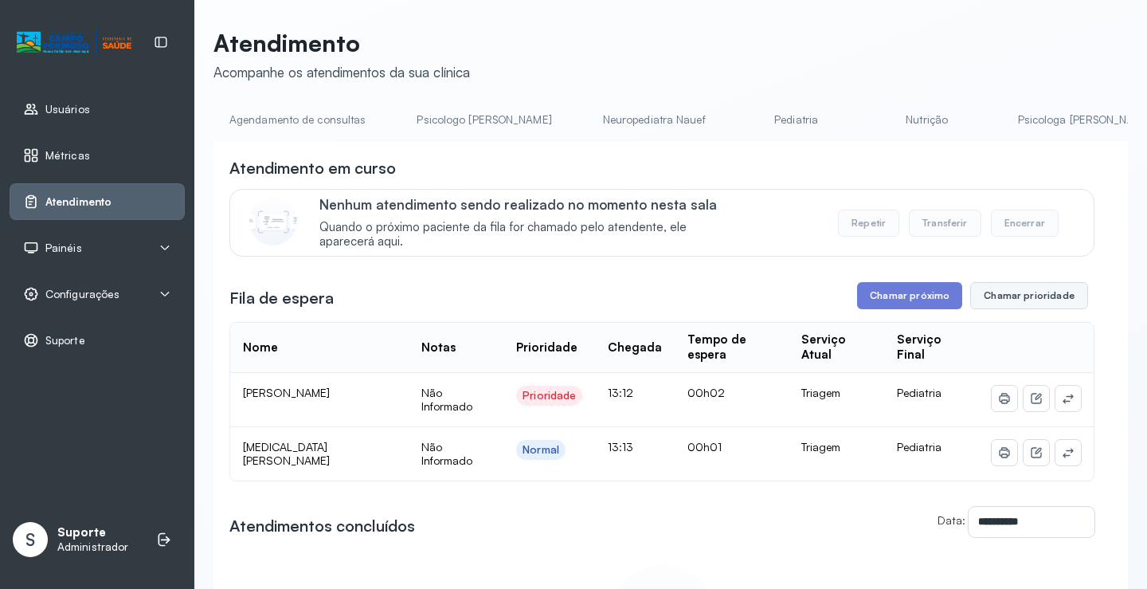
click at [1041, 302] on button "Chamar prioridade" at bounding box center [1029, 295] width 118 height 27
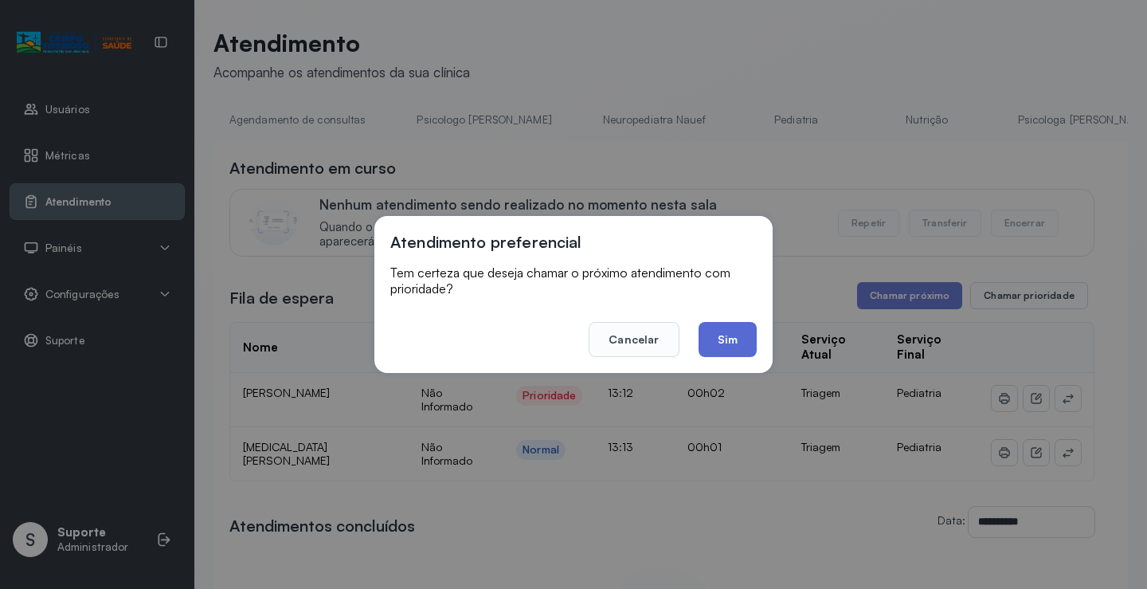
click at [733, 343] on button "Sim" at bounding box center [728, 339] width 58 height 35
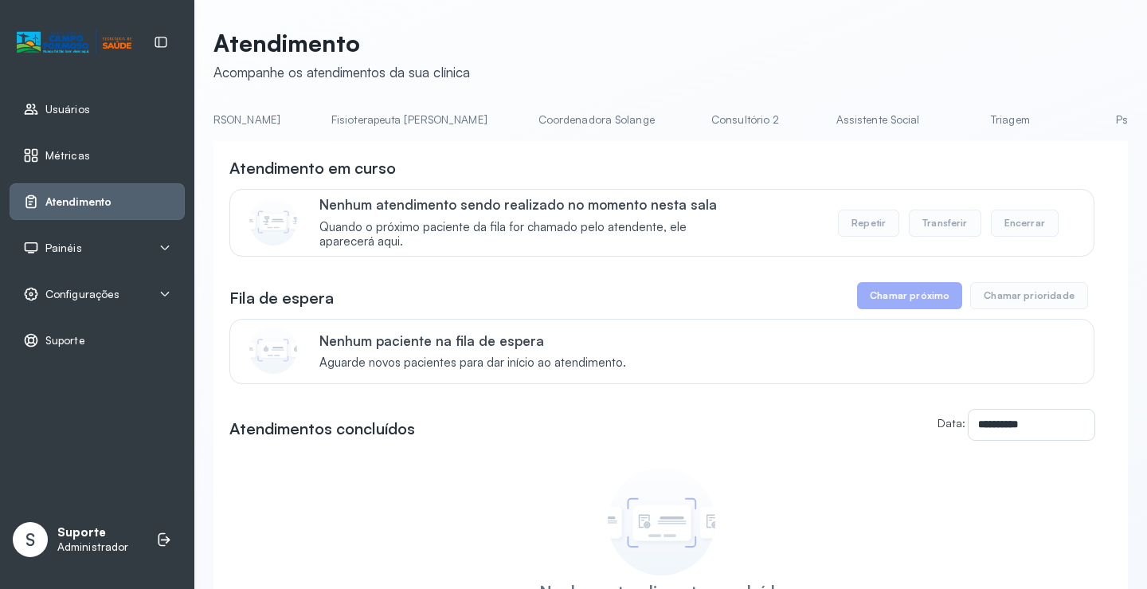
scroll to position [0, 917]
click at [916, 124] on link "Triagem" at bounding box center [972, 120] width 112 height 26
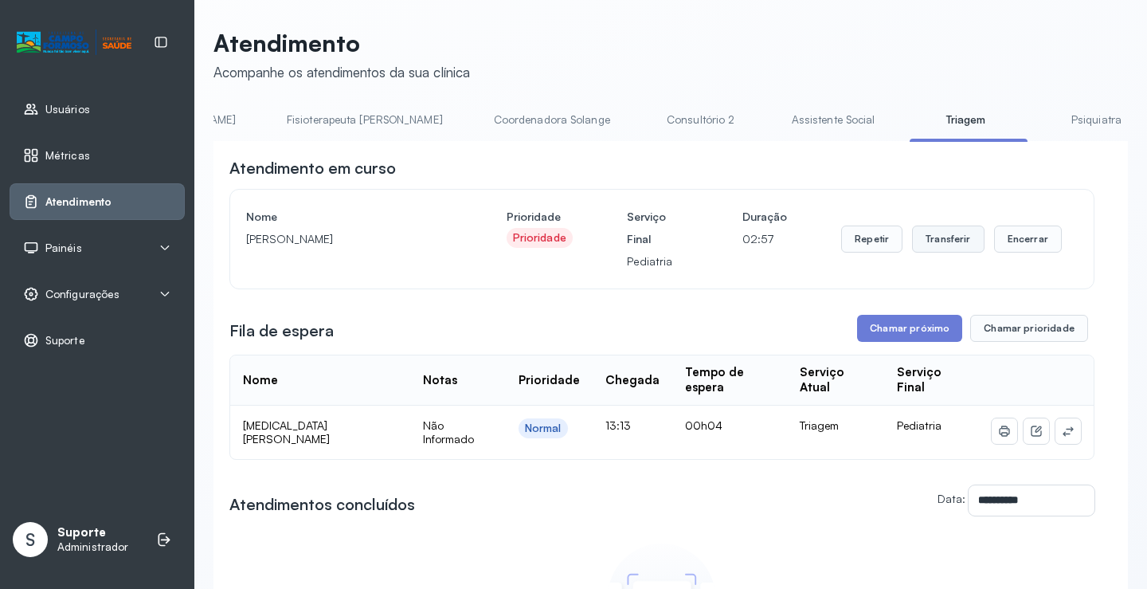
click at [944, 244] on button "Transferir" at bounding box center [948, 238] width 72 height 27
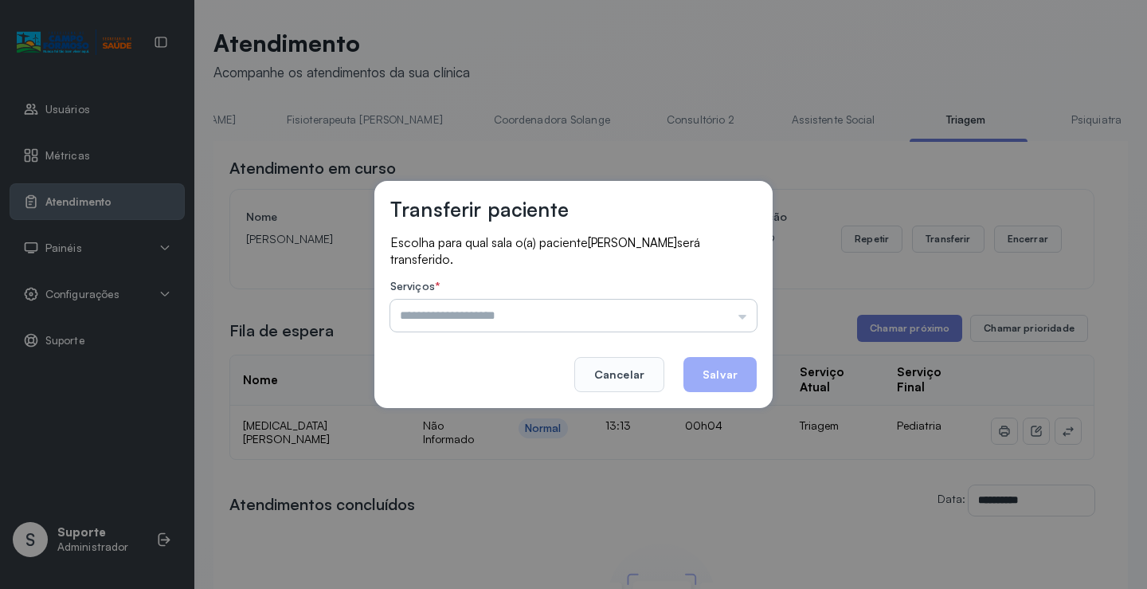
click at [746, 316] on input "text" at bounding box center [573, 315] width 366 height 32
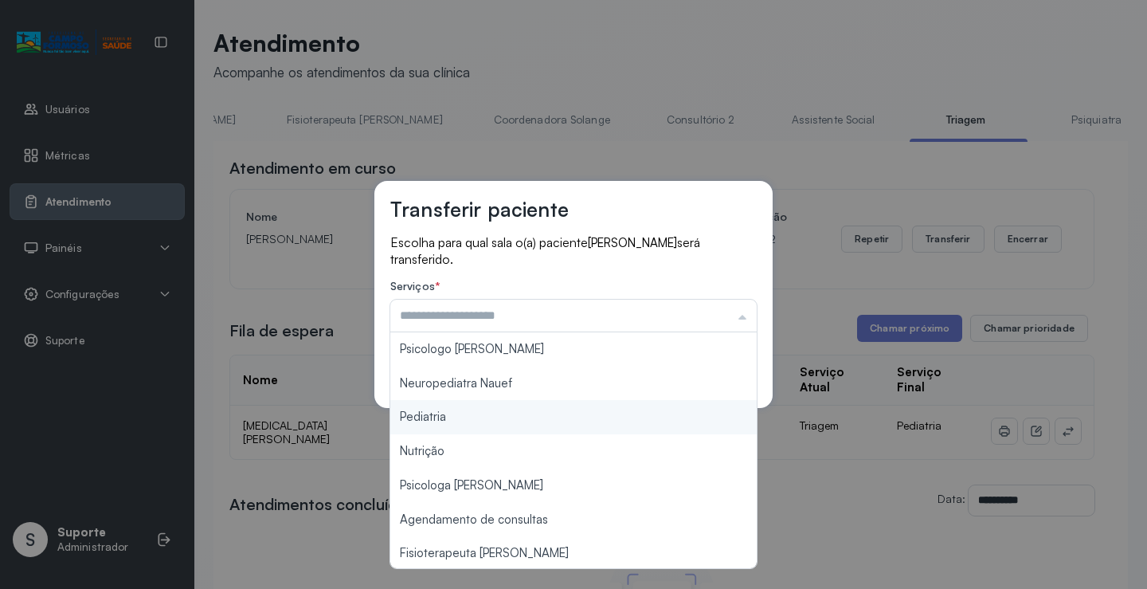
type input "*********"
click at [514, 409] on div "Transferir paciente Escolha para qual sala o(a) paciente [PERSON_NAME] será tra…" at bounding box center [573, 294] width 1147 height 589
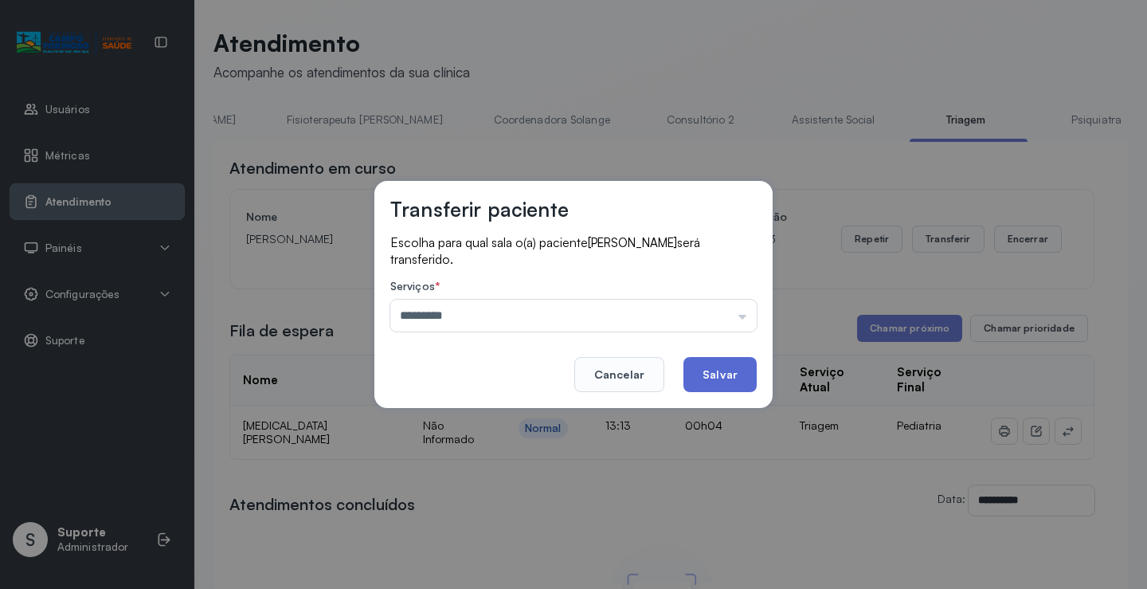
click at [742, 379] on button "Salvar" at bounding box center [719, 374] width 73 height 35
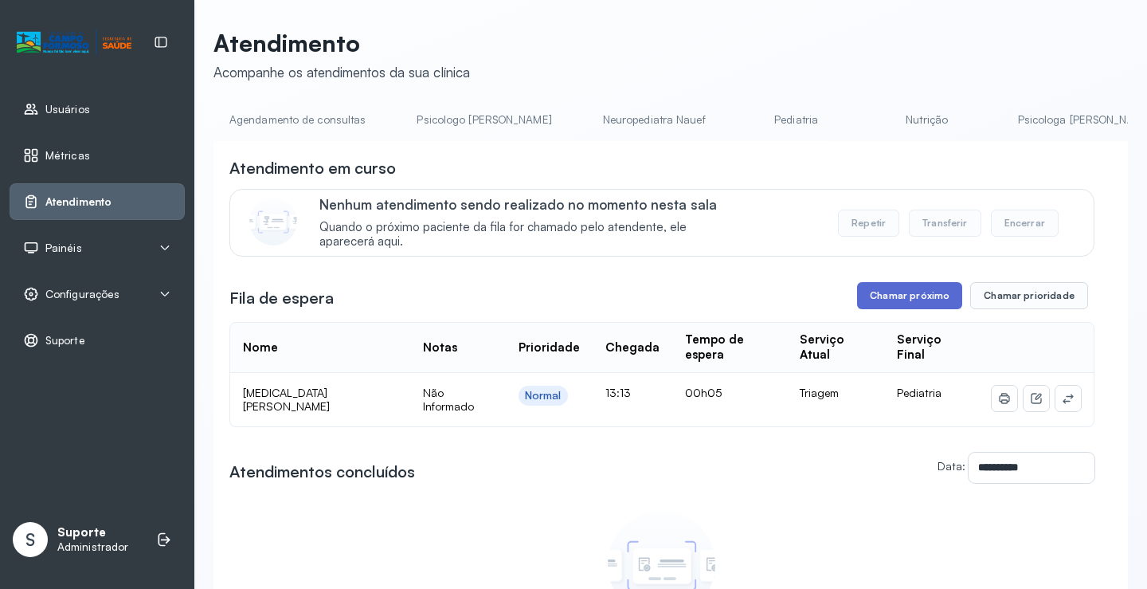
click at [918, 303] on button "Chamar próximo" at bounding box center [909, 295] width 105 height 27
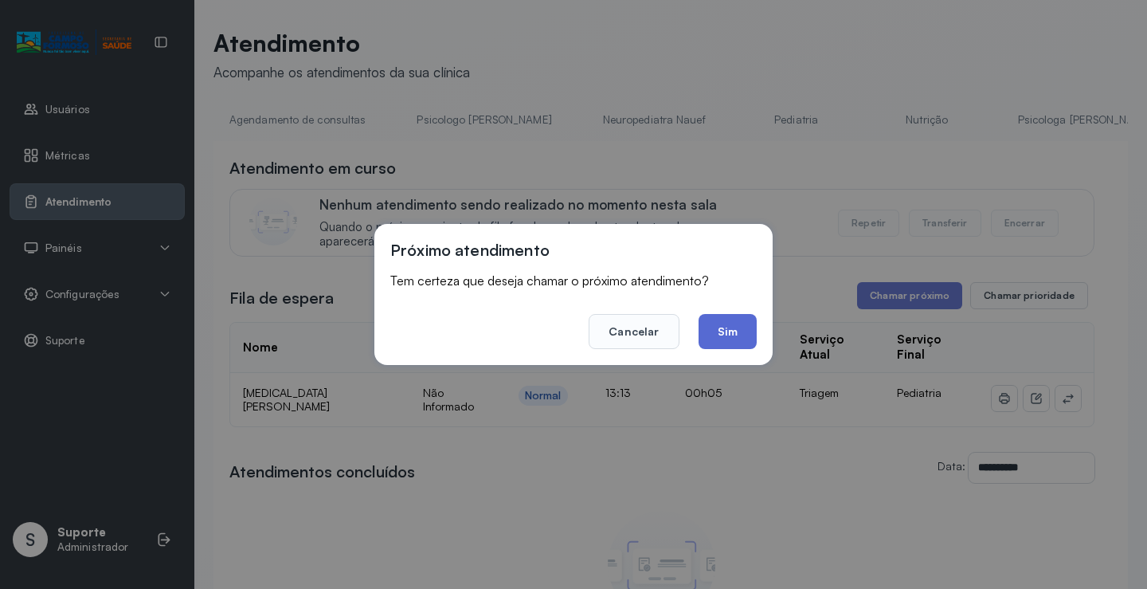
click at [740, 341] on button "Sim" at bounding box center [728, 331] width 58 height 35
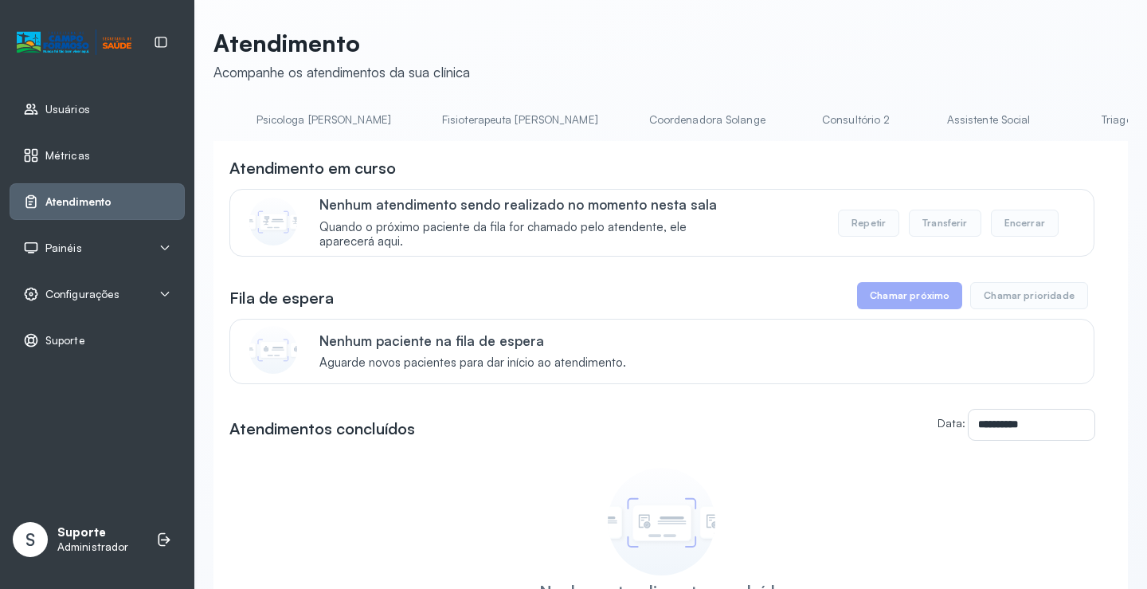
scroll to position [0, 943]
click at [890, 118] on link "Triagem" at bounding box center [946, 120] width 112 height 26
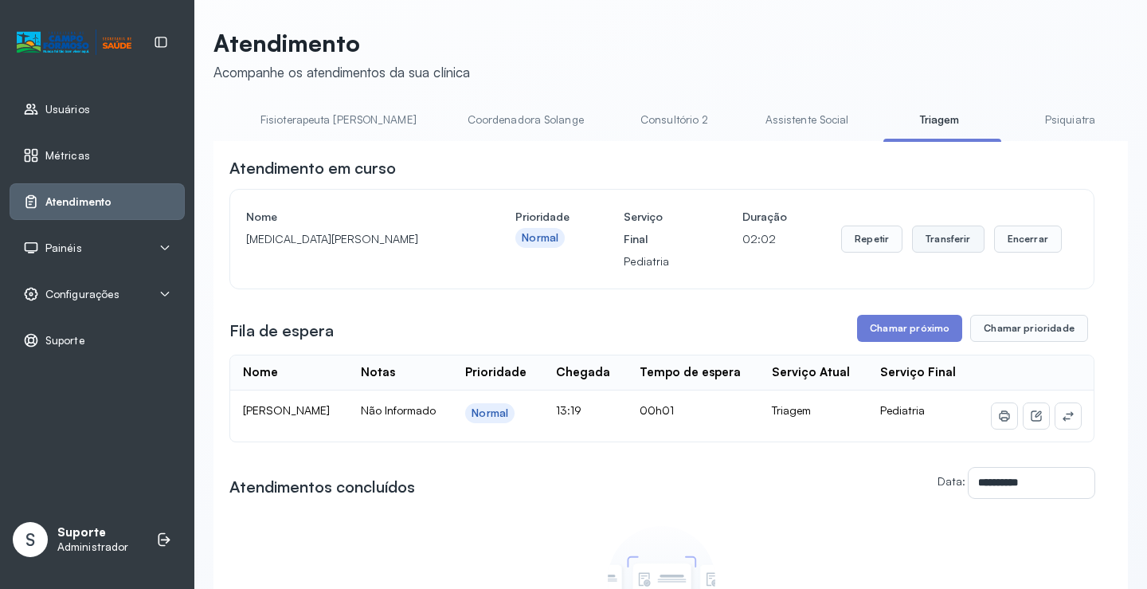
click at [946, 243] on button "Transferir" at bounding box center [948, 238] width 72 height 27
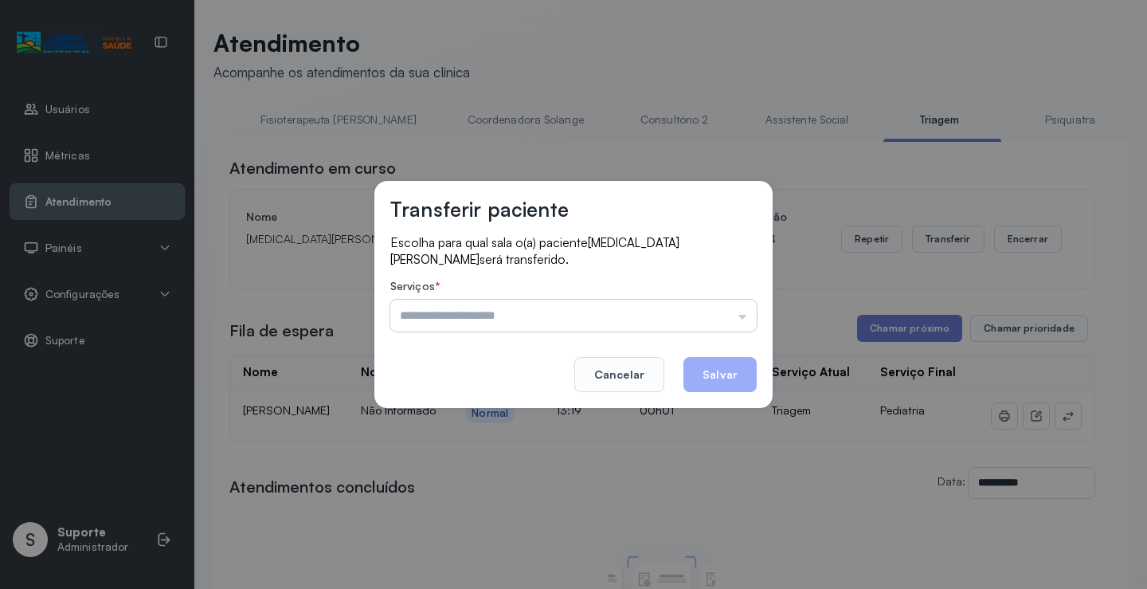
click at [744, 319] on input "text" at bounding box center [573, 315] width 366 height 32
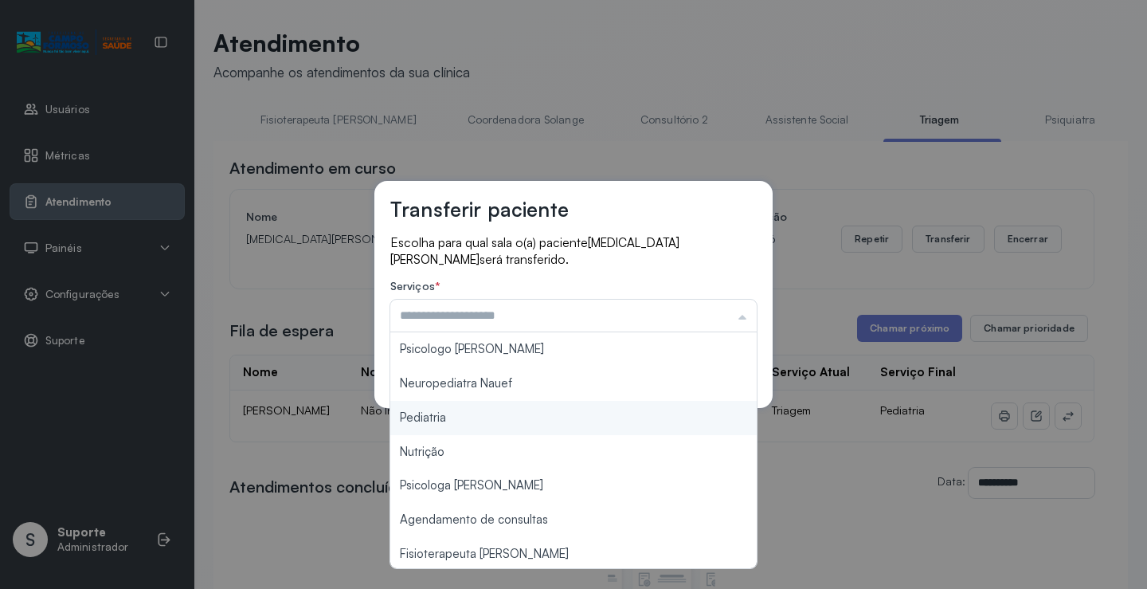
type input "*********"
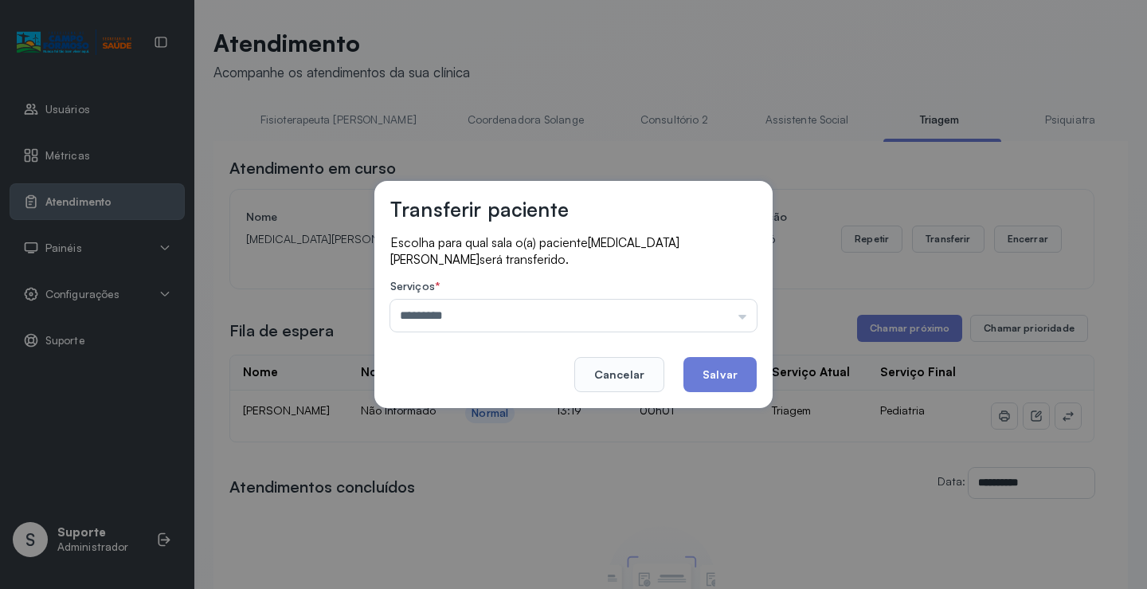
click at [481, 414] on div "Transferir paciente Escolha para qual sala o(a) paciente YASMIN LOURENCO DOS SA…" at bounding box center [573, 294] width 1147 height 589
click at [729, 367] on button "Salvar" at bounding box center [719, 374] width 73 height 35
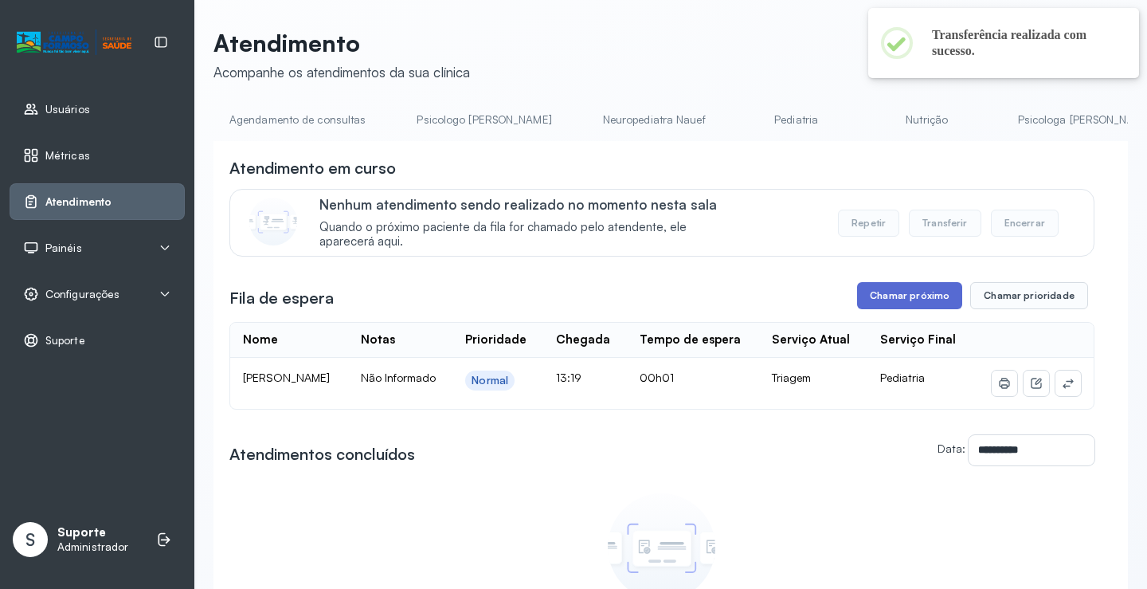
click at [895, 299] on button "Chamar próximo" at bounding box center [909, 295] width 105 height 27
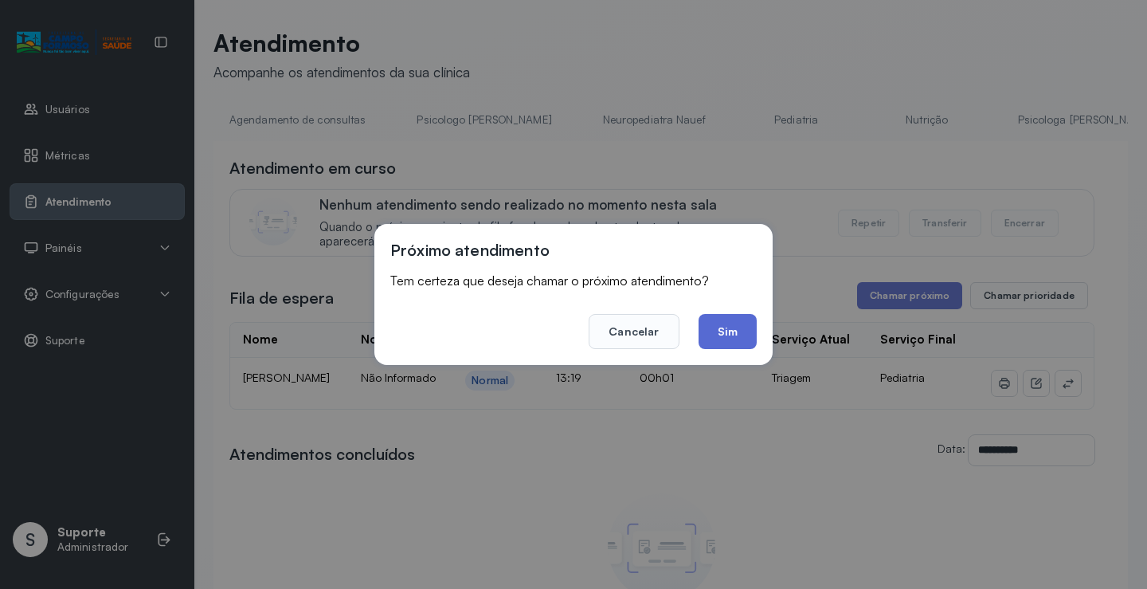
click at [726, 335] on button "Sim" at bounding box center [728, 331] width 58 height 35
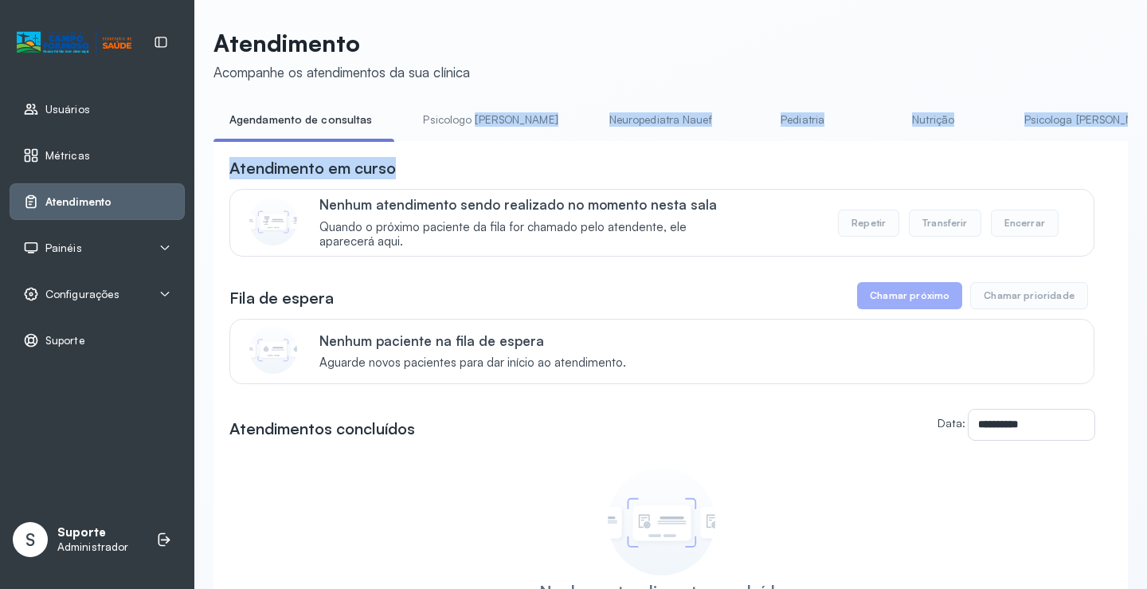
drag, startPoint x: 468, startPoint y: 139, endPoint x: 607, endPoint y: 153, distance: 140.0
click at [607, 153] on div "**********" at bounding box center [670, 419] width 914 height 624
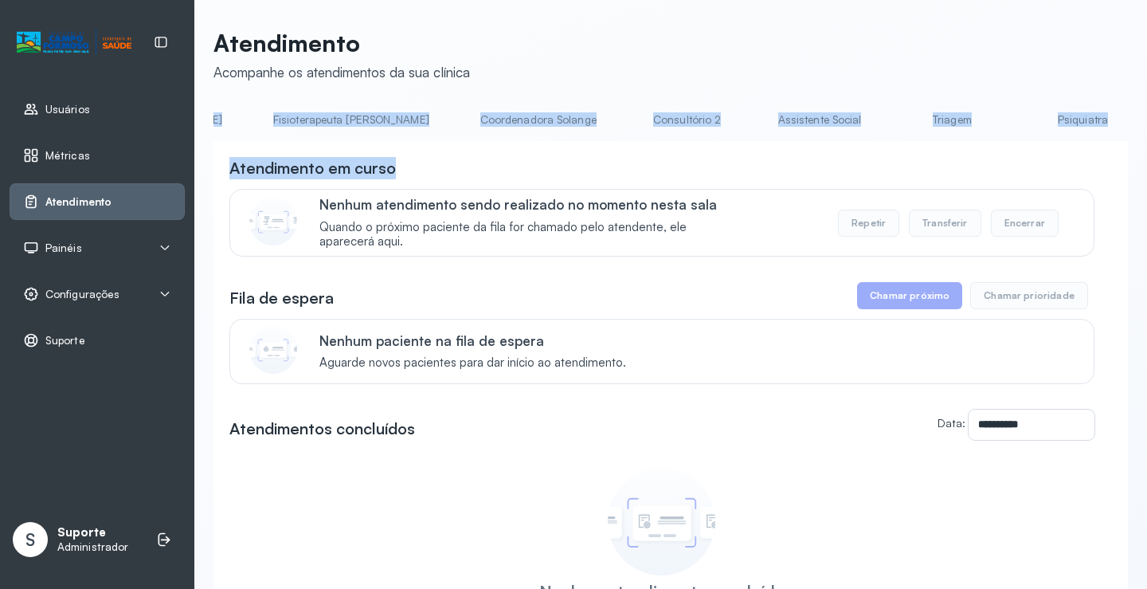
scroll to position [0, 952]
click at [772, 104] on div "**********" at bounding box center [670, 380] width 914 height 702
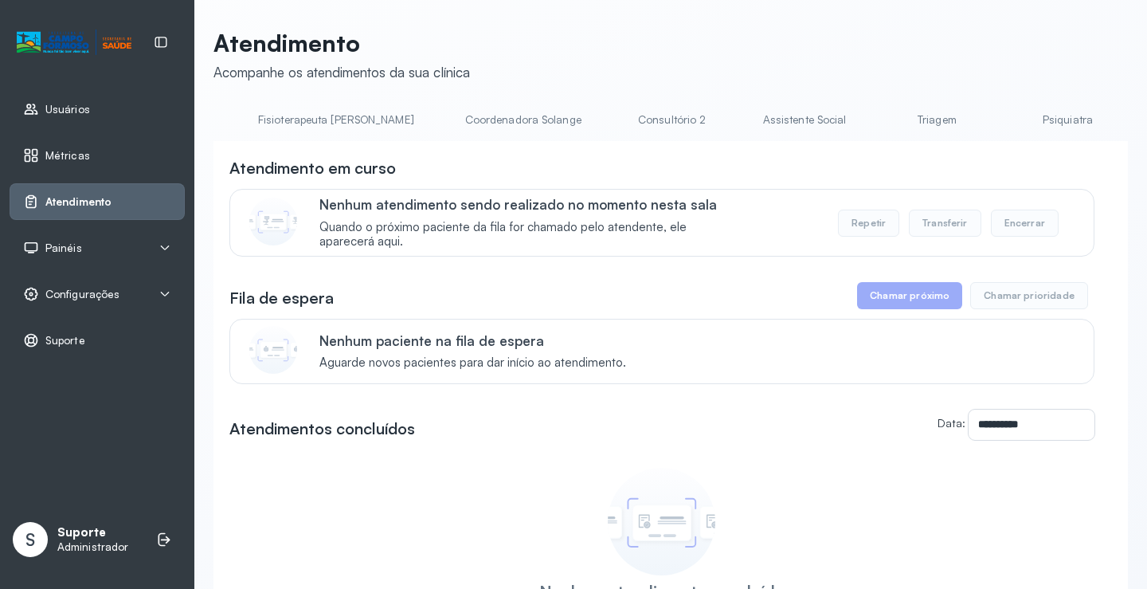
click at [881, 127] on link "Triagem" at bounding box center [937, 120] width 112 height 26
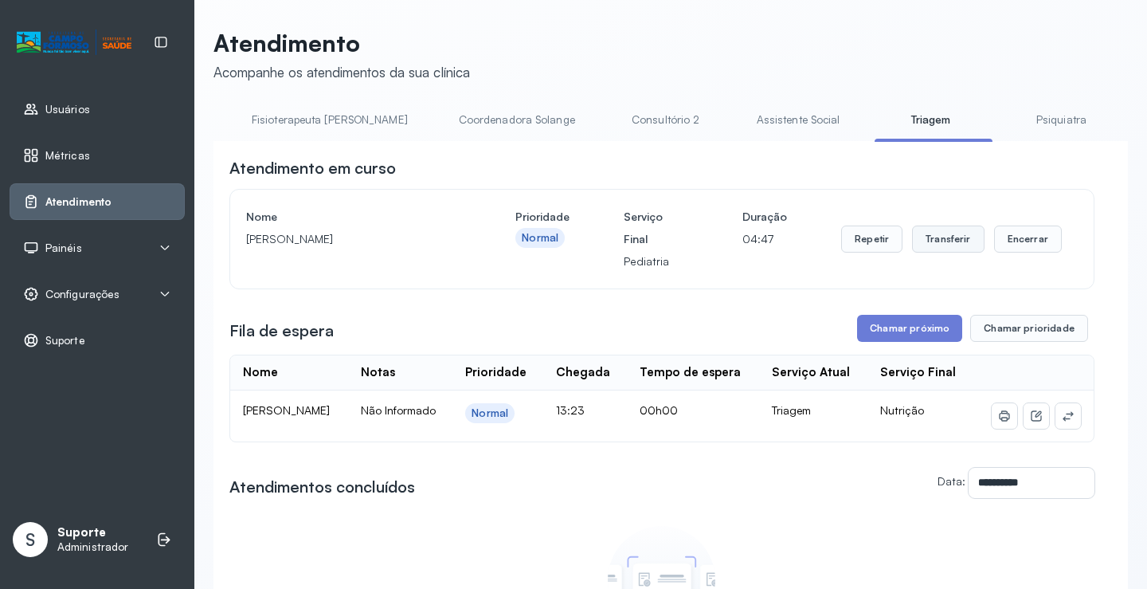
click at [944, 252] on button "Transferir" at bounding box center [948, 238] width 72 height 27
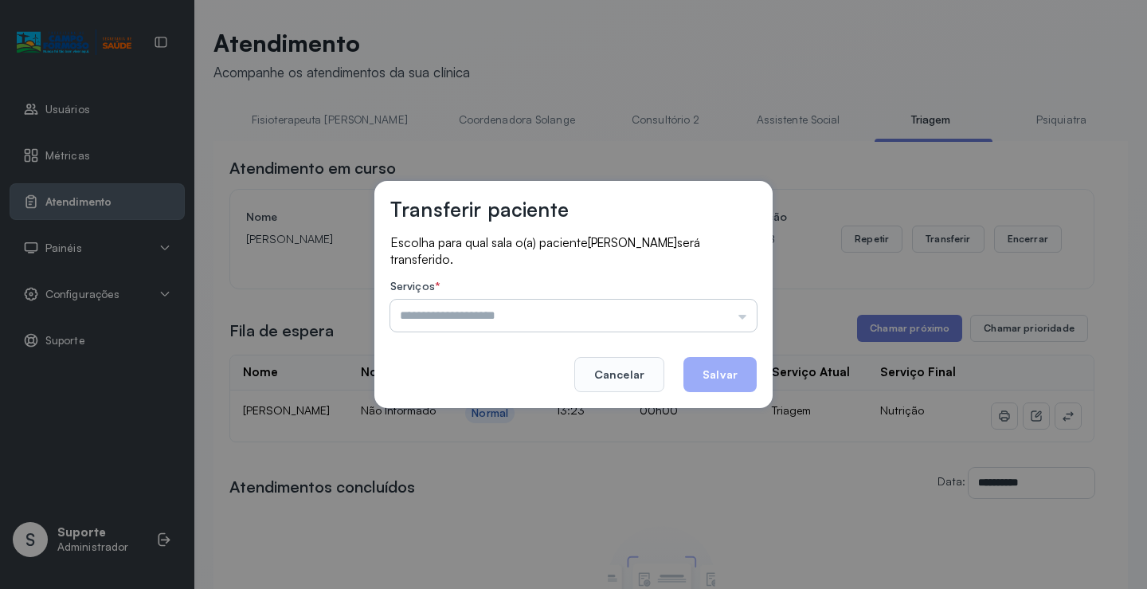
click at [740, 317] on input "text" at bounding box center [573, 315] width 366 height 32
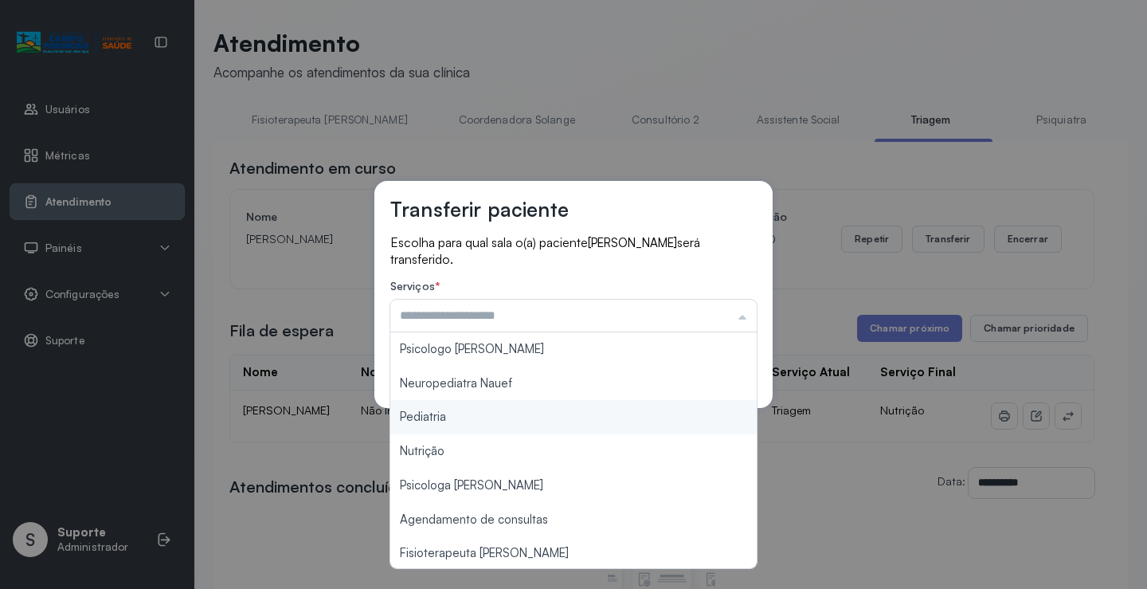
type input "*********"
click at [478, 417] on div "Transferir paciente Escolha para qual sala o(a) paciente MARIA CECILIA FERREIRA…" at bounding box center [573, 294] width 1147 height 589
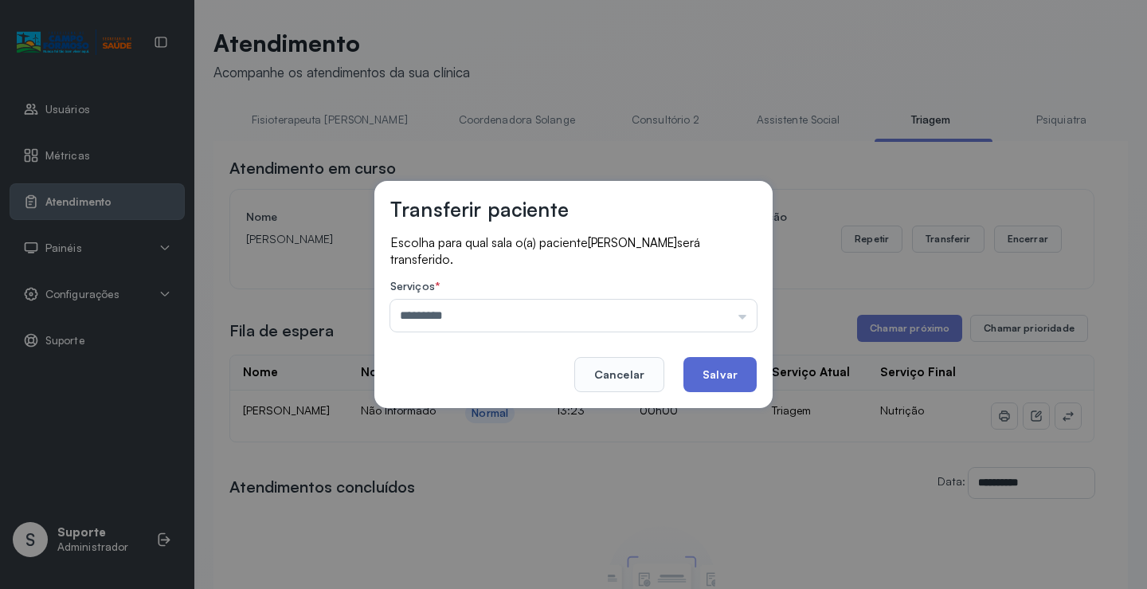
click at [718, 386] on button "Salvar" at bounding box center [719, 374] width 73 height 35
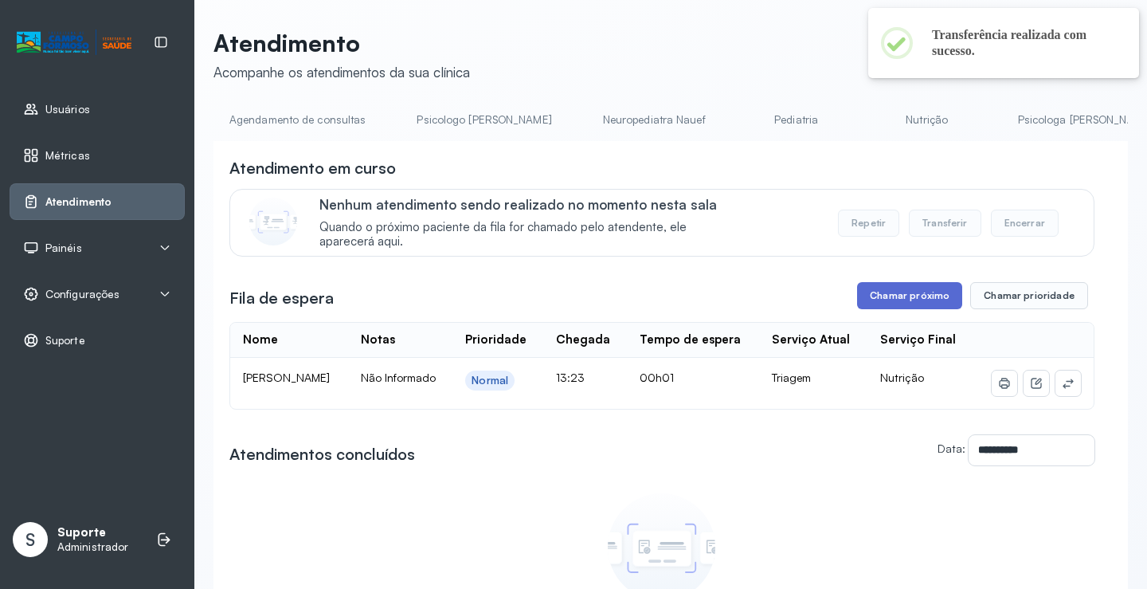
click at [922, 305] on button "Chamar próximo" at bounding box center [909, 295] width 105 height 27
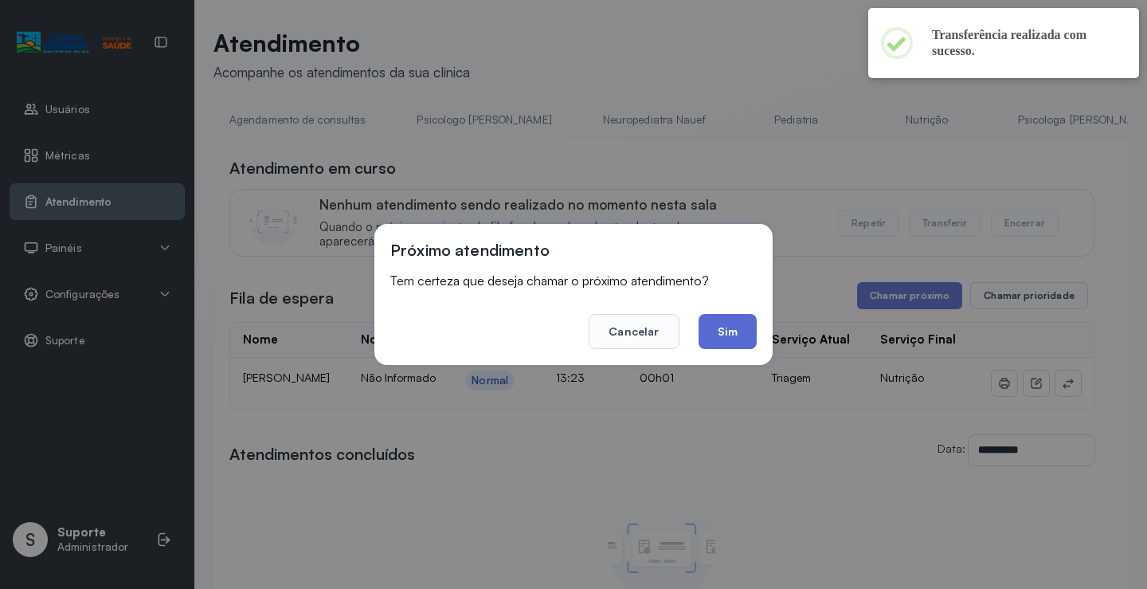
click at [731, 331] on button "Sim" at bounding box center [728, 331] width 58 height 35
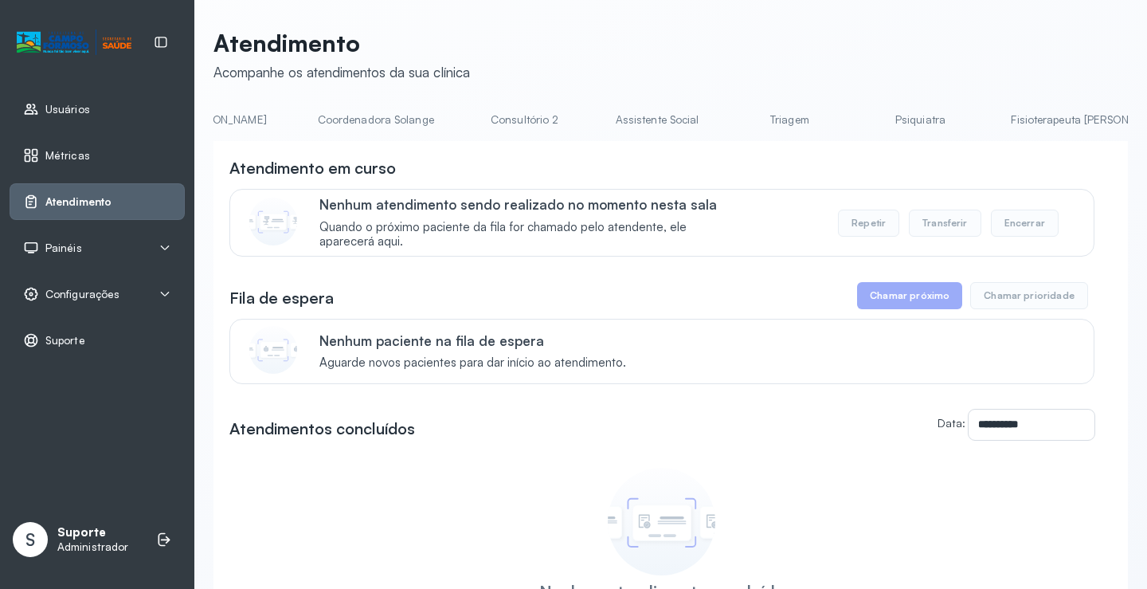
scroll to position [0, 1129]
click at [703, 128] on link "Triagem" at bounding box center [759, 120] width 112 height 26
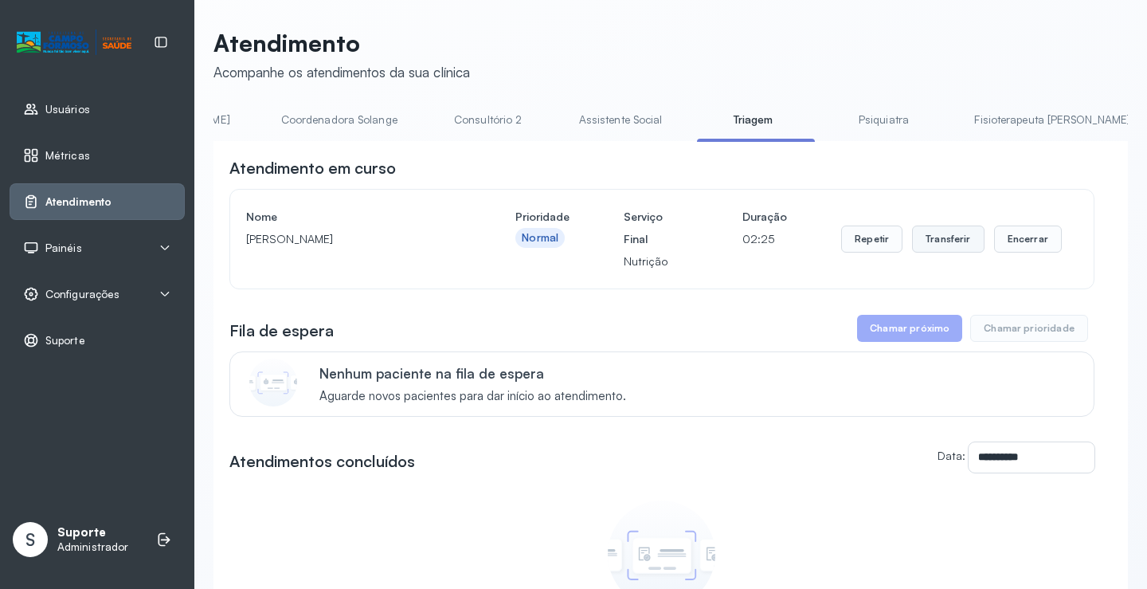
click at [951, 242] on button "Transferir" at bounding box center [948, 238] width 72 height 27
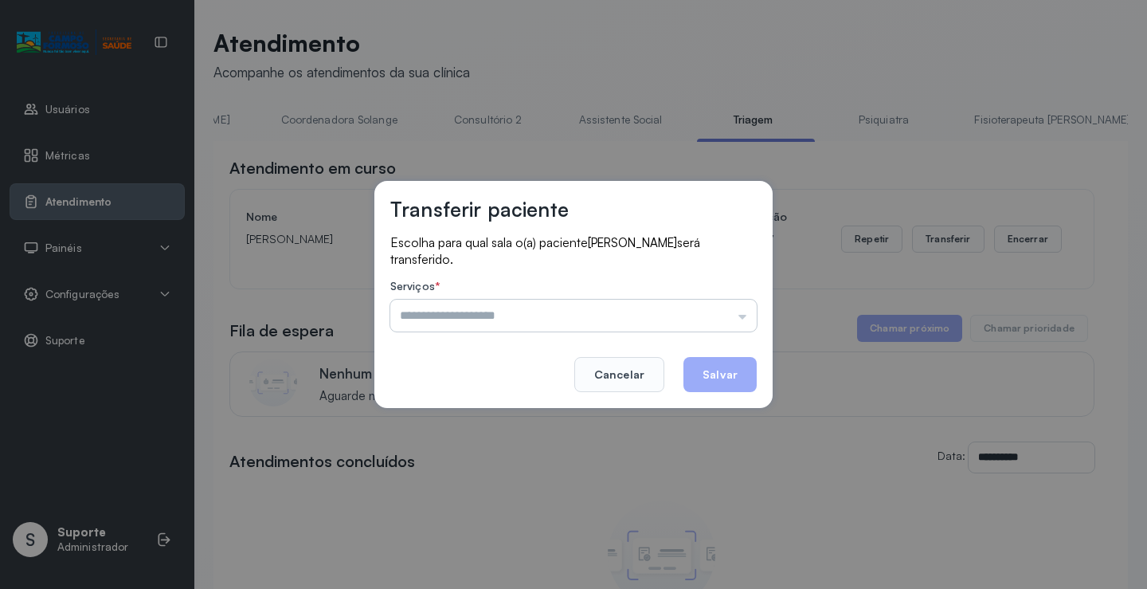
click at [746, 313] on input "text" at bounding box center [573, 315] width 366 height 32
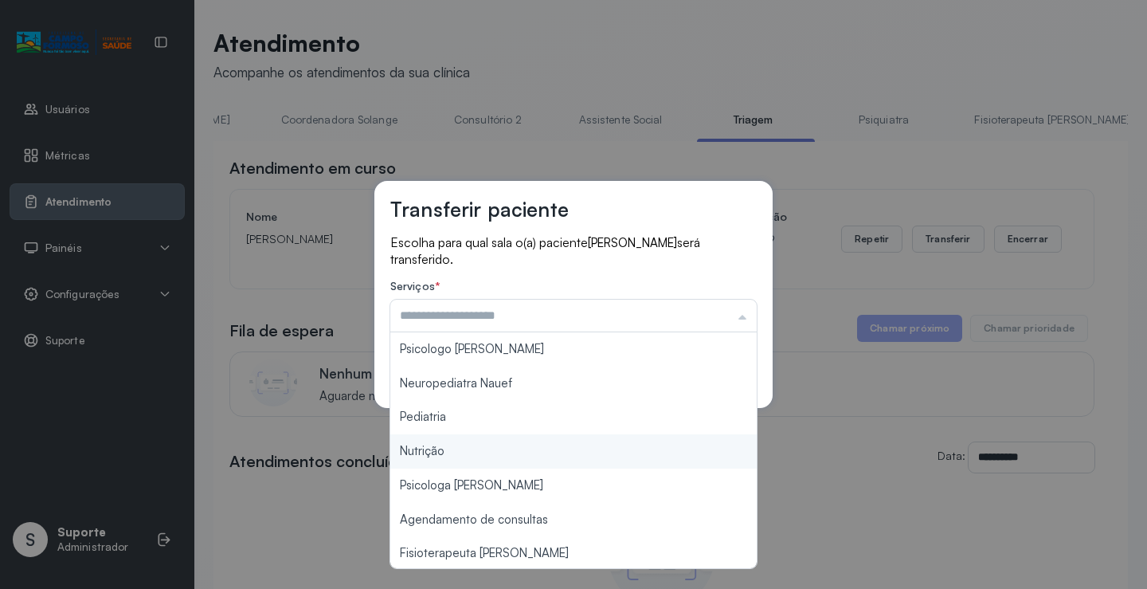
type input "********"
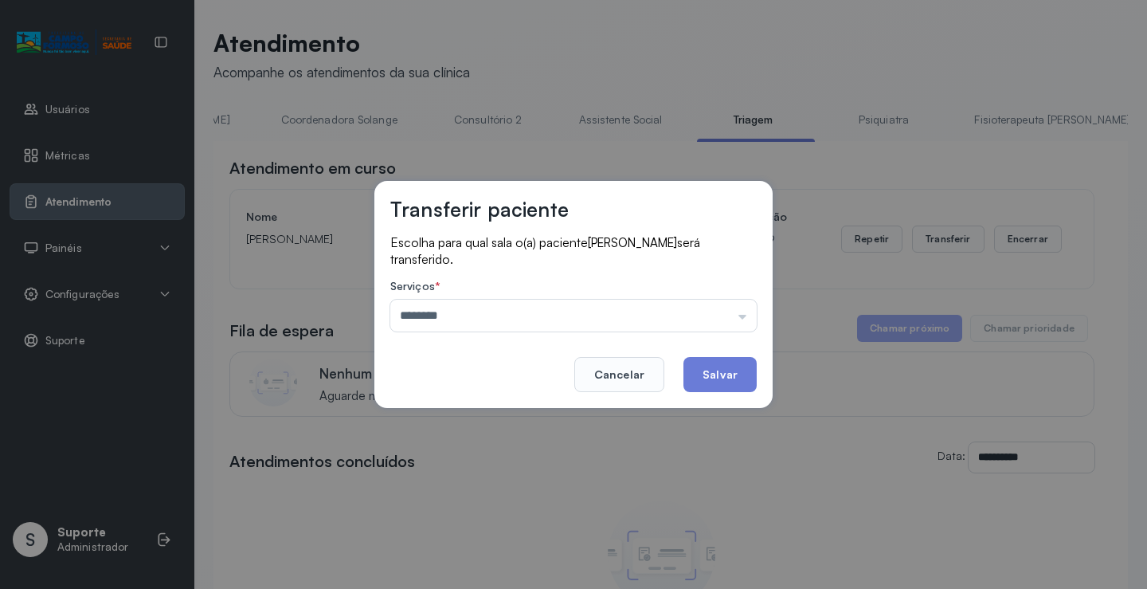
drag, startPoint x: 458, startPoint y: 454, endPoint x: 560, endPoint y: 459, distance: 102.1
click at [478, 459] on div "Transferir paciente Escolha para qual sala o(a) paciente [PERSON_NAME] será tra…" at bounding box center [573, 294] width 1147 height 589
click at [722, 366] on button "Salvar" at bounding box center [719, 374] width 73 height 35
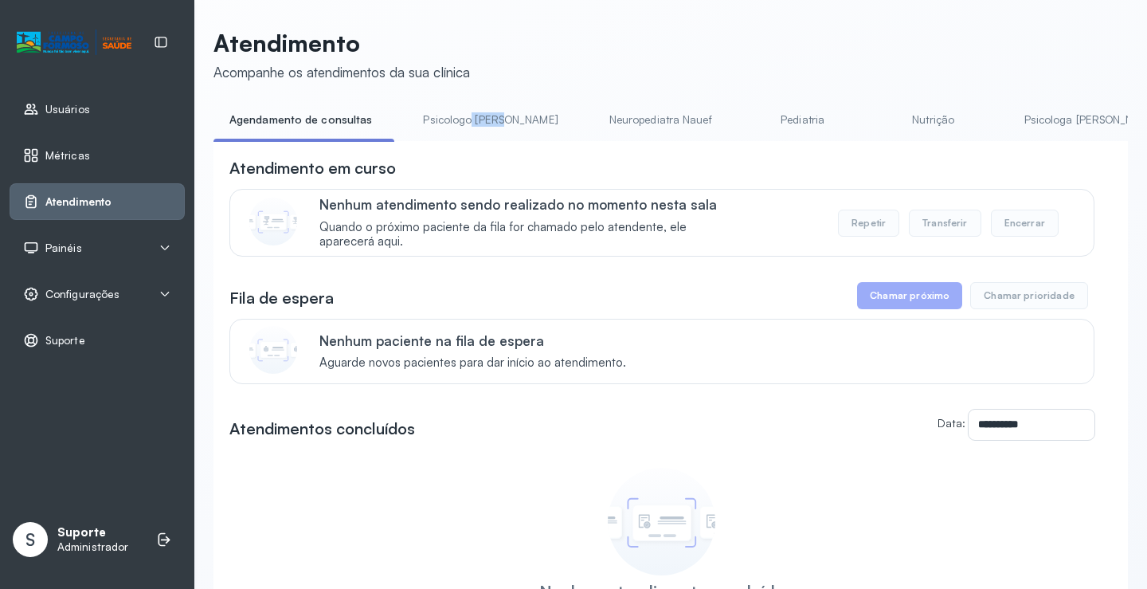
drag, startPoint x: 464, startPoint y: 140, endPoint x: 502, endPoint y: 133, distance: 38.1
click at [507, 133] on li "Psicologo [PERSON_NAME]" at bounding box center [493, 125] width 173 height 36
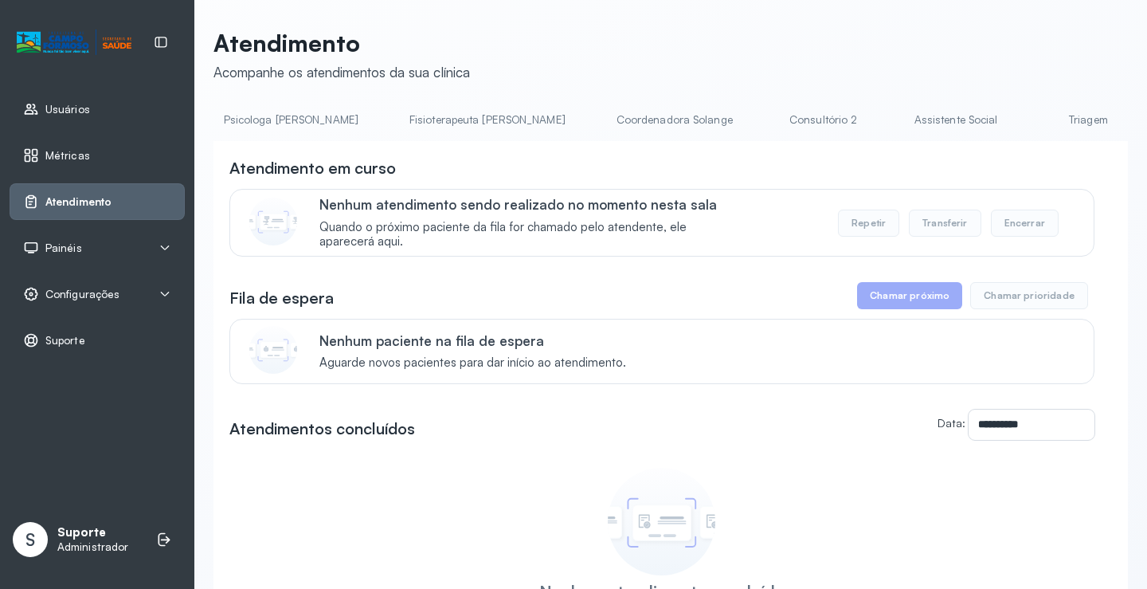
scroll to position [0, 802]
click at [1031, 115] on link "Triagem" at bounding box center [1087, 120] width 112 height 26
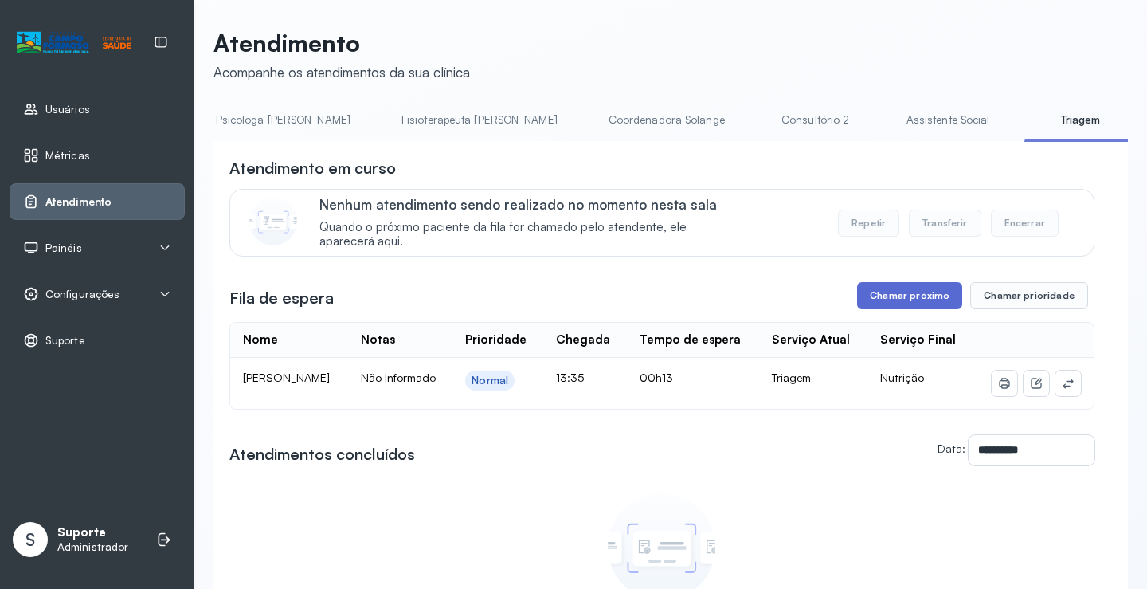
click at [934, 301] on button "Chamar próximo" at bounding box center [909, 295] width 105 height 27
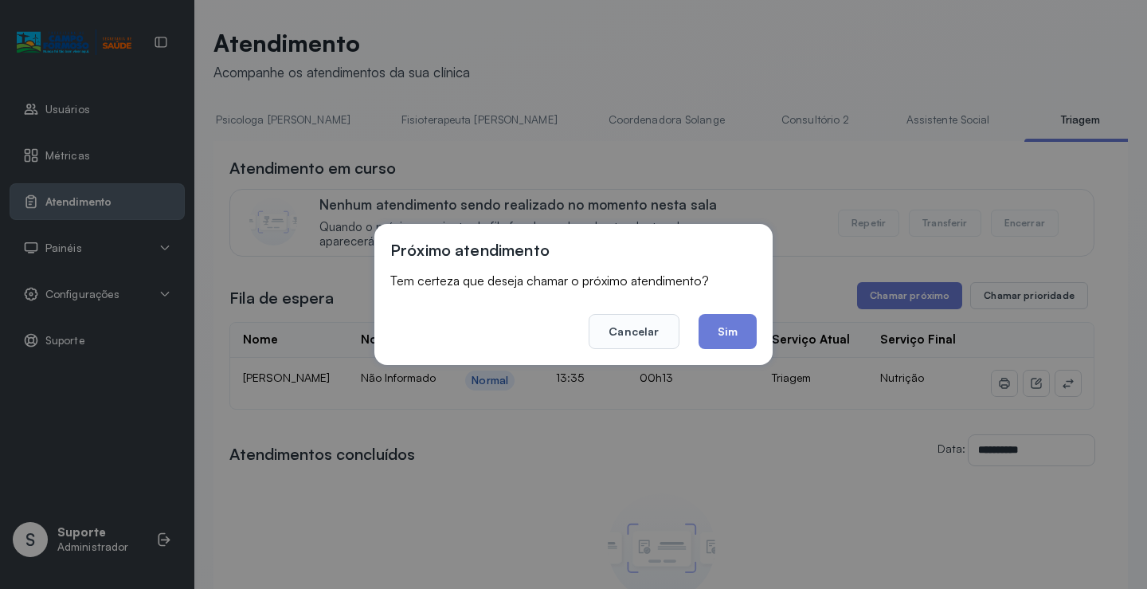
drag, startPoint x: 728, startPoint y: 331, endPoint x: 728, endPoint y: 308, distance: 22.3
click at [727, 330] on button "Sim" at bounding box center [728, 331] width 58 height 35
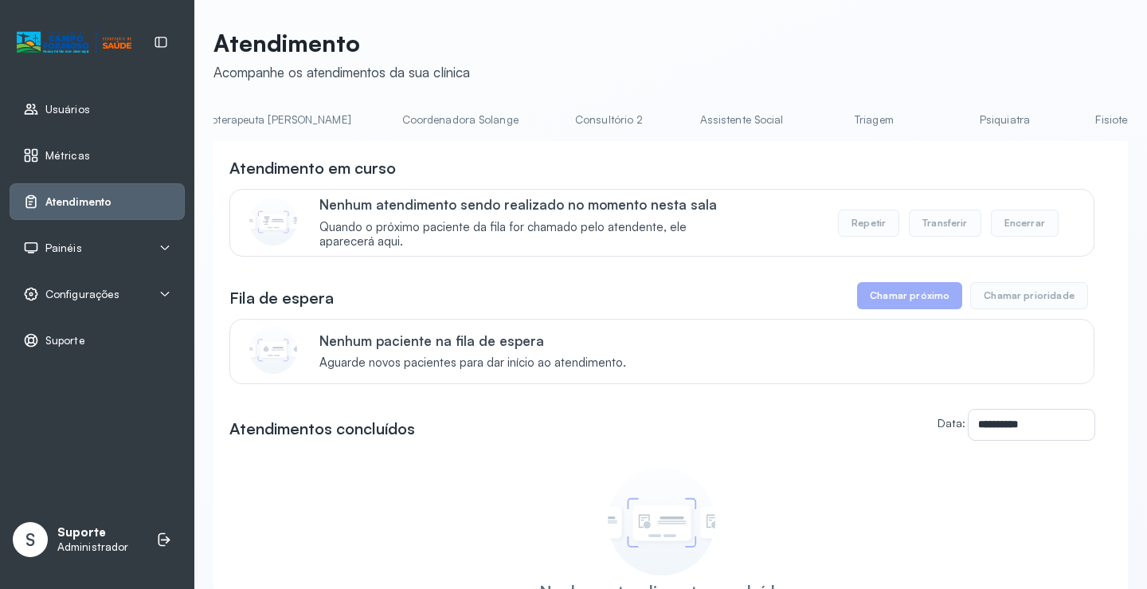
scroll to position [0, 1128]
click at [705, 117] on link "Triagem" at bounding box center [761, 120] width 112 height 26
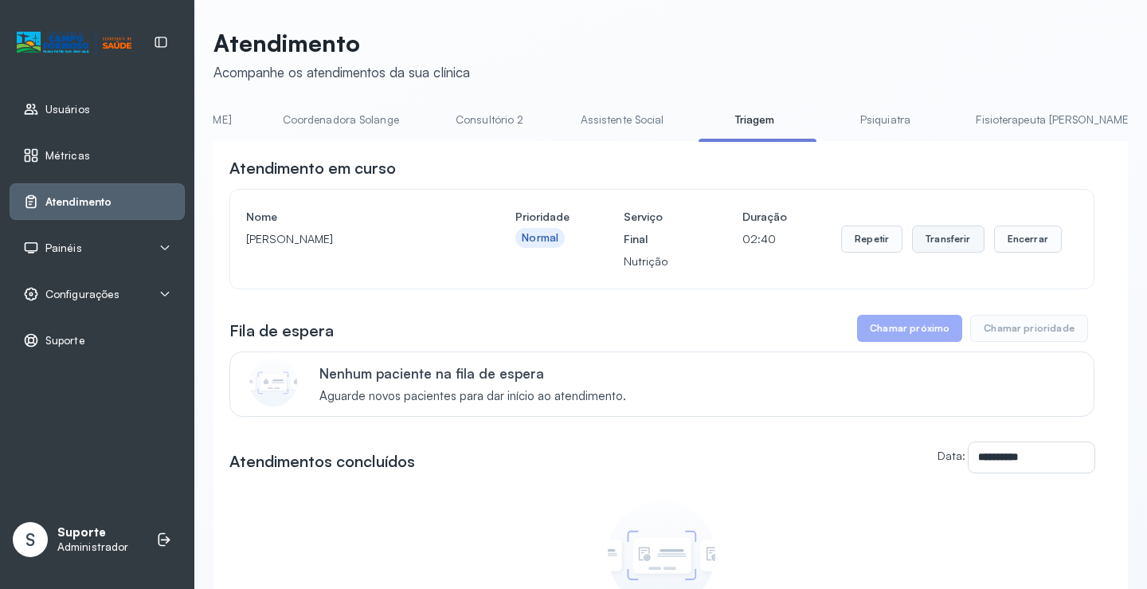
click at [936, 242] on button "Transferir" at bounding box center [948, 238] width 72 height 27
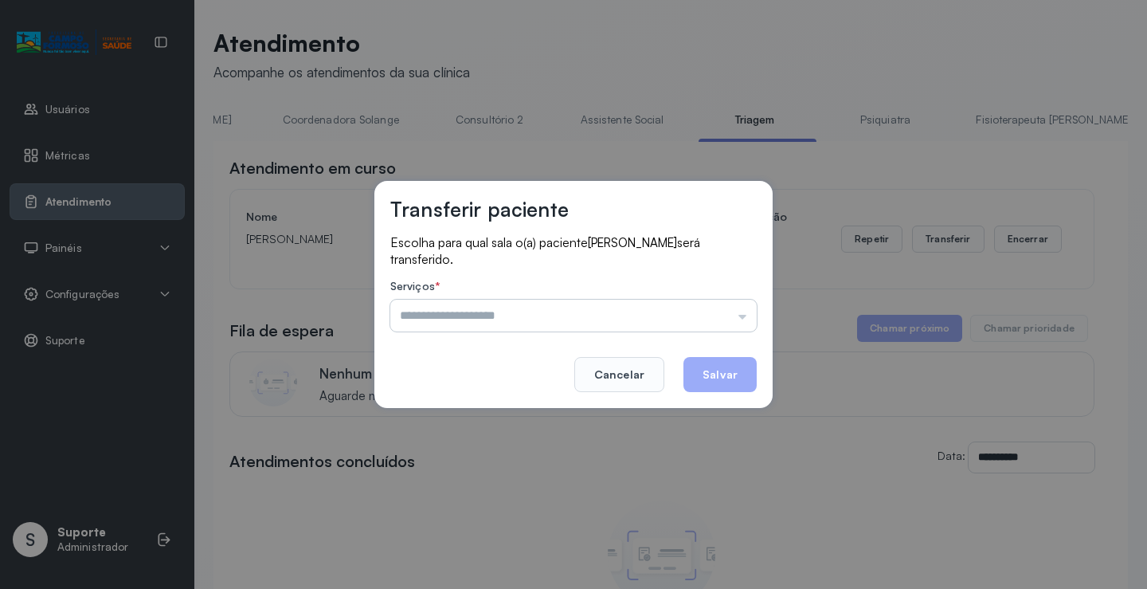
click at [752, 315] on input "text" at bounding box center [573, 315] width 366 height 32
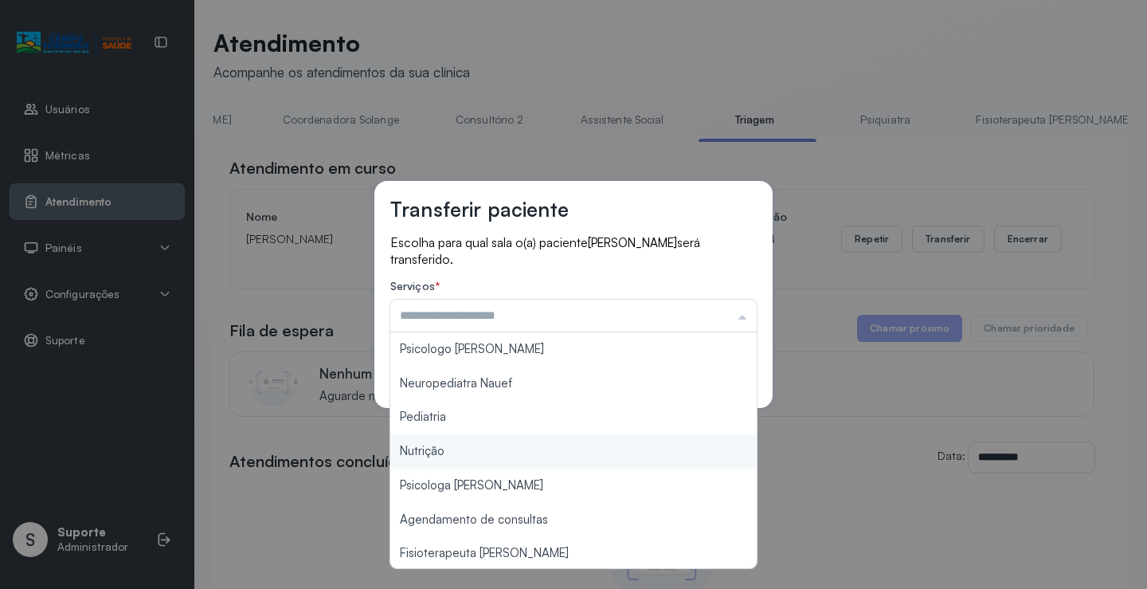
type input "********"
click at [532, 454] on div "Transferir paciente Escolha para qual sala o(a) paciente [PERSON_NAME] será tra…" at bounding box center [573, 294] width 1147 height 589
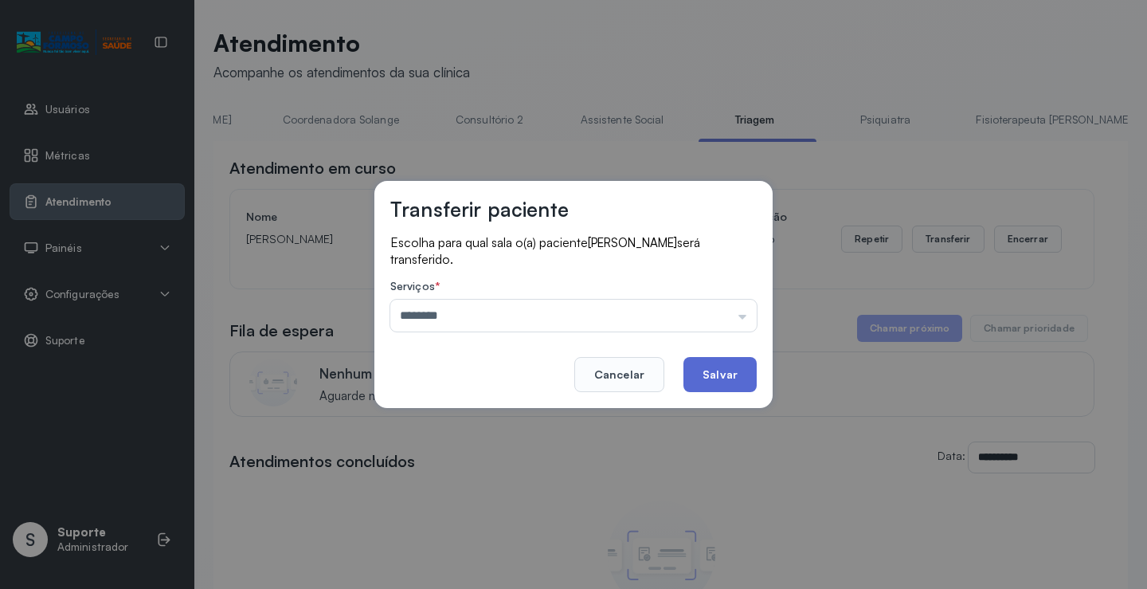
click at [730, 378] on button "Salvar" at bounding box center [719, 374] width 73 height 35
